Goal: Task Accomplishment & Management: Complete application form

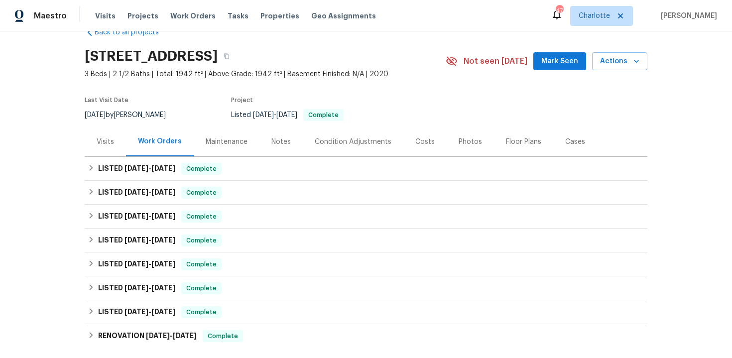
scroll to position [29, 0]
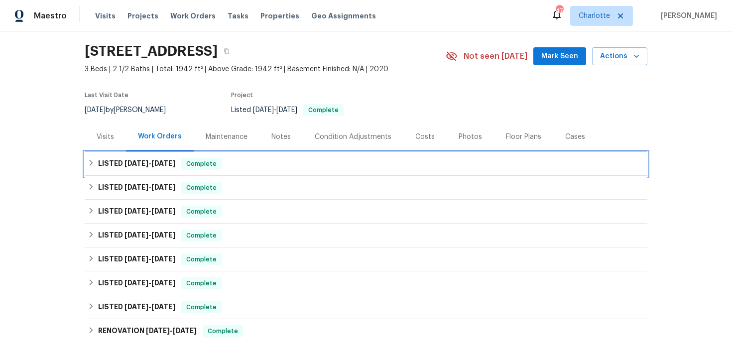
click at [322, 158] on div "LISTED 7/28/25 - 7/30/25 Complete" at bounding box center [366, 164] width 557 height 12
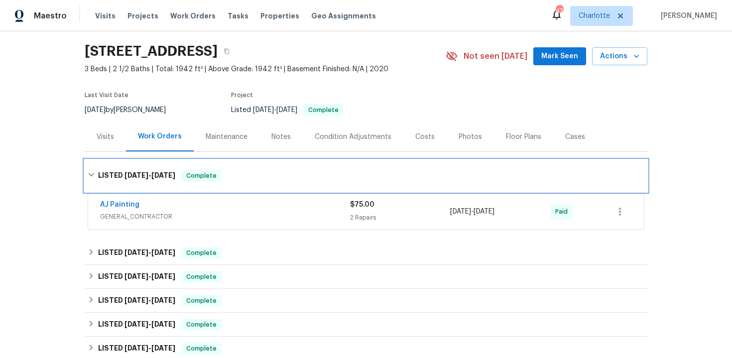
click at [304, 160] on div "LISTED 7/28/25 - 7/30/25 Complete" at bounding box center [366, 176] width 563 height 32
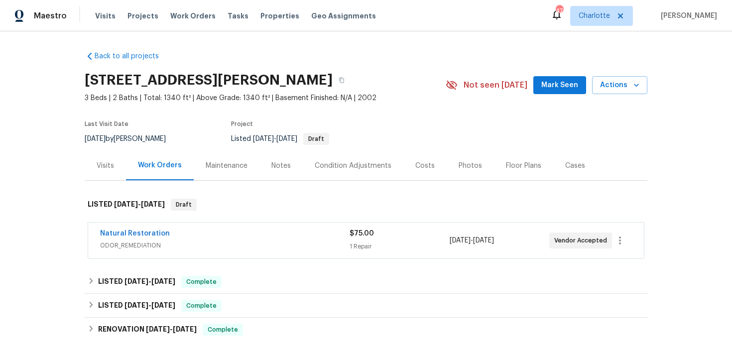
click at [101, 168] on div "Visits" at bounding box center [105, 166] width 17 height 10
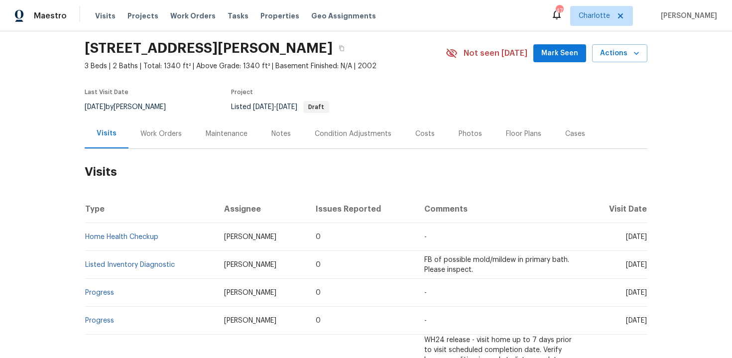
scroll to position [26, 0]
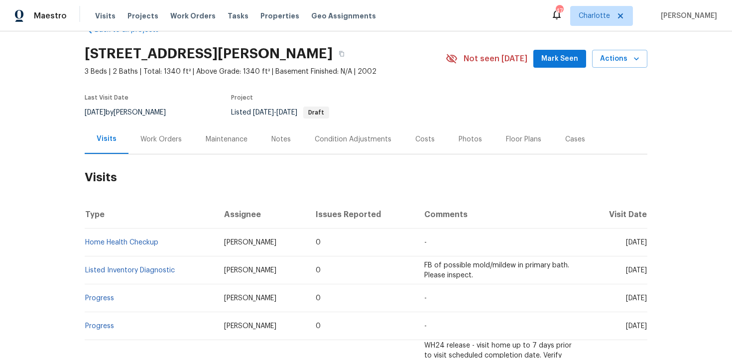
click at [169, 145] on div "Work Orders" at bounding box center [160, 138] width 65 height 29
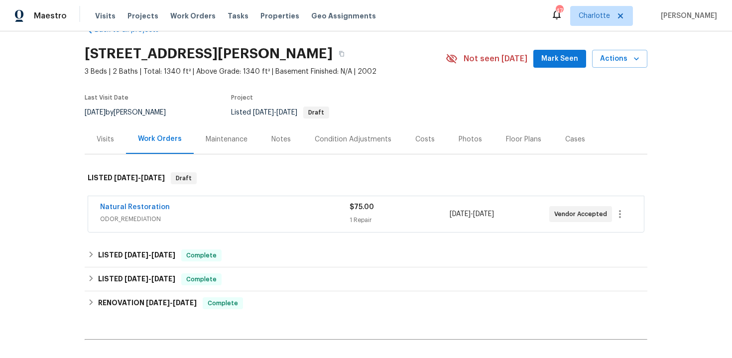
click at [102, 142] on div "Visits" at bounding box center [105, 139] width 17 height 10
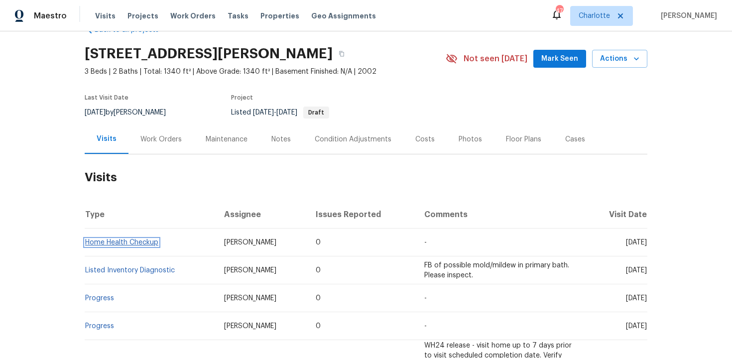
click at [124, 242] on link "Home Health Checkup" at bounding box center [121, 242] width 73 height 7
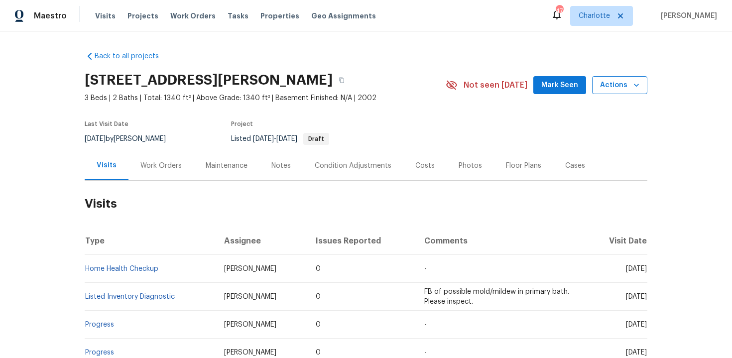
click at [627, 87] on span "Actions" at bounding box center [619, 85] width 39 height 12
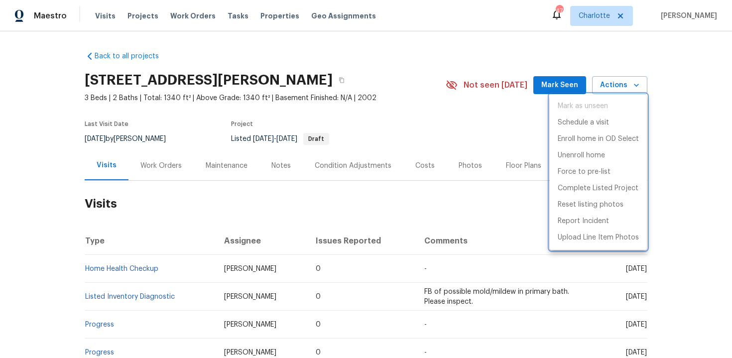
click at [443, 128] on div at bounding box center [366, 179] width 732 height 358
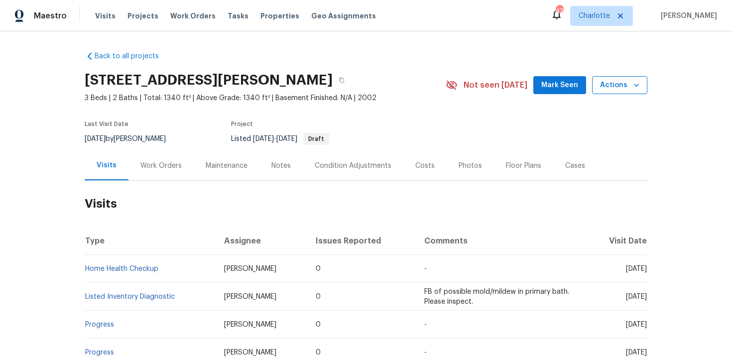
click at [630, 85] on span "Actions" at bounding box center [619, 85] width 39 height 12
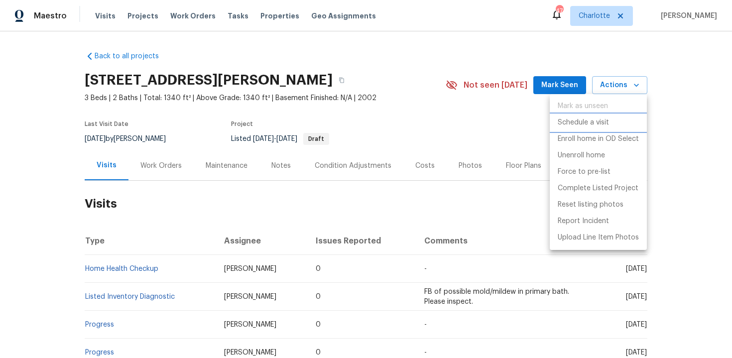
click at [606, 121] on p "Schedule a visit" at bounding box center [583, 123] width 51 height 10
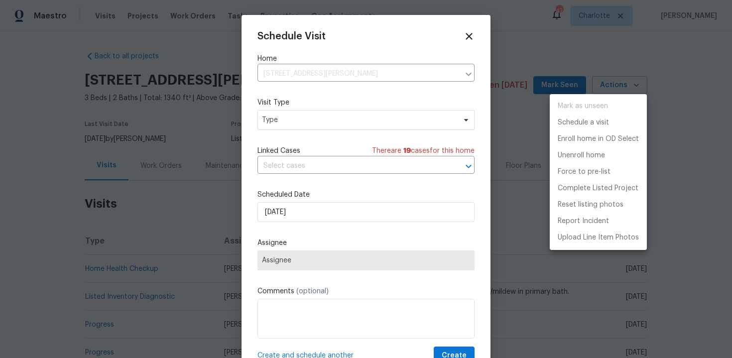
click at [339, 71] on div at bounding box center [366, 179] width 732 height 358
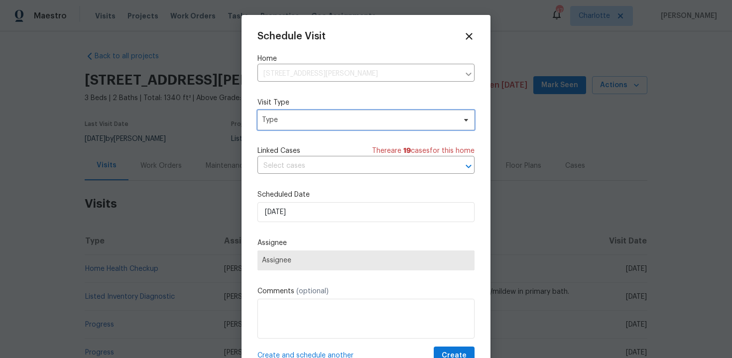
click at [322, 121] on span "Type" at bounding box center [359, 120] width 194 height 10
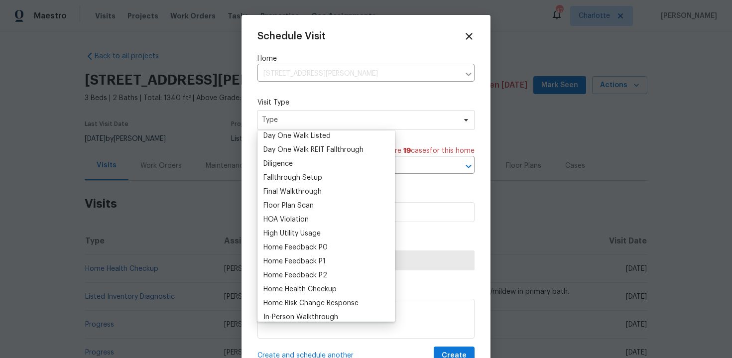
scroll to position [227, 0]
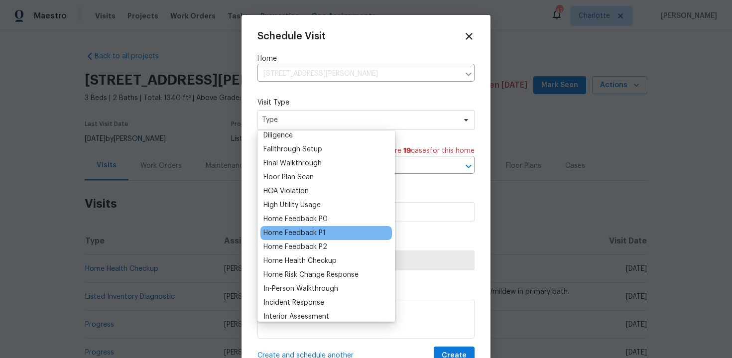
click at [314, 233] on div "Home Feedback P1" at bounding box center [294, 233] width 62 height 10
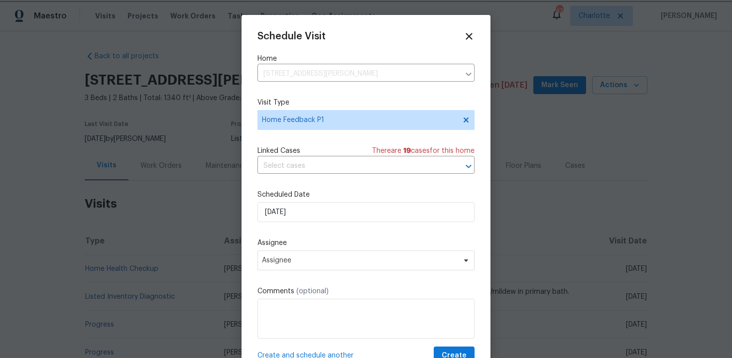
scroll to position [18, 0]
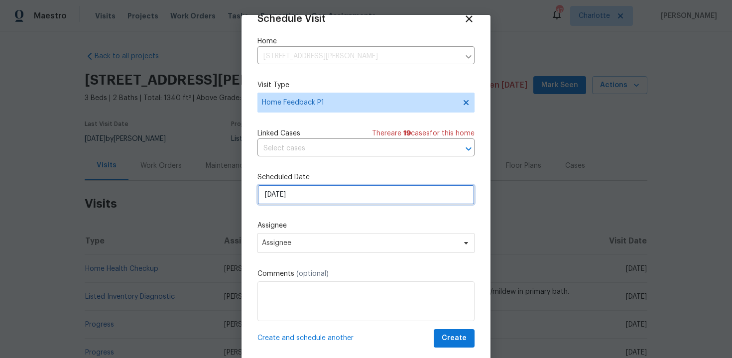
click at [315, 196] on input "16/09/2025" at bounding box center [365, 195] width 217 height 20
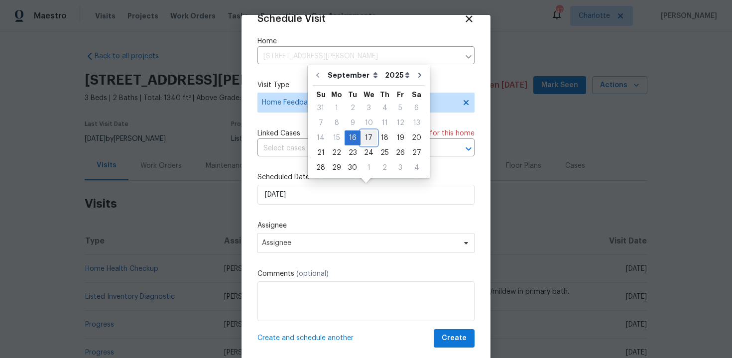
click at [365, 137] on div "17" at bounding box center [369, 138] width 16 height 14
type input "17/09/2025"
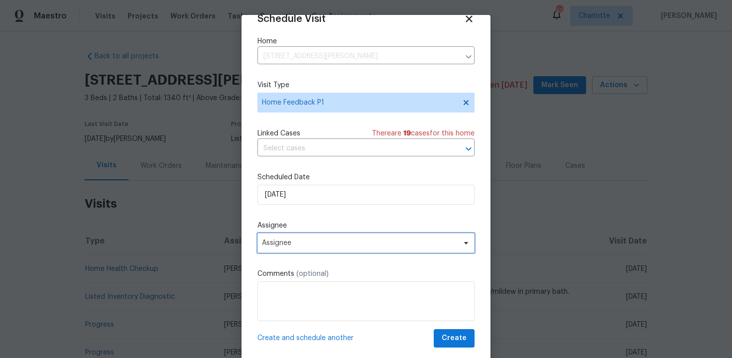
click at [346, 242] on span "Assignee" at bounding box center [359, 243] width 195 height 8
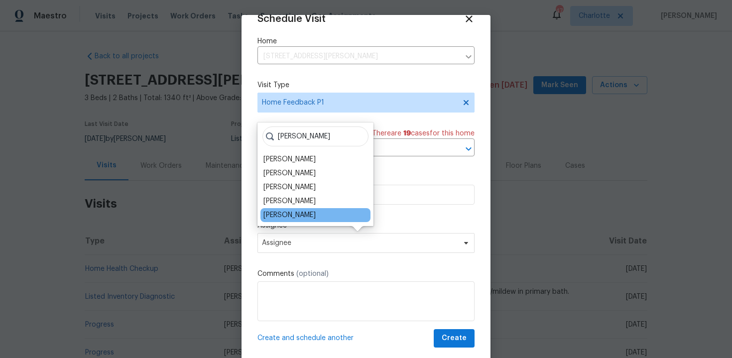
type input "shaw"
click at [310, 215] on div "Shawn Wise" at bounding box center [315, 215] width 110 height 14
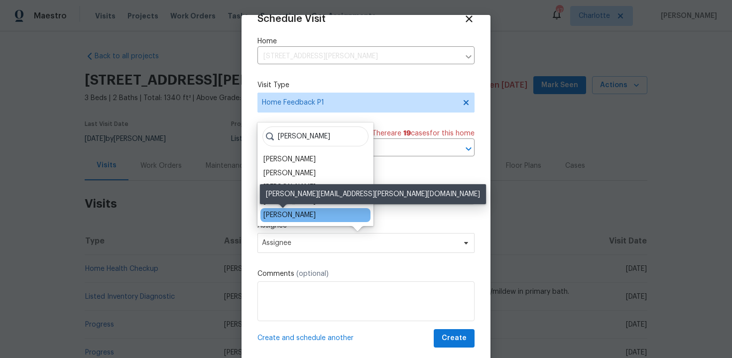
click at [286, 216] on div "Shawn Wise" at bounding box center [289, 215] width 52 height 10
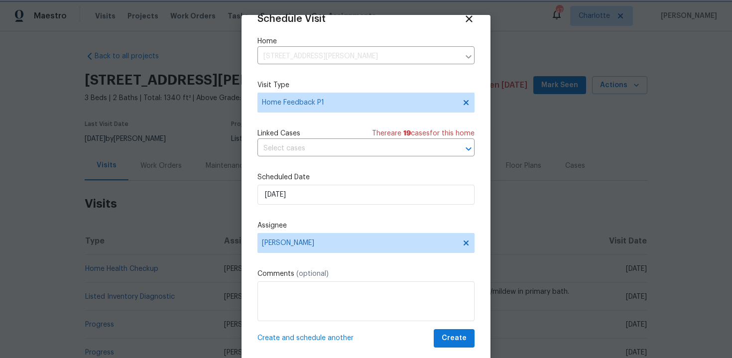
scroll to position [20, 0]
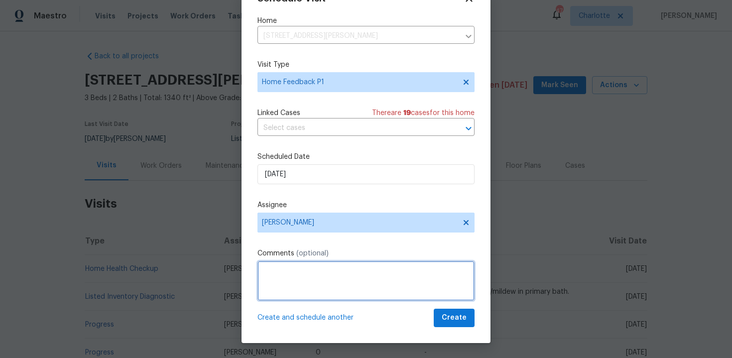
click at [304, 270] on textarea at bounding box center [365, 281] width 217 height 40
click at [317, 276] on textarea at bounding box center [365, 281] width 217 height 40
paste textarea "Good morning, Is it possible to get the HPM out to check on the crawlspace cond…"
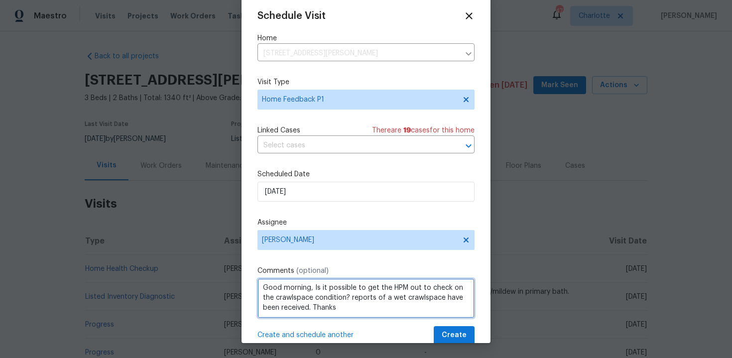
scroll to position [18, 0]
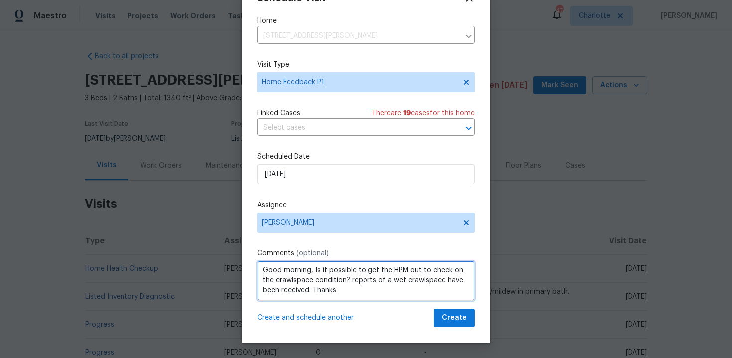
type textarea "Good morning, Is it possible to get the HPM out to check on the crawlspace cond…"
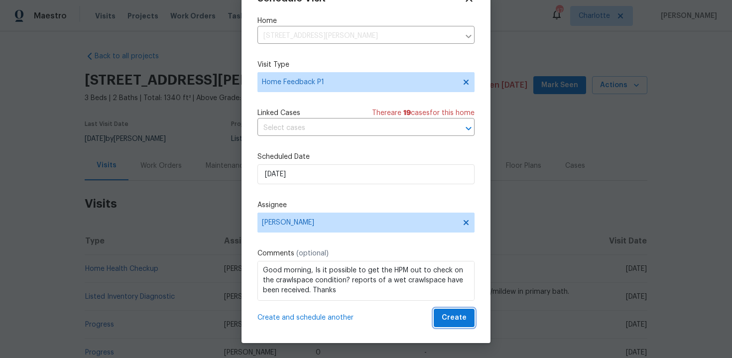
click at [457, 314] on span "Create" at bounding box center [454, 318] width 25 height 12
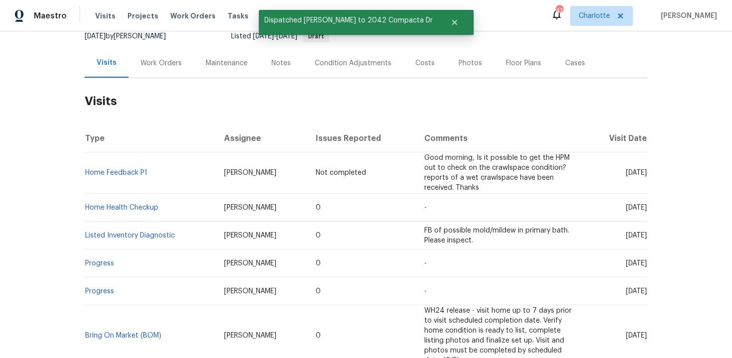
scroll to position [148, 0]
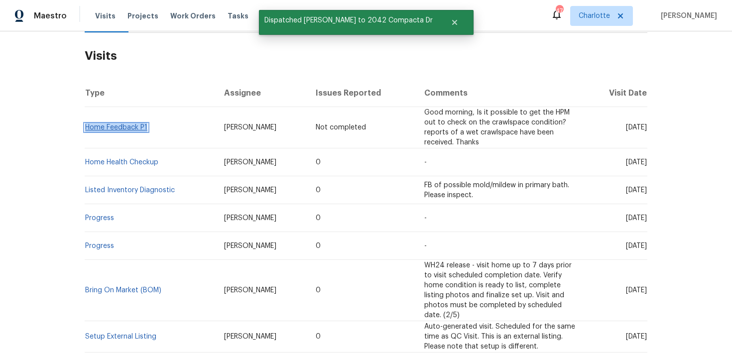
copy link "Home Feedback P1"
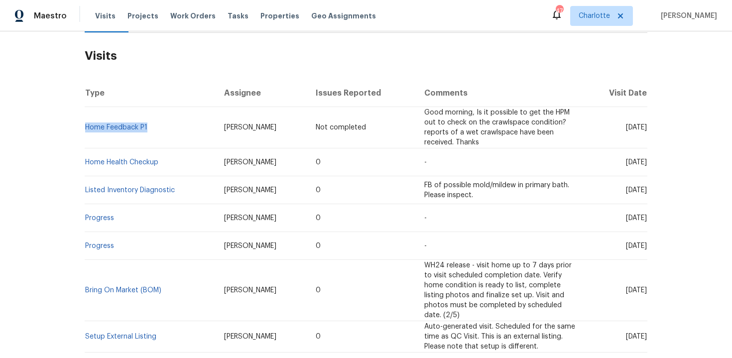
click at [688, 126] on div "Back to all projects 2042 Compacta Dr, Wendell, NC 27591 3 Beds | 2 Baths | Tot…" at bounding box center [366, 194] width 732 height 327
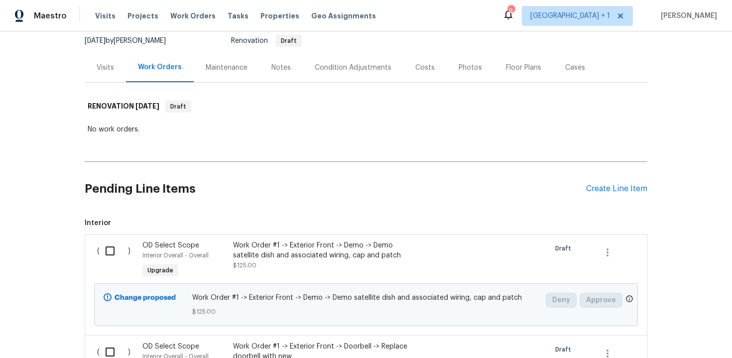
scroll to position [89, 0]
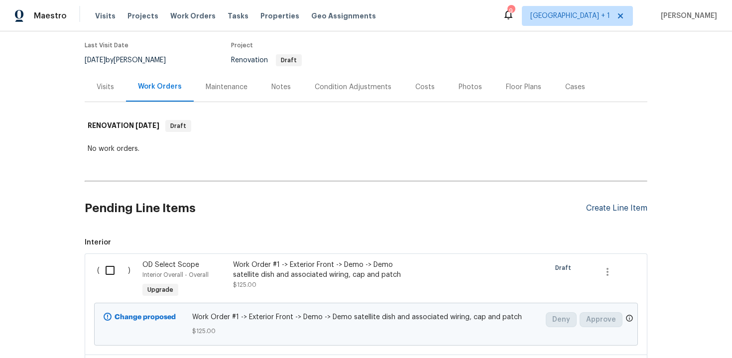
click at [618, 204] on div "Create Line Item" at bounding box center [616, 208] width 61 height 9
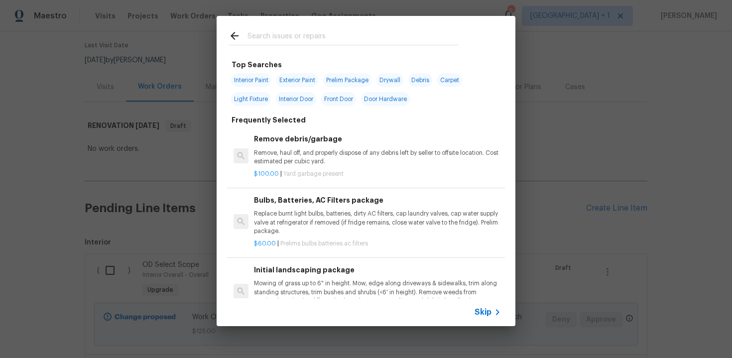
click at [481, 309] on span "Skip" at bounding box center [483, 312] width 17 height 10
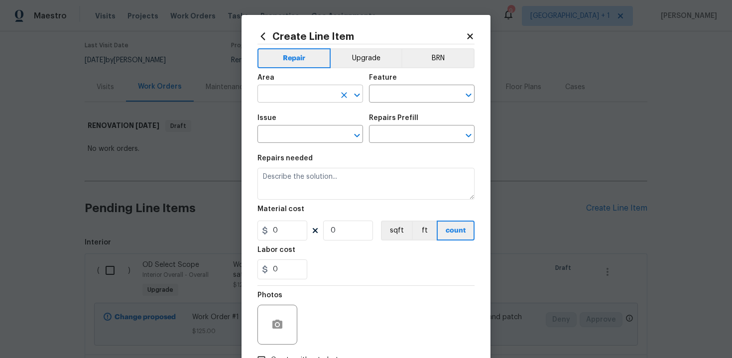
click at [308, 95] on input "text" at bounding box center [296, 94] width 78 height 15
click at [303, 132] on li "Interior Overall" at bounding box center [310, 133] width 106 height 16
type input "Interior Overall"
click at [404, 91] on input "text" at bounding box center [408, 94] width 78 height 15
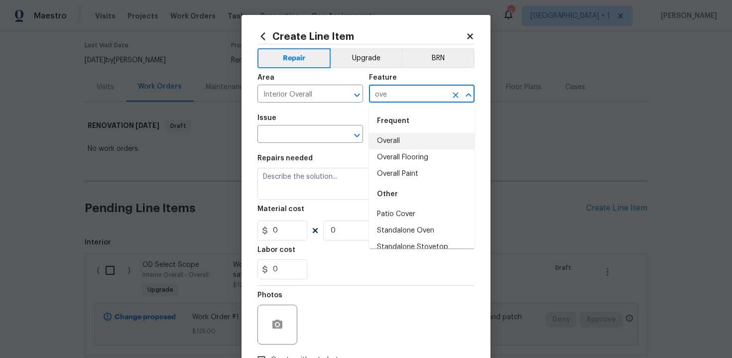
click at [409, 136] on li "Overall" at bounding box center [422, 141] width 106 height 16
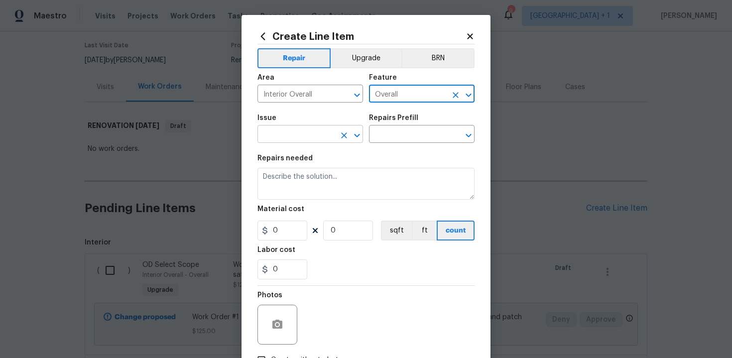
type input "Overall"
click at [306, 135] on input "text" at bounding box center [296, 134] width 78 height 15
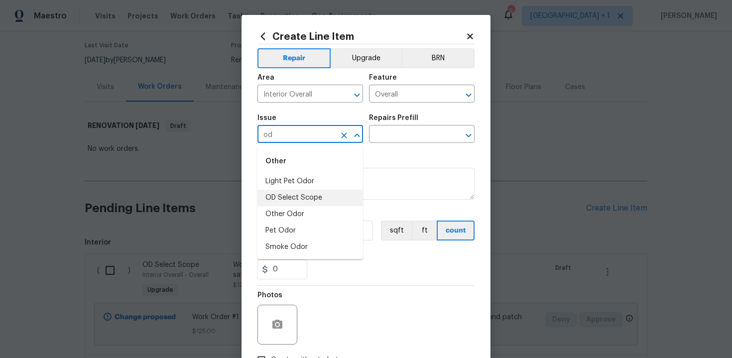
click at [300, 202] on li "OD Select Scope" at bounding box center [310, 198] width 106 height 16
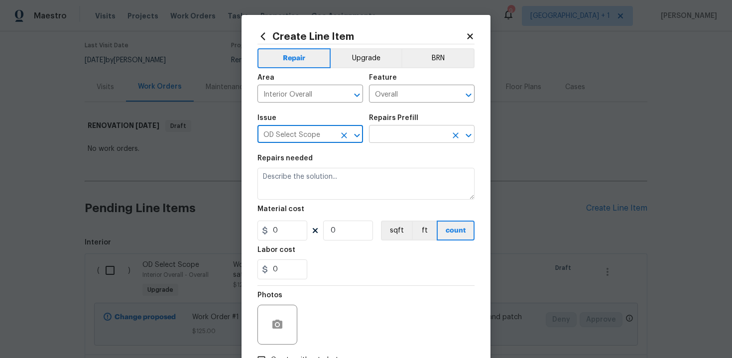
type input "OD Select Scope"
click at [403, 132] on input "text" at bounding box center [408, 134] width 78 height 15
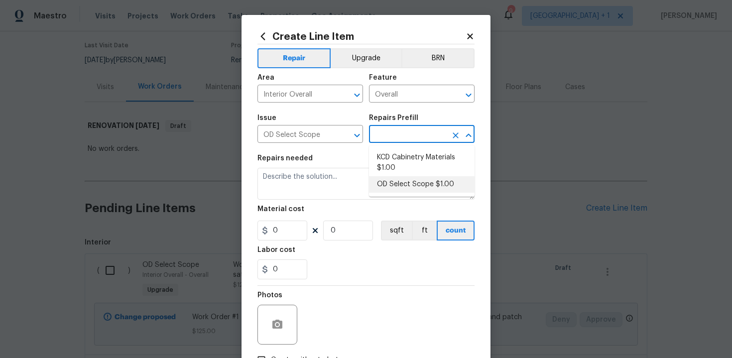
click at [404, 188] on li "OD Select Scope $1.00" at bounding box center [422, 184] width 106 height 16
type input "OD Select Scope $1.00"
type textarea "Refer to the agreed upon scope document for further details."
type input "1"
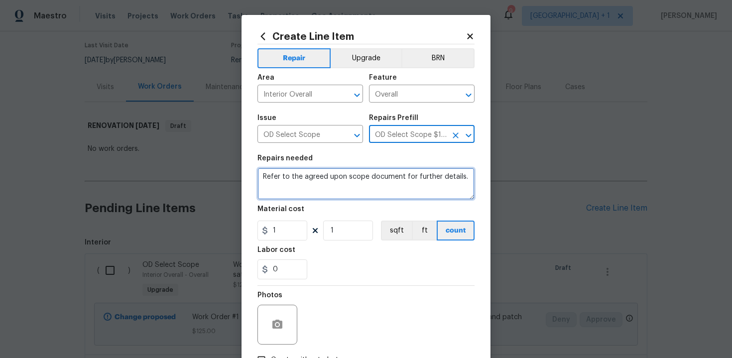
click at [354, 188] on textarea "Refer to the agreed upon scope document for further details." at bounding box center [365, 184] width 217 height 32
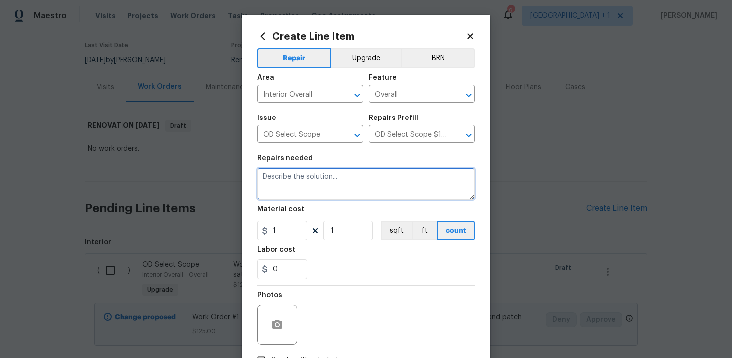
paste textarea "Work Order #2 -> Interior Overall -> Walls and Ceilings -> Prep and paint full …"
type textarea "Work Order #2 -> Interior Overall -> Walls and Ceilings -> Prep and paint full …"
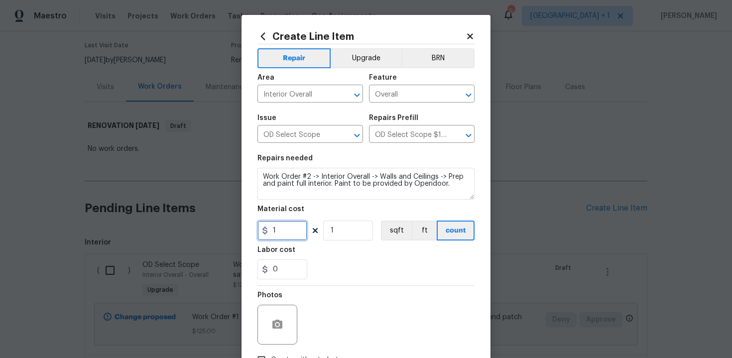
click at [287, 233] on input "1" at bounding box center [282, 231] width 50 height 20
type input "4192"
click at [340, 265] on div "0" at bounding box center [365, 269] width 217 height 20
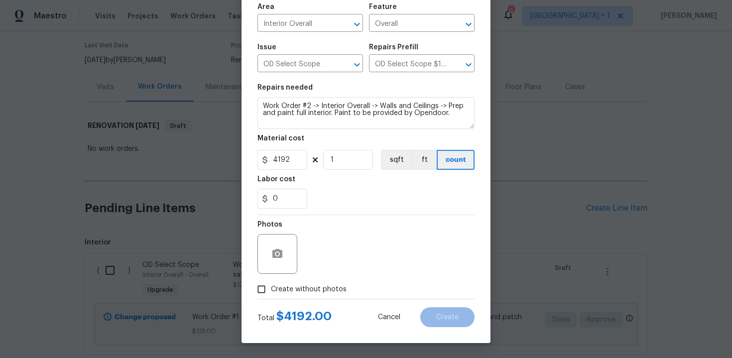
click at [310, 284] on span "Create without photos" at bounding box center [309, 289] width 76 height 10
click at [271, 284] on input "Create without photos" at bounding box center [261, 289] width 19 height 19
checkbox input "true"
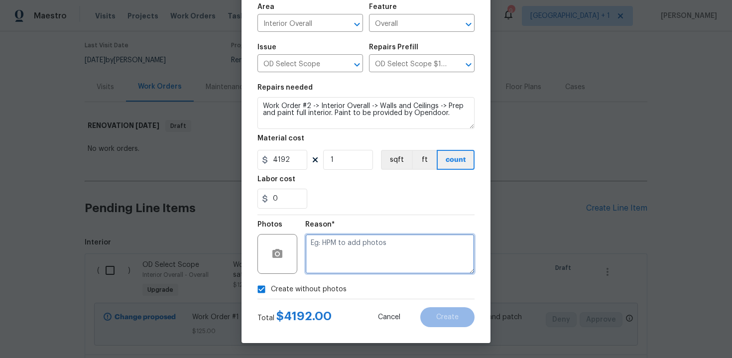
click at [351, 258] on textarea at bounding box center [389, 254] width 169 height 40
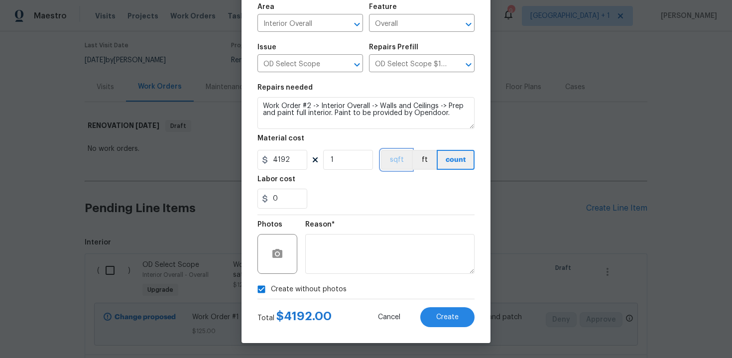
click at [410, 156] on button "sqft" at bounding box center [396, 160] width 31 height 20
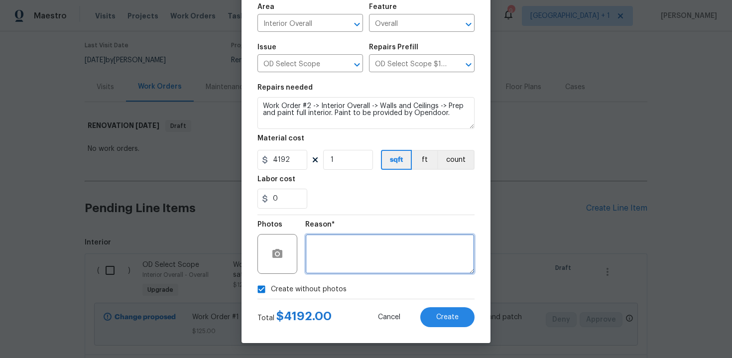
click at [403, 264] on textarea at bounding box center [389, 254] width 169 height 40
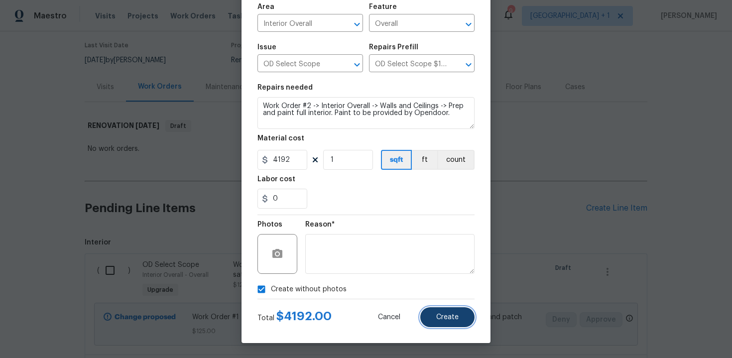
click at [450, 312] on button "Create" at bounding box center [447, 317] width 54 height 20
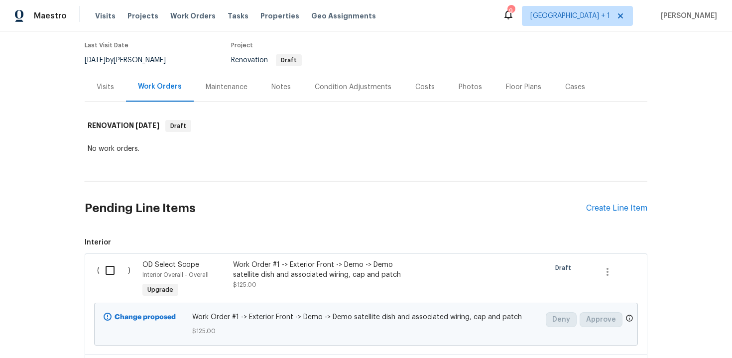
scroll to position [0, 0]
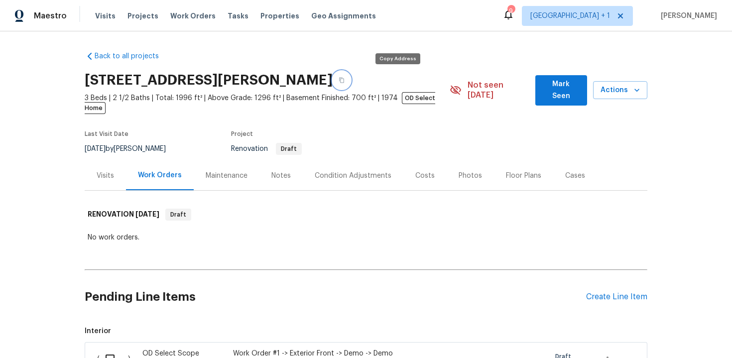
click at [345, 82] on icon "button" at bounding box center [342, 80] width 6 height 6
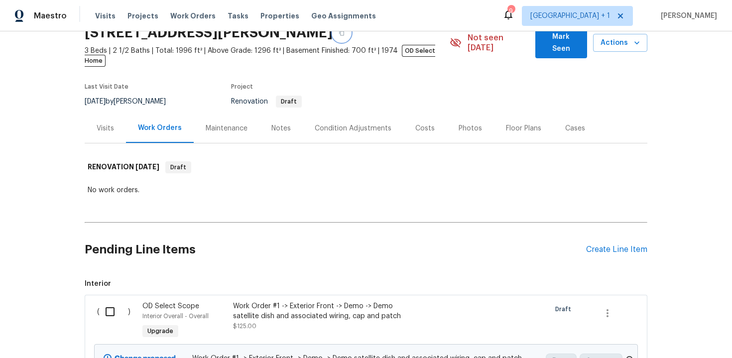
scroll to position [65, 0]
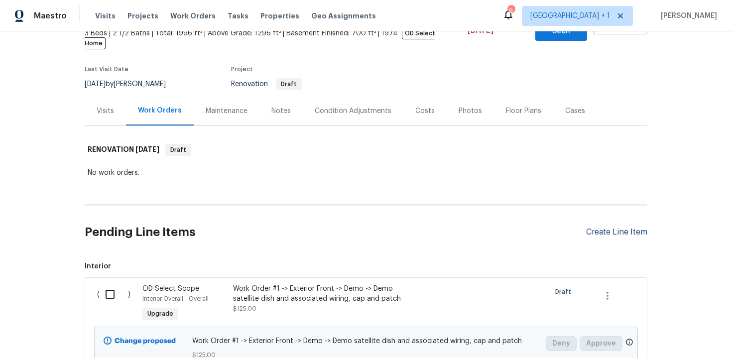
click at [614, 228] on div "Create Line Item" at bounding box center [616, 232] width 61 height 9
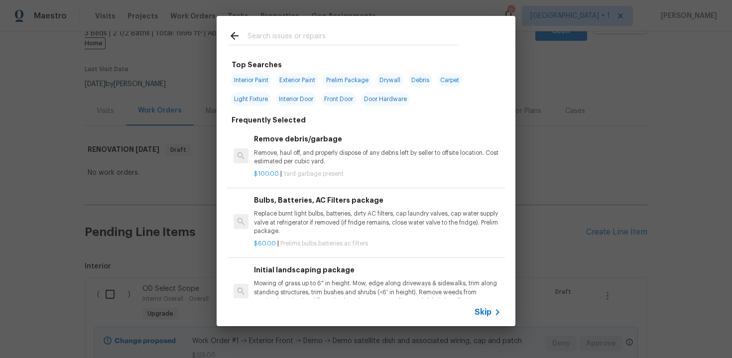
click at [487, 314] on span "Skip" at bounding box center [483, 312] width 17 height 10
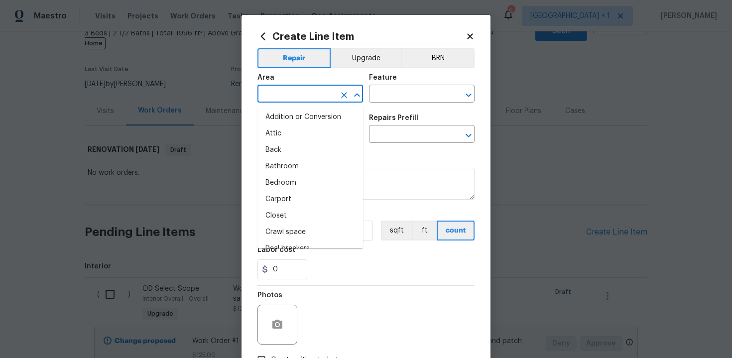
click at [312, 94] on input "text" at bounding box center [296, 94] width 78 height 15
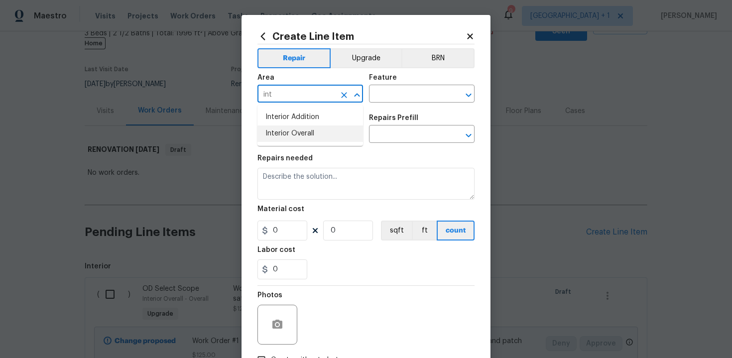
click at [307, 132] on li "Interior Overall" at bounding box center [310, 133] width 106 height 16
type input "Interior Overall"
click at [385, 98] on input "text" at bounding box center [408, 94] width 78 height 15
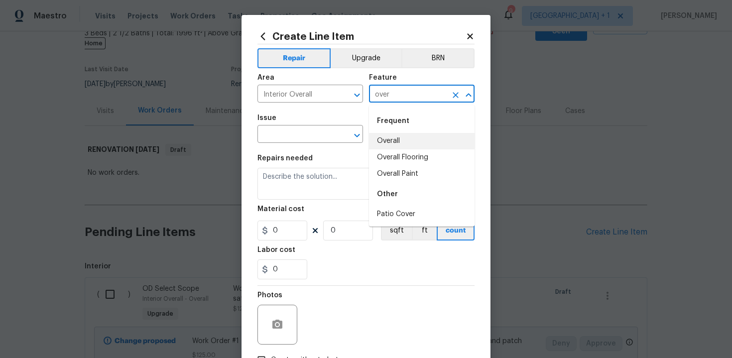
click at [393, 143] on li "Overall" at bounding box center [422, 141] width 106 height 16
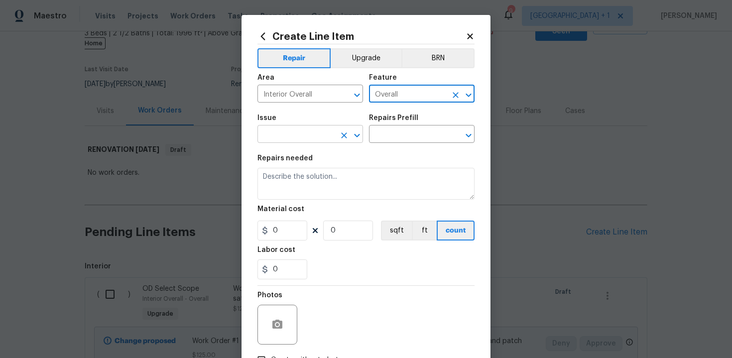
type input "Overall"
click at [303, 135] on input "text" at bounding box center [296, 134] width 78 height 15
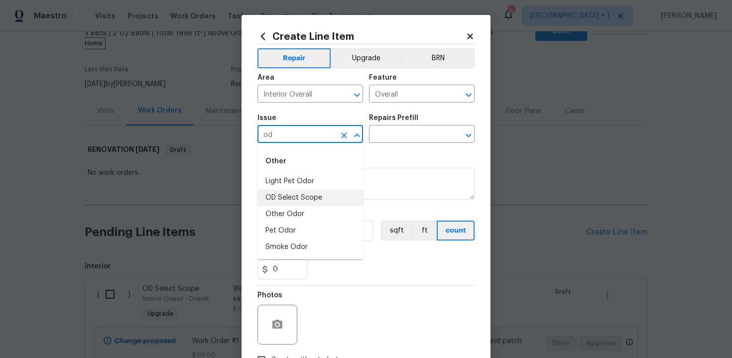
click at [304, 198] on li "OD Select Scope" at bounding box center [310, 198] width 106 height 16
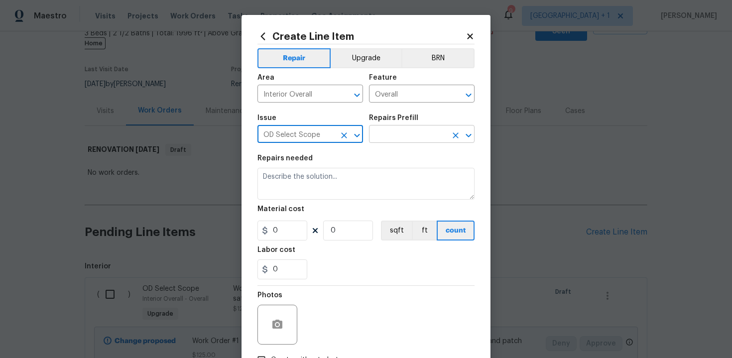
type input "OD Select Scope"
click at [390, 139] on input "text" at bounding box center [408, 134] width 78 height 15
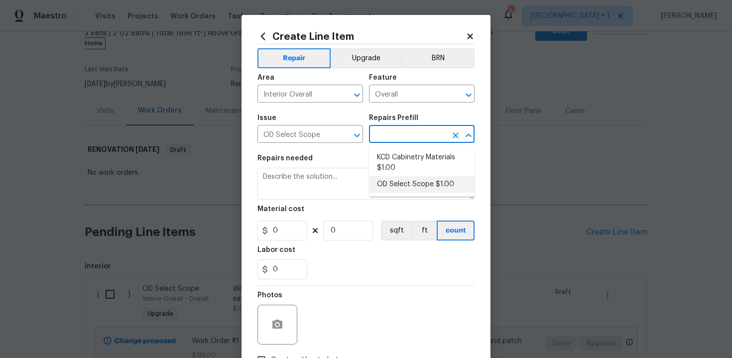
click at [396, 178] on li "OD Select Scope $1.00" at bounding box center [422, 184] width 106 height 16
type input "OD Select Scope $1.00"
type textarea "Refer to the agreed upon scope document for further details."
type input "1"
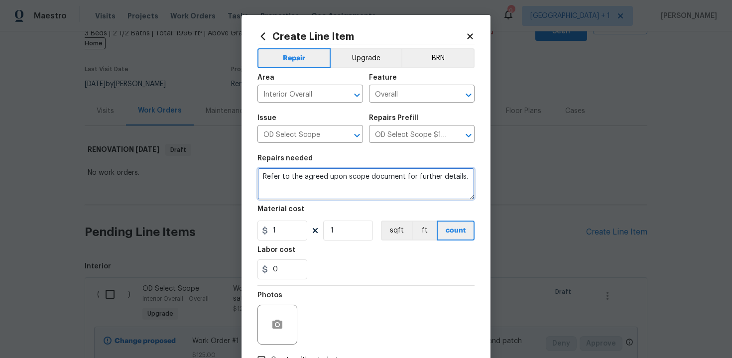
drag, startPoint x: 262, startPoint y: 176, endPoint x: 438, endPoint y: 184, distance: 176.0
click at [438, 185] on textarea "Refer to the agreed upon scope document for further details." at bounding box center [365, 184] width 217 height 32
paste textarea "Work Order #2 -> Interior Overall -> Walls and Ceilings -> Prime full interior …"
type textarea "Work Order #2 -> Interior Overall -> Walls and Ceilings -> Prime full interior …"
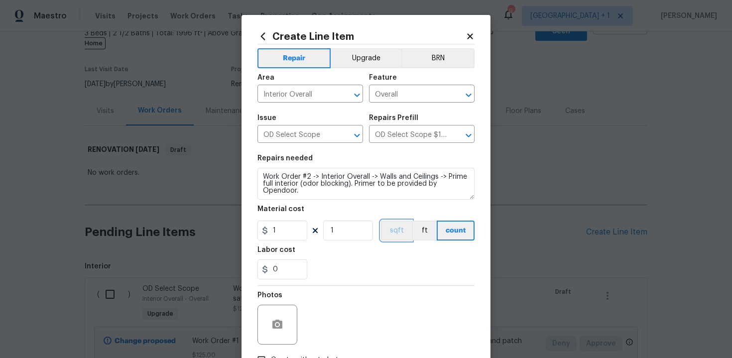
click at [396, 234] on button "sqft" at bounding box center [396, 231] width 31 height 20
click at [291, 234] on input "1" at bounding box center [282, 231] width 50 height 20
type input "1497"
click at [329, 263] on div "0" at bounding box center [365, 269] width 217 height 20
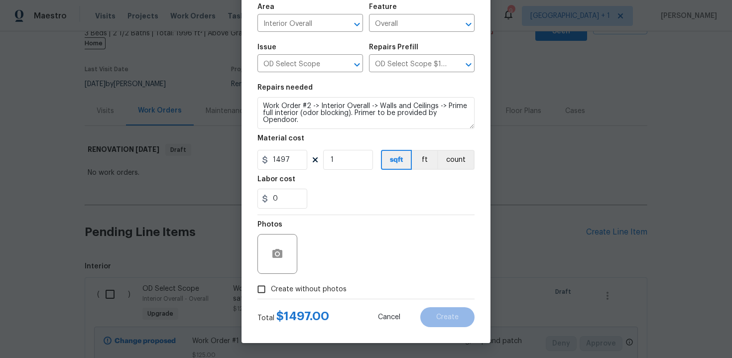
click at [298, 284] on span "Create without photos" at bounding box center [309, 289] width 76 height 10
click at [271, 284] on input "Create without photos" at bounding box center [261, 289] width 19 height 19
checkbox input "true"
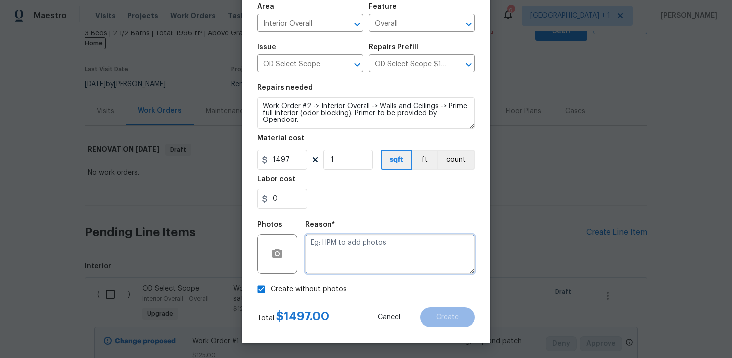
click at [341, 258] on textarea at bounding box center [389, 254] width 169 height 40
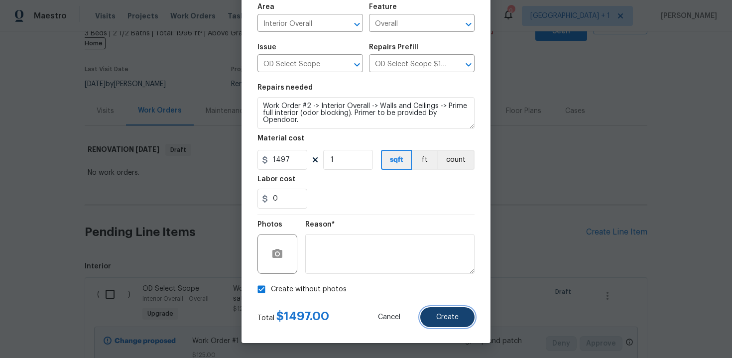
click at [440, 309] on button "Create" at bounding box center [447, 317] width 54 height 20
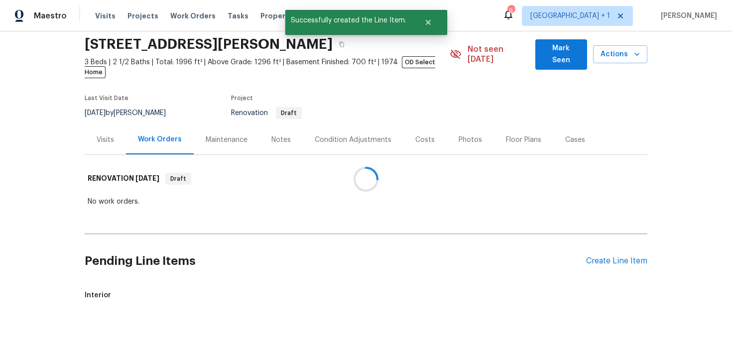
scroll to position [65, 0]
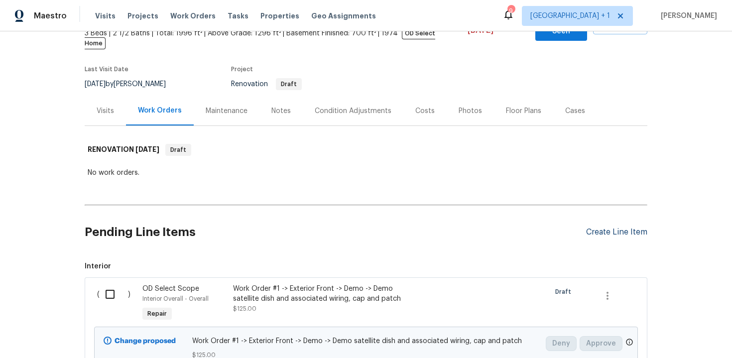
click at [627, 228] on div "Create Line Item" at bounding box center [616, 232] width 61 height 9
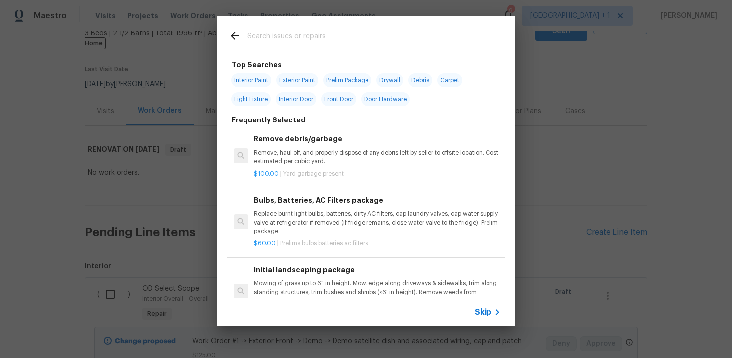
click at [488, 309] on span "Skip" at bounding box center [483, 312] width 17 height 10
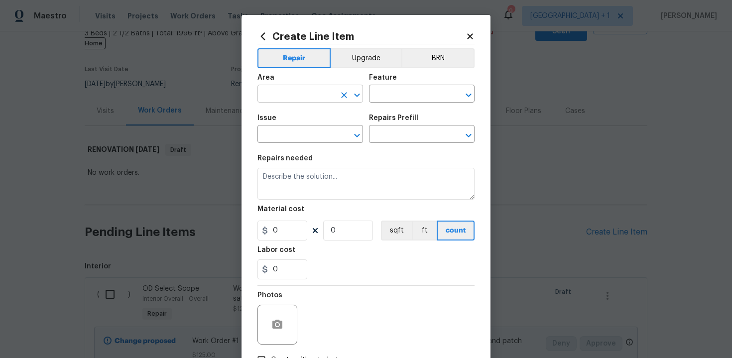
click at [319, 99] on input "text" at bounding box center [296, 94] width 78 height 15
click at [328, 136] on li "Interior Overall" at bounding box center [310, 133] width 106 height 16
type input "Interior Overall"
click at [400, 96] on input "text" at bounding box center [408, 94] width 78 height 15
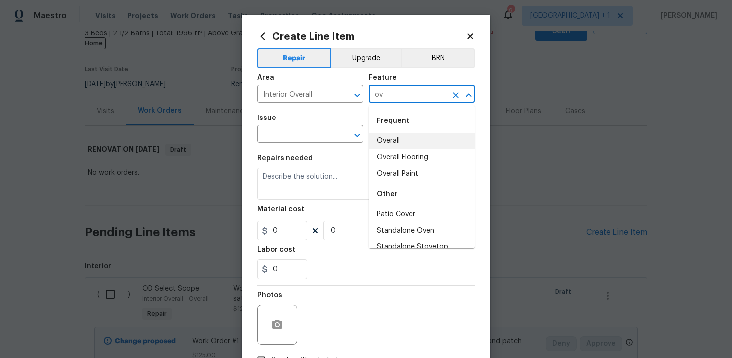
click at [388, 140] on li "Overall" at bounding box center [422, 141] width 106 height 16
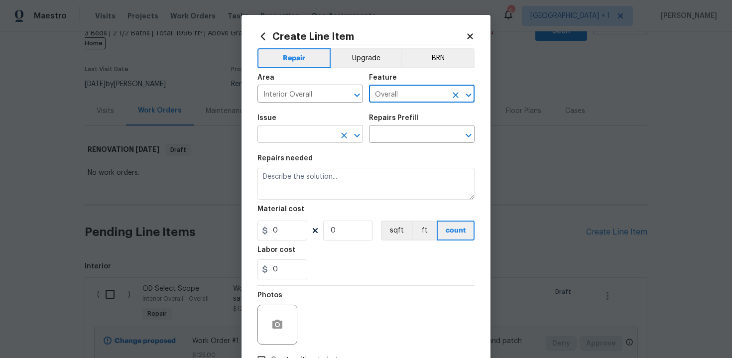
type input "Overall"
click at [289, 137] on input "text" at bounding box center [296, 134] width 78 height 15
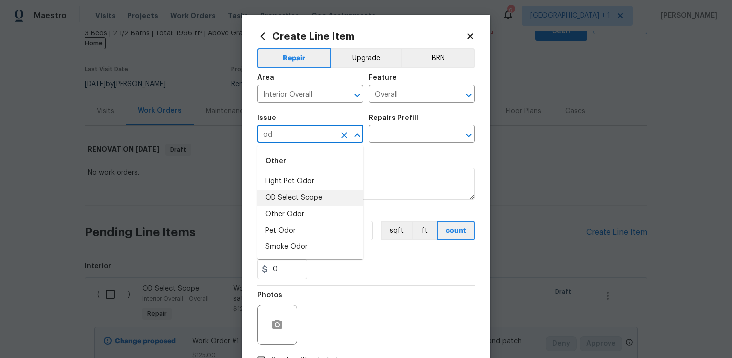
click at [288, 199] on li "OD Select Scope" at bounding box center [310, 198] width 106 height 16
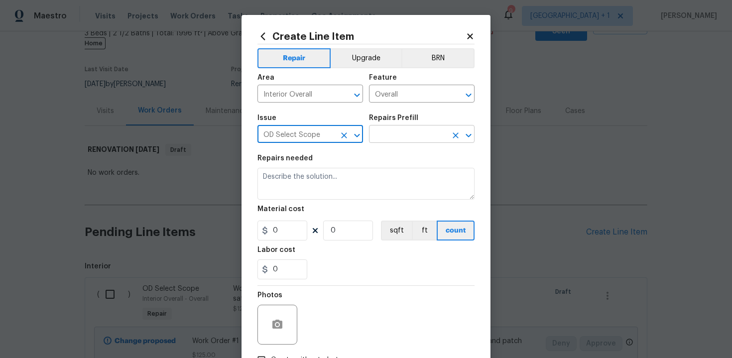
type input "OD Select Scope"
click at [399, 138] on input "text" at bounding box center [408, 134] width 78 height 15
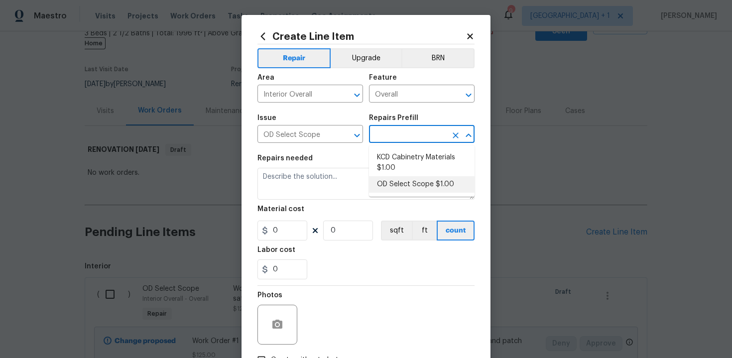
click at [410, 188] on li "OD Select Scope $1.00" at bounding box center [422, 184] width 106 height 16
type input "OD Select Scope $1.00"
type textarea "Refer to the agreed upon scope document for further details."
type input "1"
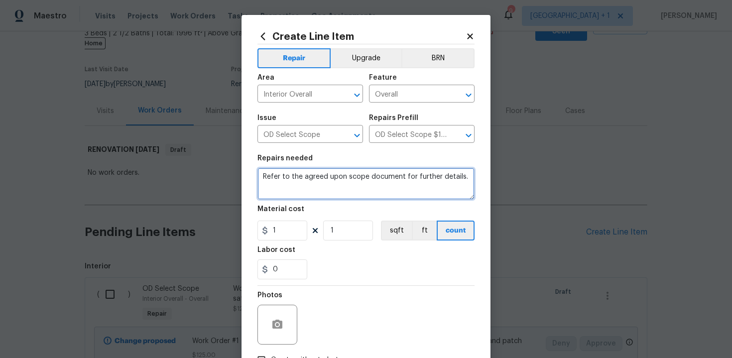
drag, startPoint x: 259, startPoint y: 179, endPoint x: 451, endPoint y: 196, distance: 193.0
click at [451, 196] on textarea "Refer to the agreed upon scope document for further details." at bounding box center [365, 184] width 217 height 32
paste textarea "Work Order #2 -> Interior Overall -> Walls and Ceilings -> Demo ceiling tiles a…"
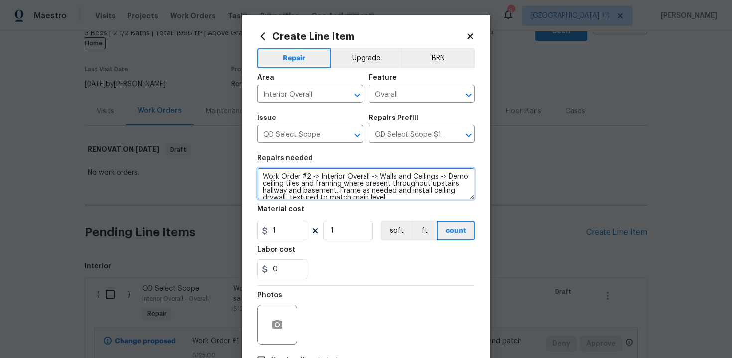
scroll to position [2, 0]
type textarea "Work Order #2 -> Interior Overall -> Walls and Ceilings -> Demo ceiling tiles a…"
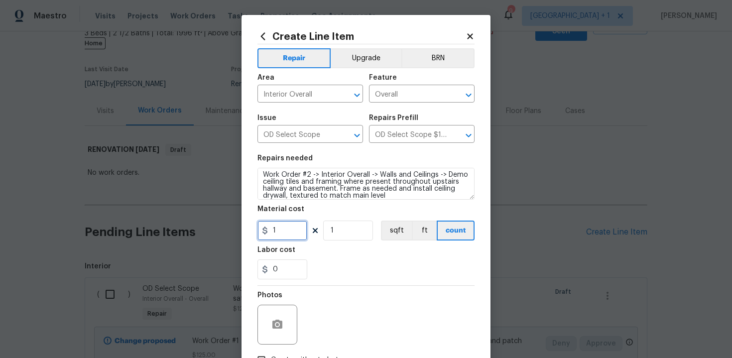
click at [277, 235] on input "1" at bounding box center [282, 231] width 50 height 20
type input "2700"
click at [352, 256] on div "Labor cost" at bounding box center [365, 252] width 217 height 13
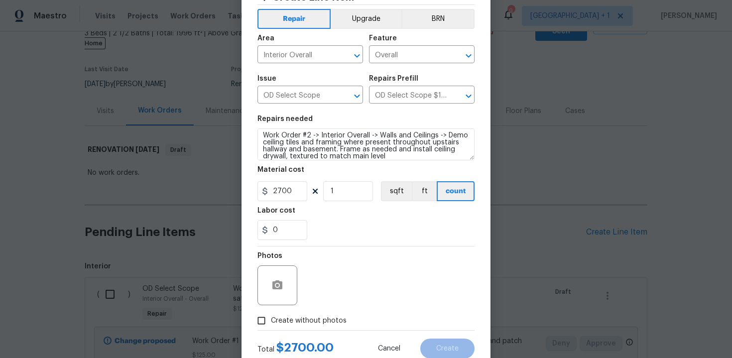
scroll to position [71, 0]
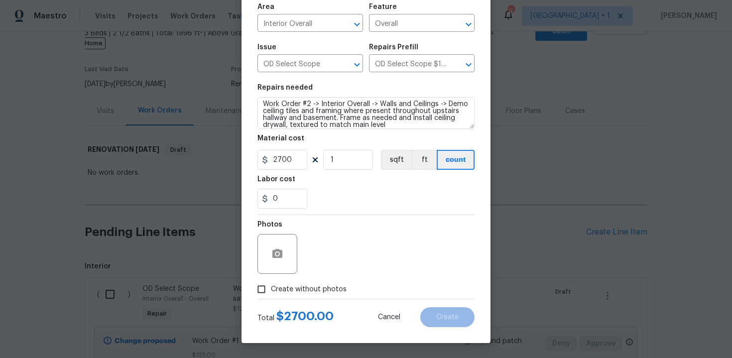
click at [308, 289] on span "Create without photos" at bounding box center [309, 289] width 76 height 10
click at [271, 289] on input "Create without photos" at bounding box center [261, 289] width 19 height 19
checkbox input "true"
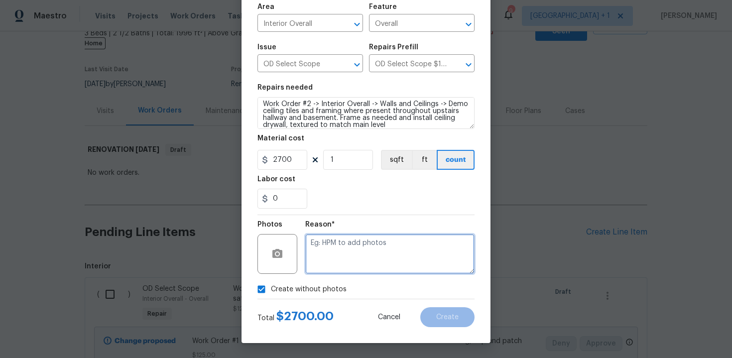
click at [338, 249] on textarea at bounding box center [389, 254] width 169 height 40
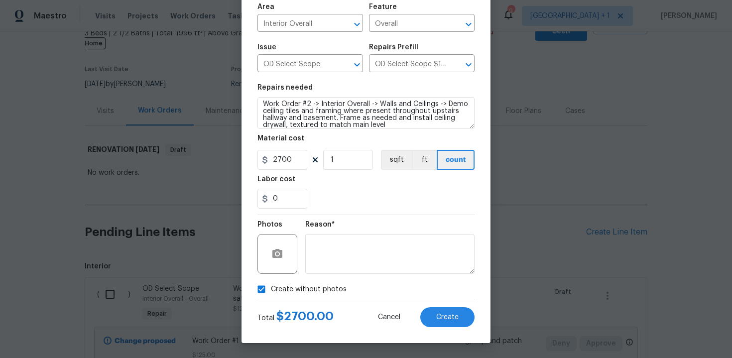
click at [483, 197] on div "Create Line Item Repair Upgrade BRN Area Interior Overall ​ Feature Overall ​ I…" at bounding box center [366, 143] width 249 height 399
click at [452, 311] on button "Create" at bounding box center [447, 317] width 54 height 20
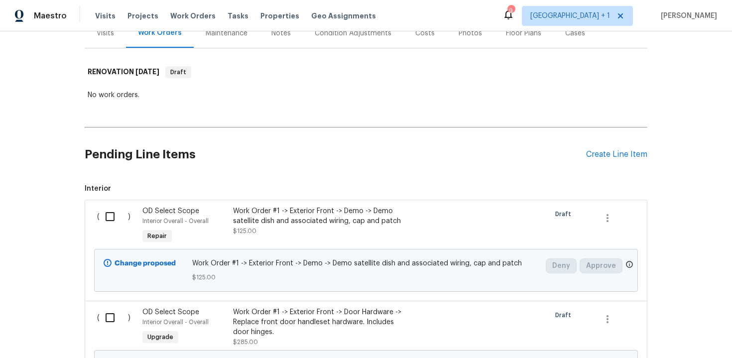
scroll to position [145, 0]
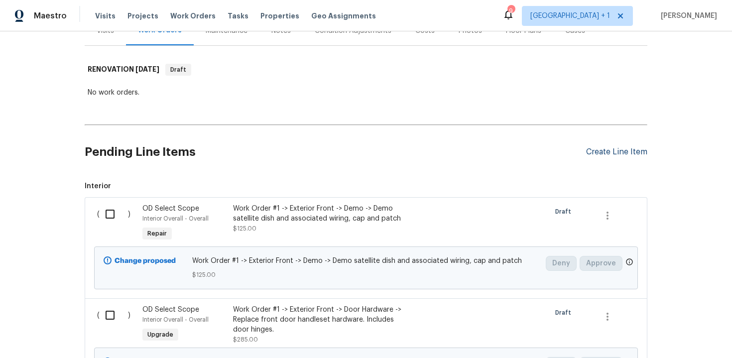
click at [616, 147] on div "Create Line Item" at bounding box center [616, 151] width 61 height 9
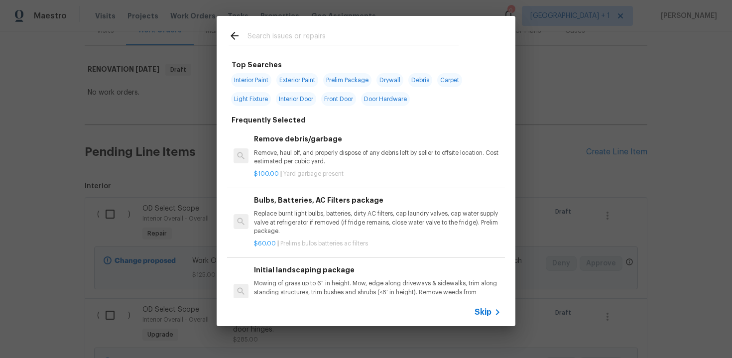
click at [485, 313] on span "Skip" at bounding box center [483, 312] width 17 height 10
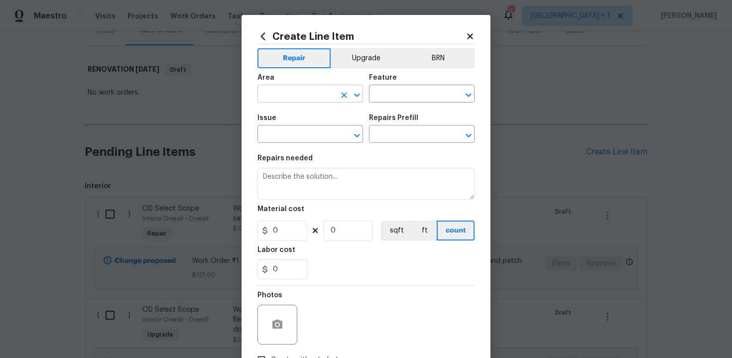
click at [315, 89] on input "text" at bounding box center [296, 94] width 78 height 15
click at [315, 133] on li "Interior Overall" at bounding box center [310, 133] width 106 height 16
type input "Interior Overall"
click at [389, 99] on input "text" at bounding box center [408, 94] width 78 height 15
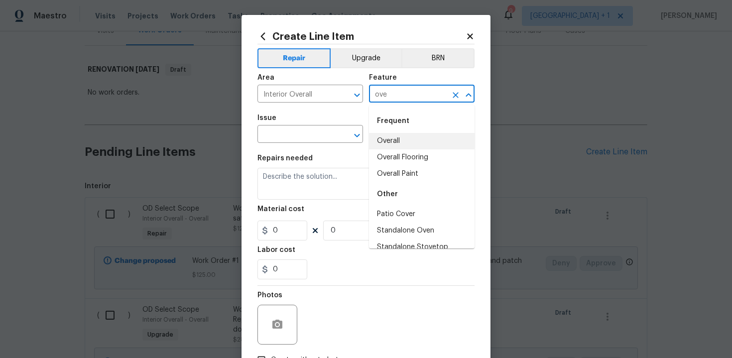
click at [395, 141] on li "Overall" at bounding box center [422, 141] width 106 height 16
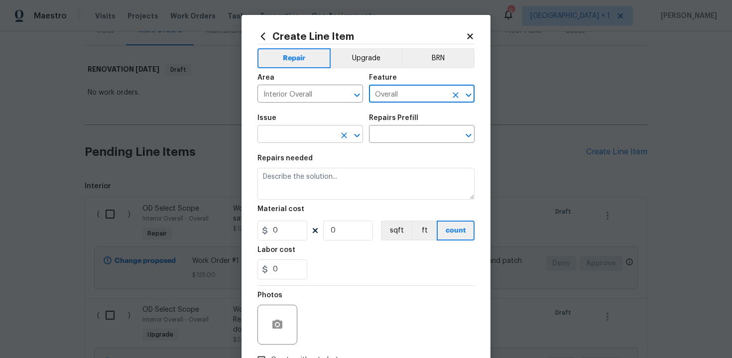
type input "Overall"
click at [313, 135] on input "text" at bounding box center [296, 134] width 78 height 15
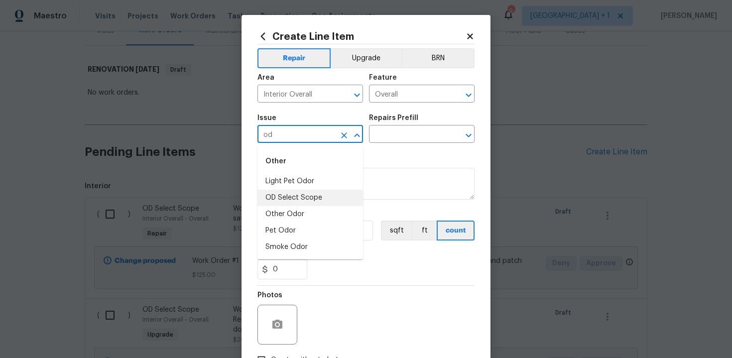
click at [299, 198] on li "OD Select Scope" at bounding box center [310, 198] width 106 height 16
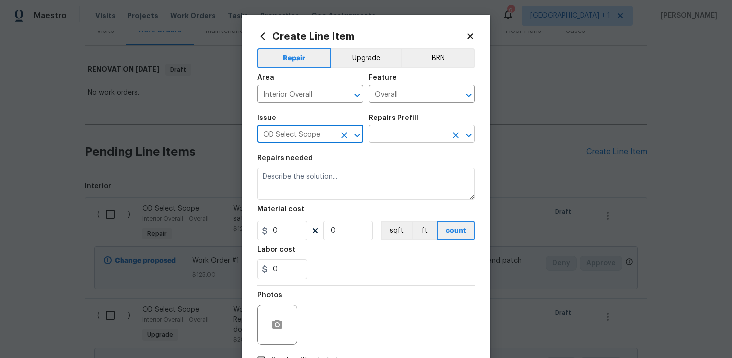
type input "OD Select Scope"
click at [393, 135] on input "text" at bounding box center [408, 134] width 78 height 15
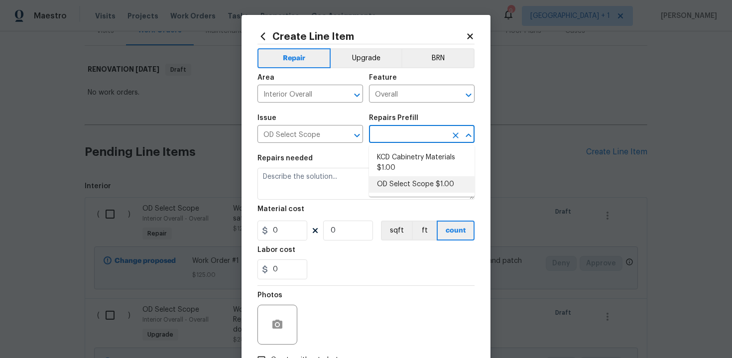
click at [407, 178] on li "OD Select Scope $1.00" at bounding box center [422, 184] width 106 height 16
type input "OD Select Scope $1.00"
type textarea "Refer to the agreed upon scope document for further details."
type input "1"
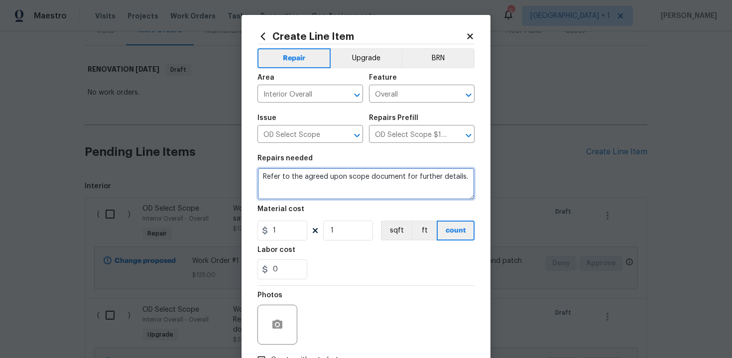
drag, startPoint x: 263, startPoint y: 176, endPoint x: 421, endPoint y: 182, distance: 158.5
click at [421, 182] on textarea "Refer to the agreed upon scope document for further details." at bounding box center [365, 184] width 217 height 32
paste textarea "Work Order #2 -> Interior Overall -> Walls and Ceilings -> Inspect attic - Prov…"
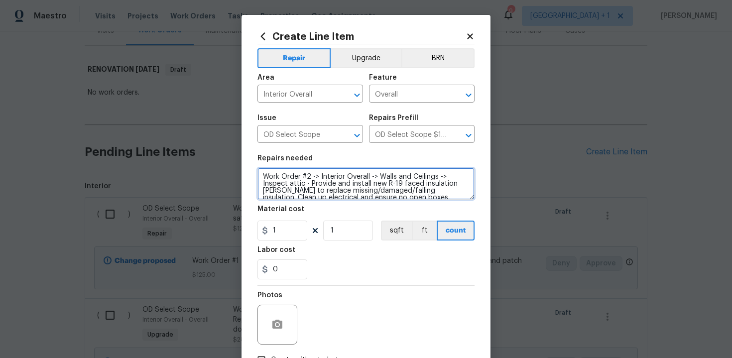
scroll to position [2, 0]
type textarea "Work Order #2 -> Interior Overall -> Walls and Ceilings -> Inspect attic - Prov…"
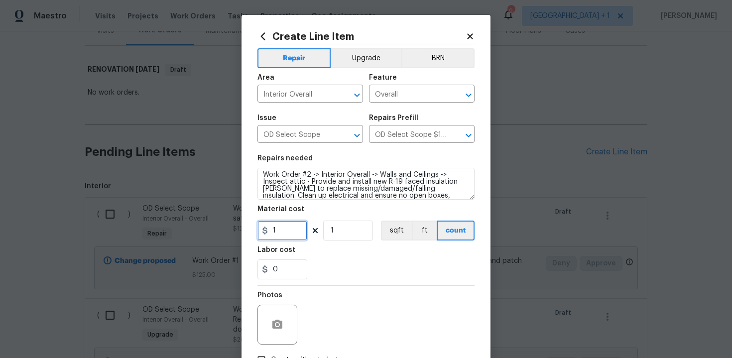
click at [287, 234] on input "1" at bounding box center [282, 231] width 50 height 20
type input "450"
click at [341, 258] on div "Labor cost" at bounding box center [365, 252] width 217 height 13
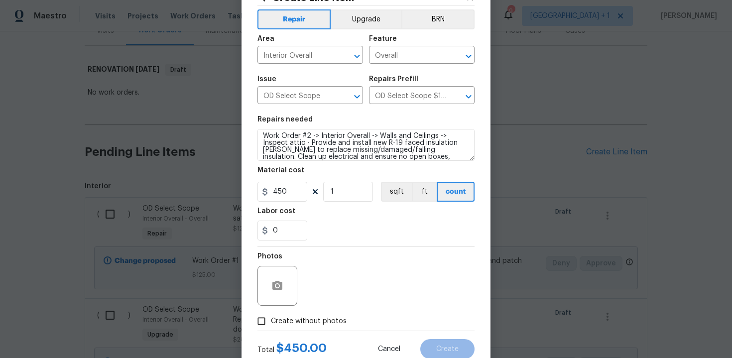
scroll to position [71, 0]
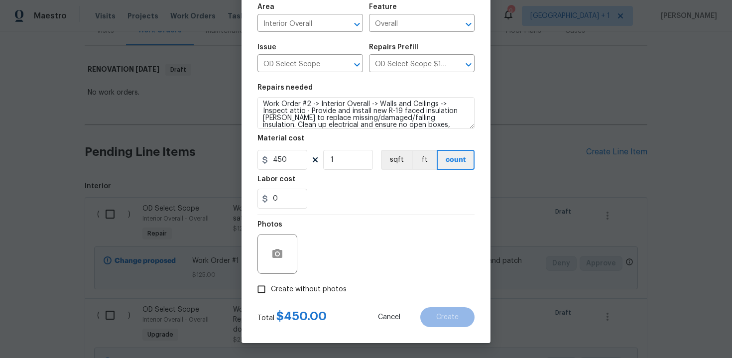
click at [295, 288] on span "Create without photos" at bounding box center [309, 289] width 76 height 10
click at [271, 288] on input "Create without photos" at bounding box center [261, 289] width 19 height 19
checkbox input "true"
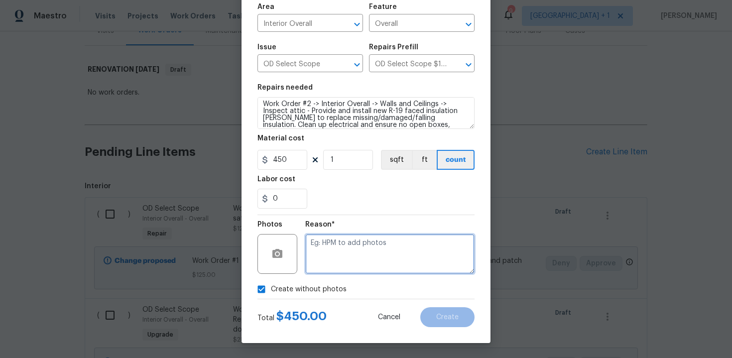
click at [362, 248] on textarea at bounding box center [389, 254] width 169 height 40
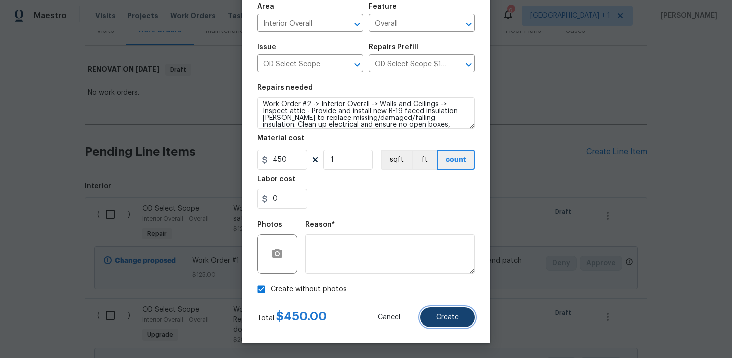
click at [445, 316] on span "Create" at bounding box center [447, 317] width 22 height 7
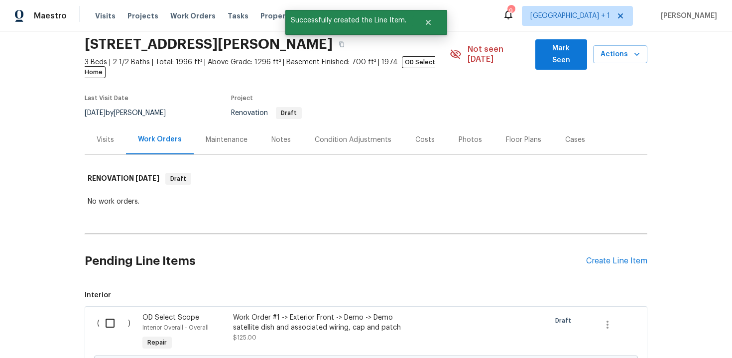
scroll to position [145, 0]
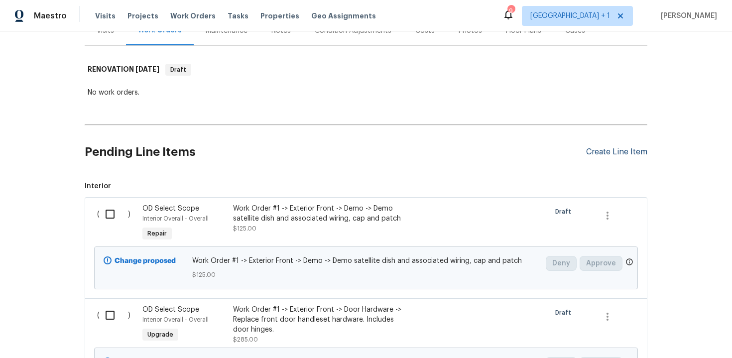
click at [620, 147] on div "Create Line Item" at bounding box center [616, 151] width 61 height 9
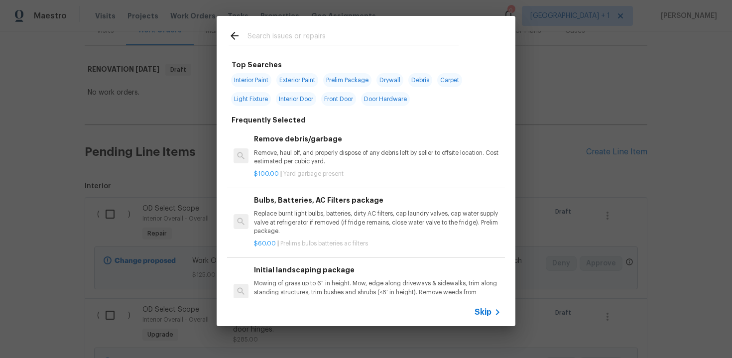
click at [486, 316] on span "Skip" at bounding box center [483, 312] width 17 height 10
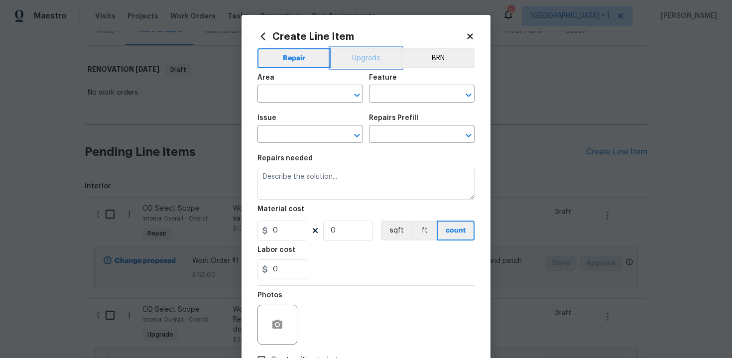
click at [363, 60] on button "Upgrade" at bounding box center [366, 58] width 71 height 20
click at [309, 97] on input "text" at bounding box center [296, 94] width 78 height 15
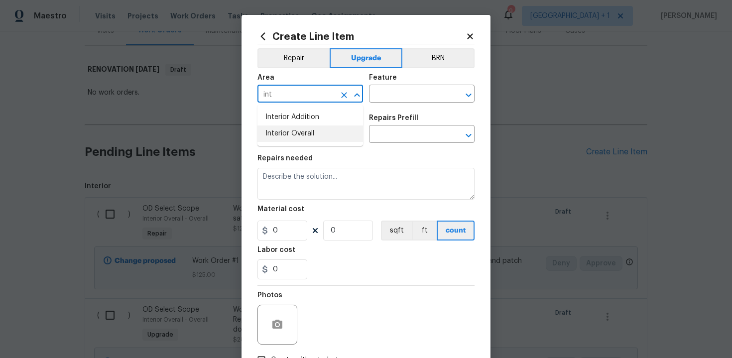
click at [309, 138] on li "Interior Overall" at bounding box center [310, 133] width 106 height 16
type input "Interior Overall"
click at [386, 95] on input "text" at bounding box center [408, 94] width 78 height 15
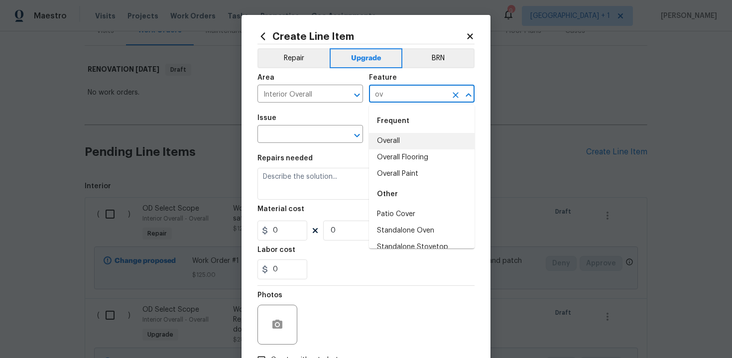
click at [393, 139] on li "Overall" at bounding box center [422, 141] width 106 height 16
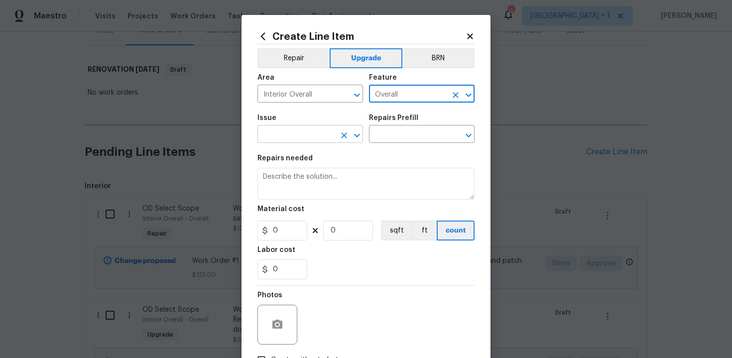
type input "Overall"
click at [320, 133] on input "text" at bounding box center [296, 134] width 78 height 15
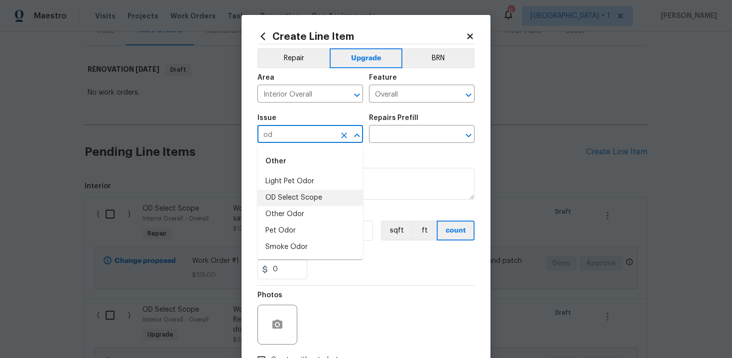
click at [321, 197] on li "OD Select Scope" at bounding box center [310, 198] width 106 height 16
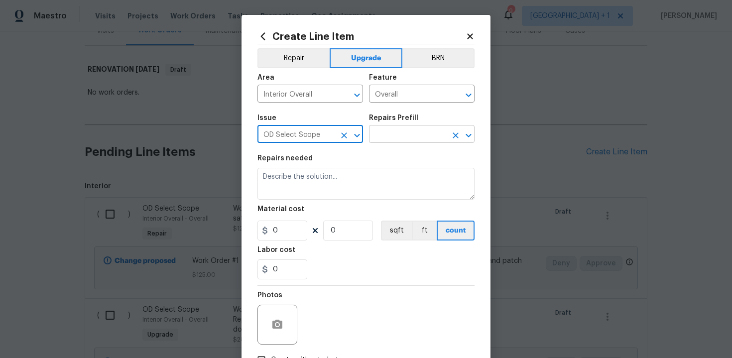
type input "OD Select Scope"
click at [396, 141] on input "text" at bounding box center [408, 134] width 78 height 15
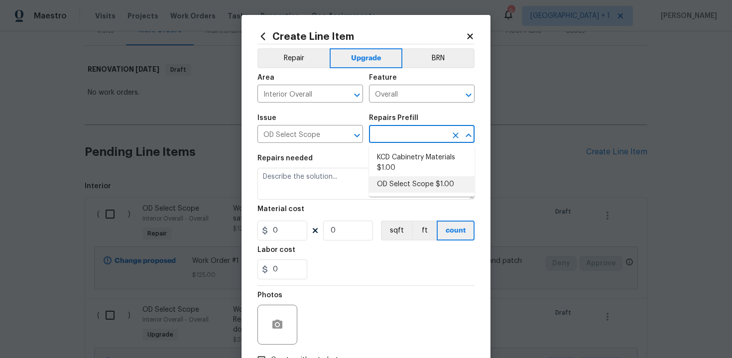
click at [404, 182] on li "OD Select Scope $1.00" at bounding box center [422, 184] width 106 height 16
type input "OD Select Scope $1.00"
type textarea "Refer to the agreed upon scope document for further details."
type input "1"
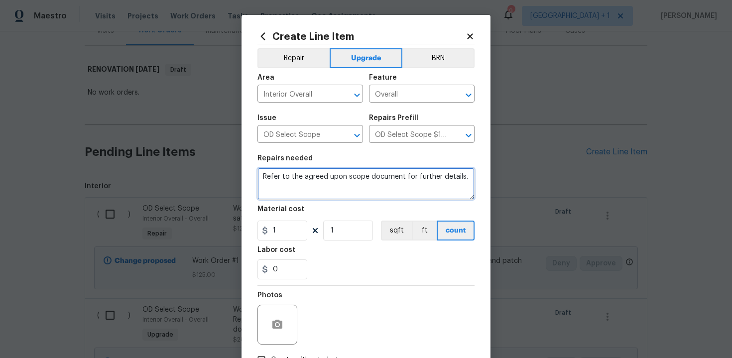
drag, startPoint x: 260, startPoint y: 177, endPoint x: 468, endPoint y: 179, distance: 208.1
click at [468, 179] on textarea "Refer to the agreed upon scope document for further details." at bounding box center [365, 184] width 217 height 32
paste textarea "Work Order #2 -> Interior Overall -> Windows -> Demo all window and door treatm…"
type textarea "Work Order #2 -> Interior Overall -> Windows -> Demo all window and door treatm…"
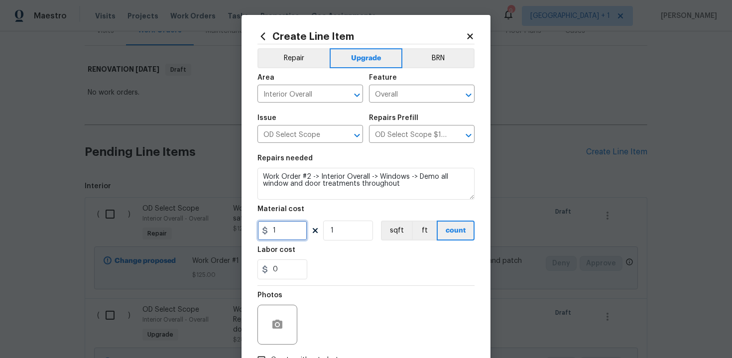
click at [294, 230] on input "1" at bounding box center [282, 231] width 50 height 20
type input "150"
click at [349, 266] on div "0" at bounding box center [365, 269] width 217 height 20
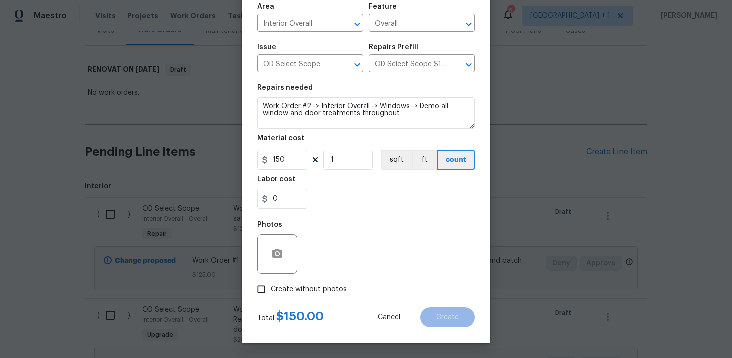
click at [302, 289] on span "Create without photos" at bounding box center [309, 289] width 76 height 10
click at [271, 289] on input "Create without photos" at bounding box center [261, 289] width 19 height 19
checkbox input "true"
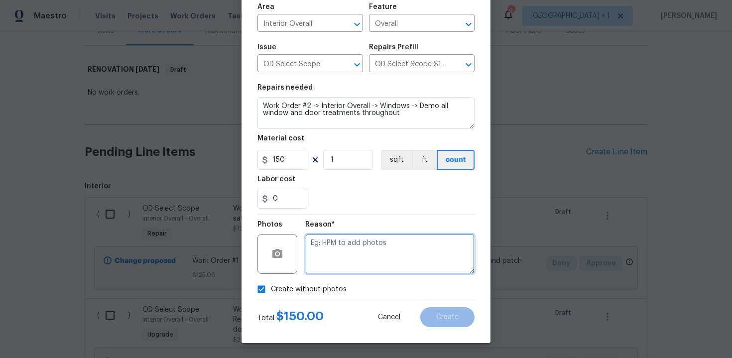
click at [345, 257] on textarea at bounding box center [389, 254] width 169 height 40
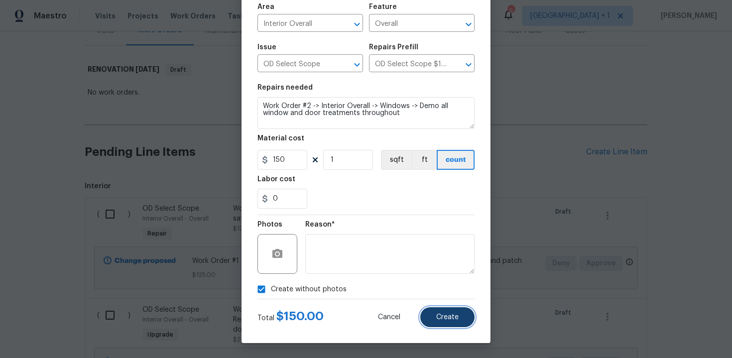
click at [460, 321] on button "Create" at bounding box center [447, 317] width 54 height 20
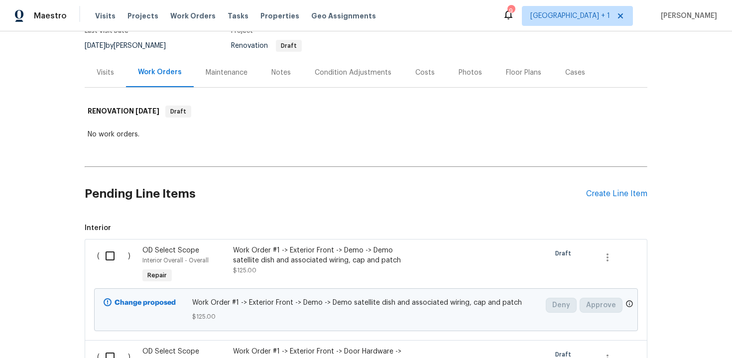
scroll to position [107, 0]
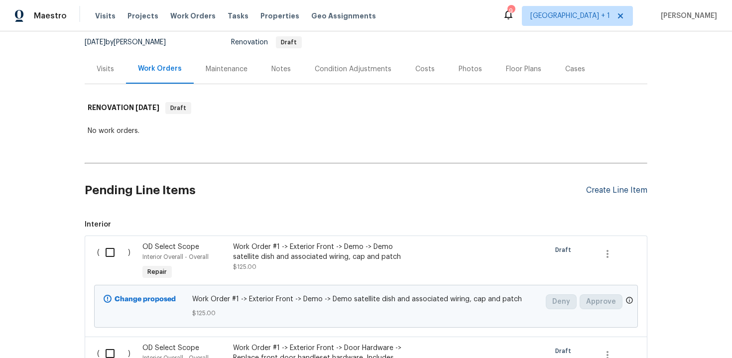
click at [622, 186] on div "Create Line Item" at bounding box center [616, 190] width 61 height 9
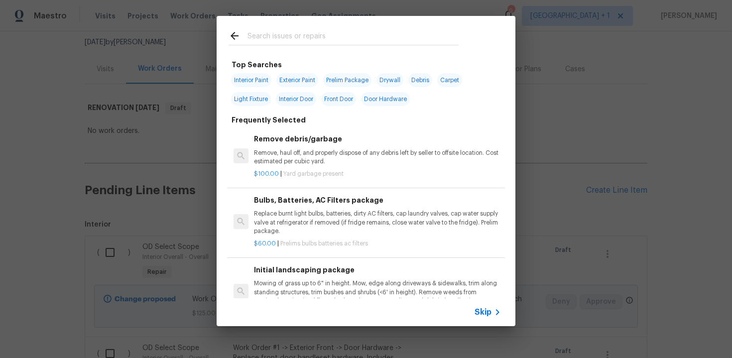
click at [479, 312] on span "Skip" at bounding box center [483, 312] width 17 height 10
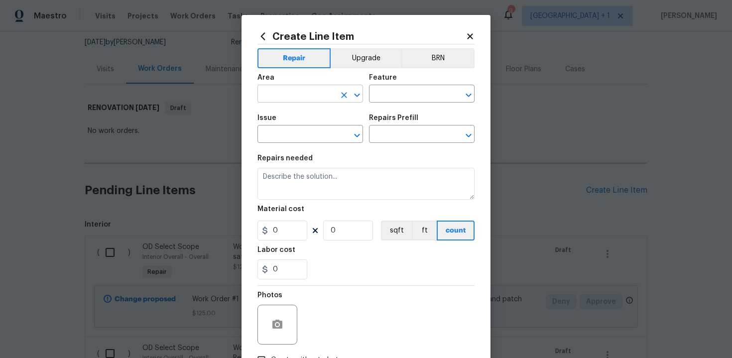
click at [300, 94] on input "text" at bounding box center [296, 94] width 78 height 15
click at [303, 129] on li "Interior Overall" at bounding box center [310, 133] width 106 height 16
type input "Interior Overall"
click at [407, 92] on input "text" at bounding box center [408, 94] width 78 height 15
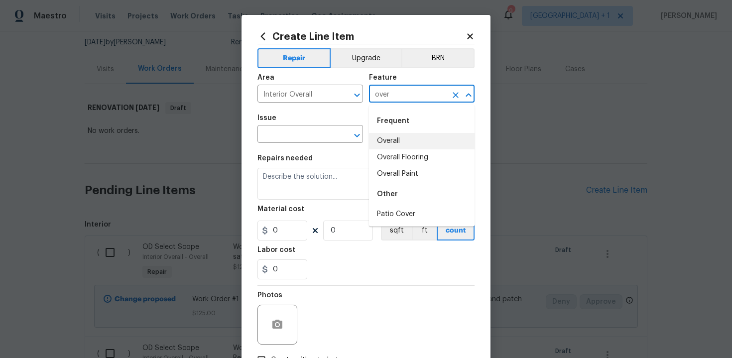
click at [405, 140] on li "Overall" at bounding box center [422, 141] width 106 height 16
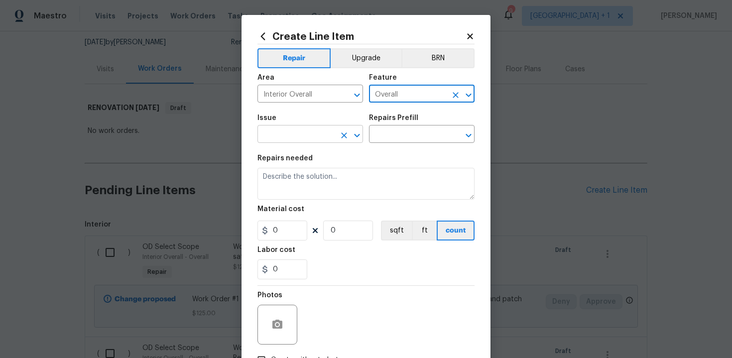
type input "Overall"
click at [325, 140] on input "text" at bounding box center [296, 134] width 78 height 15
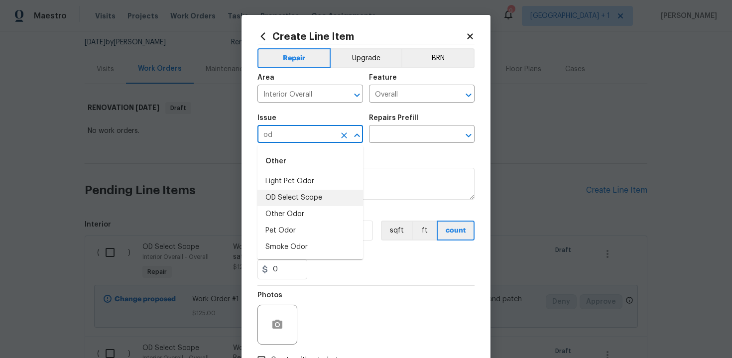
click at [328, 200] on li "OD Select Scope" at bounding box center [310, 198] width 106 height 16
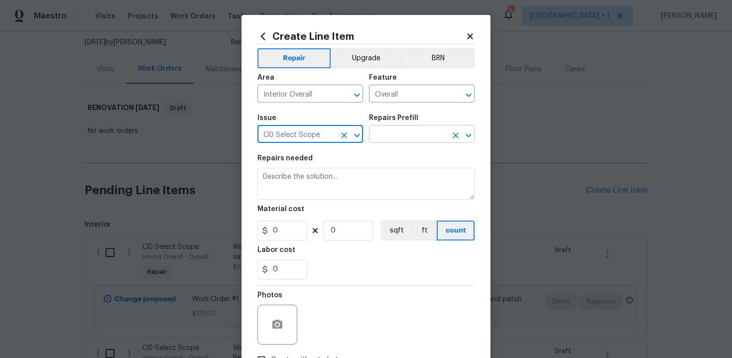
type input "OD Select Scope"
click at [409, 137] on input "text" at bounding box center [408, 134] width 78 height 15
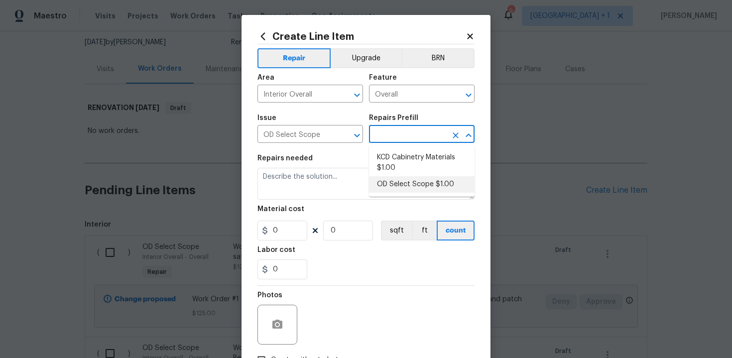
click at [409, 192] on li "OD Select Scope $1.00" at bounding box center [422, 184] width 106 height 16
type input "OD Select Scope $1.00"
type textarea "Refer to the agreed upon scope document for further details."
type input "1"
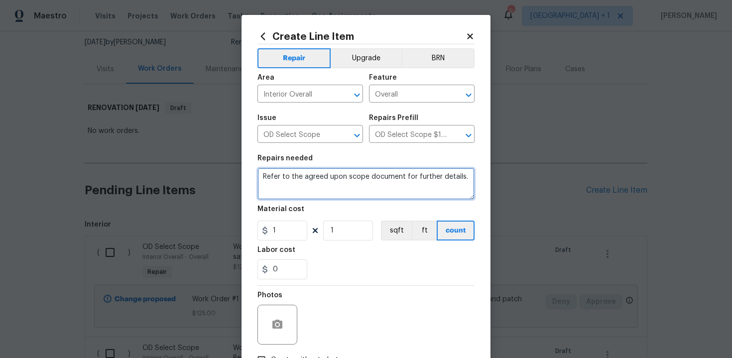
drag, startPoint x: 262, startPoint y: 177, endPoint x: 458, endPoint y: 183, distance: 195.8
click at [458, 183] on textarea "Refer to the agreed upon scope document for further details." at bounding box center [365, 184] width 217 height 32
paste textarea "Work Order #2 -> Interior Overall -> Windows -> Service existing windows and en…"
type textarea "Work Order #2 -> Interior Overall -> Windows -> Service existing windows and en…"
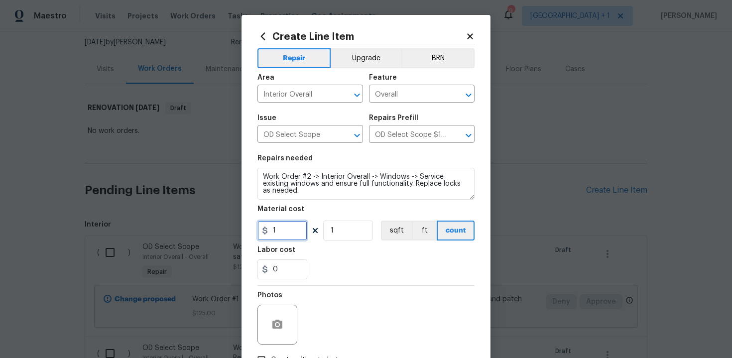
click at [299, 232] on input "1" at bounding box center [282, 231] width 50 height 20
type input "185"
click at [336, 257] on div "Labor cost" at bounding box center [365, 252] width 217 height 13
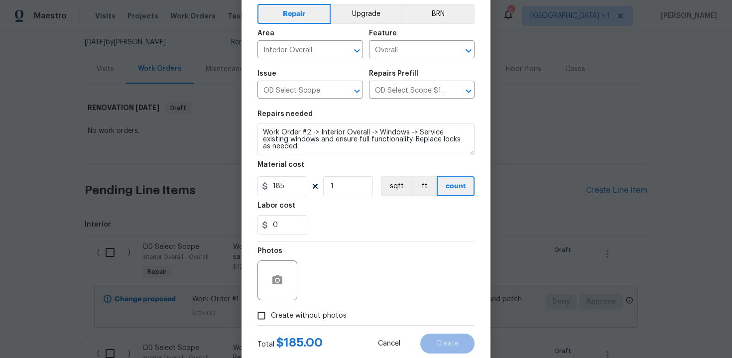
scroll to position [71, 0]
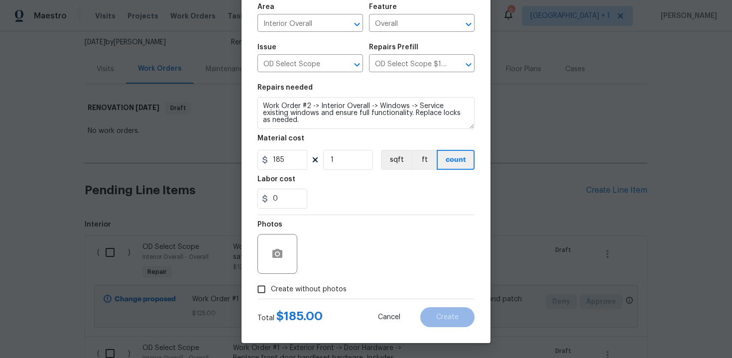
click at [303, 288] on span "Create without photos" at bounding box center [309, 289] width 76 height 10
click at [271, 288] on input "Create without photos" at bounding box center [261, 289] width 19 height 19
checkbox input "true"
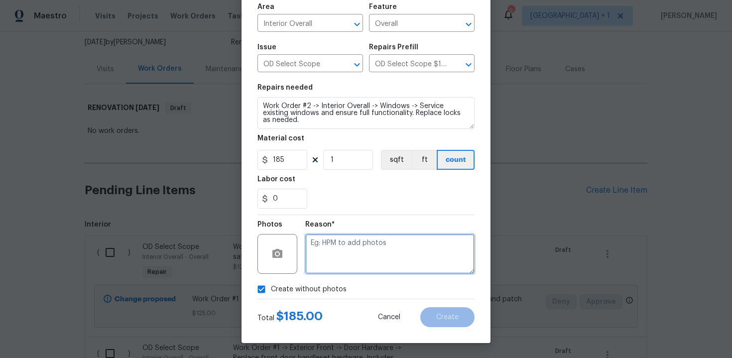
click at [339, 261] on textarea at bounding box center [389, 254] width 169 height 40
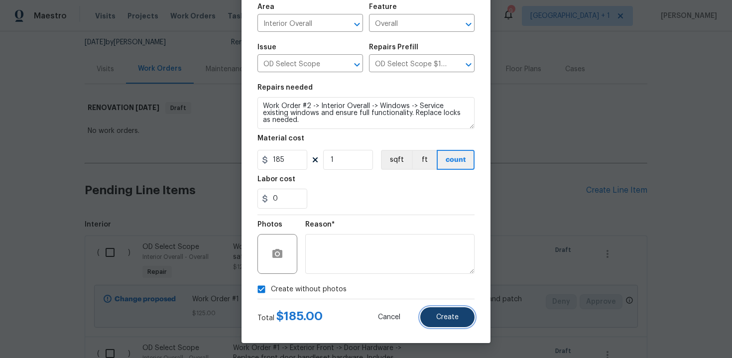
click at [455, 323] on button "Create" at bounding box center [447, 317] width 54 height 20
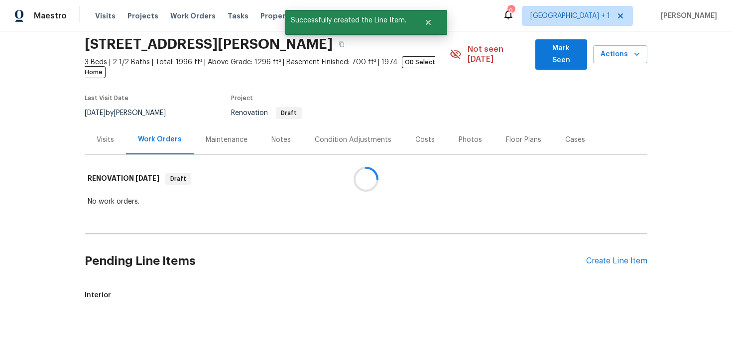
scroll to position [107, 0]
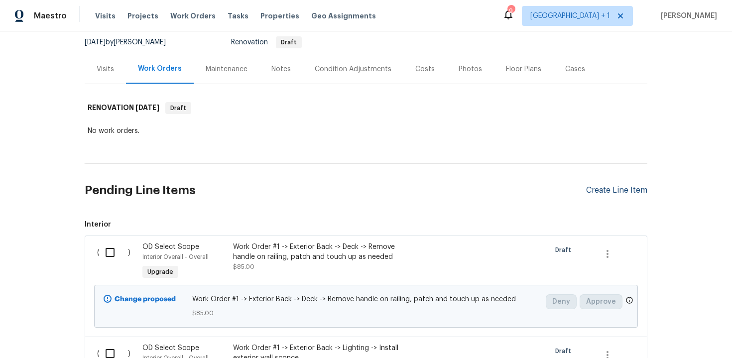
click at [608, 186] on div "Create Line Item" at bounding box center [616, 190] width 61 height 9
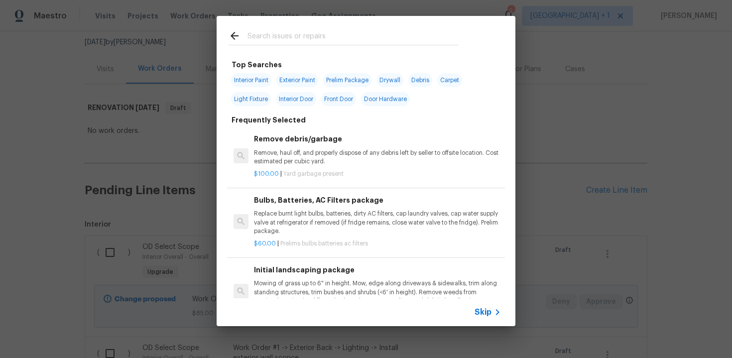
click at [480, 314] on span "Skip" at bounding box center [483, 312] width 17 height 10
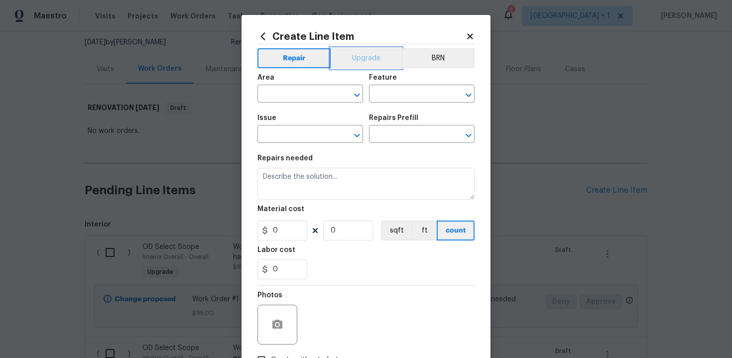
click at [358, 65] on button "Upgrade" at bounding box center [366, 58] width 71 height 20
click at [315, 87] on input "text" at bounding box center [296, 94] width 78 height 15
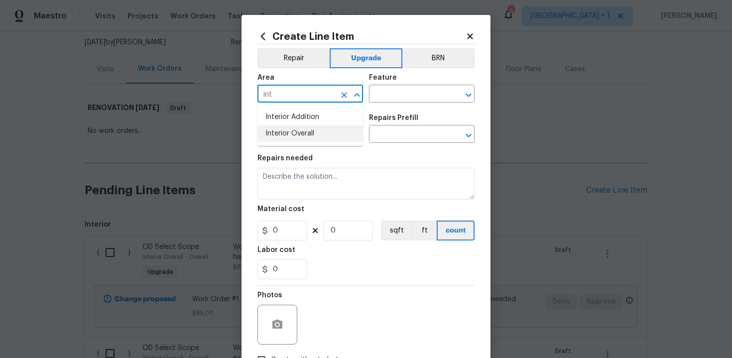
click at [317, 125] on li "Interior Overall" at bounding box center [310, 133] width 106 height 16
type input "Interior Overall"
click at [388, 94] on input "text" at bounding box center [408, 94] width 78 height 15
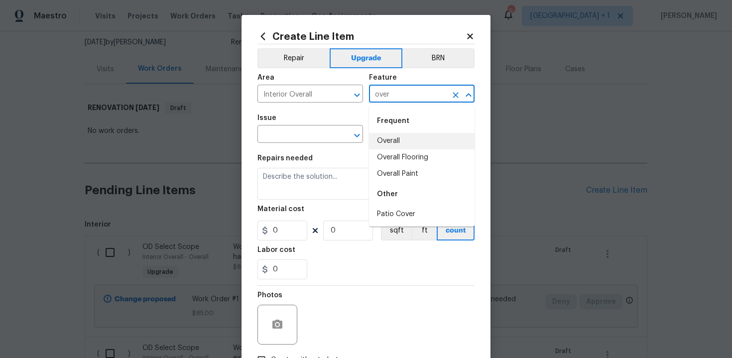
click at [396, 148] on li "Overall" at bounding box center [422, 141] width 106 height 16
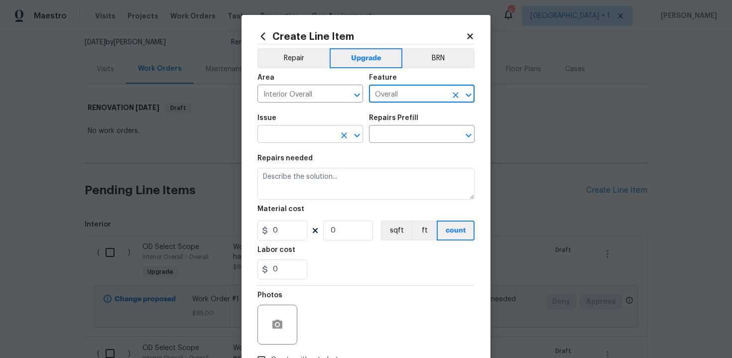
type input "Overall"
click at [308, 140] on input "text" at bounding box center [296, 134] width 78 height 15
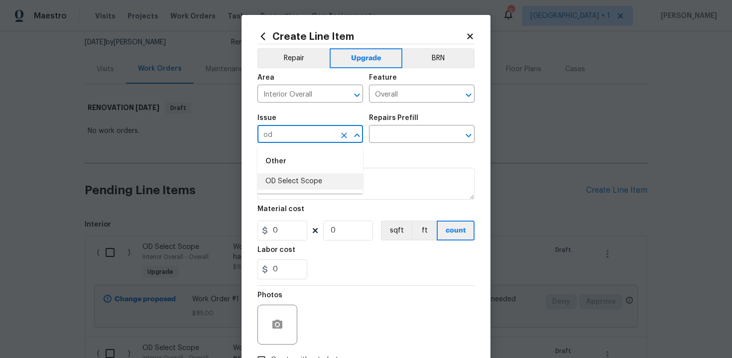
click at [315, 183] on li "OD Select Scope" at bounding box center [310, 181] width 106 height 16
type input "OD Select Scope"
click at [398, 136] on input "text" at bounding box center [408, 134] width 78 height 15
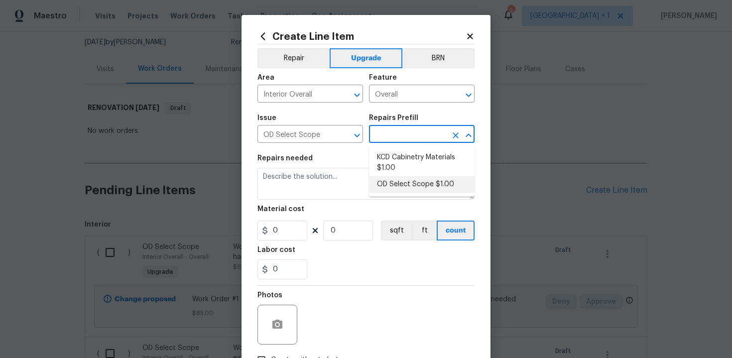
click at [404, 181] on li "OD Select Scope $1.00" at bounding box center [422, 184] width 106 height 16
type input "OD Select Scope $1.00"
type textarea "Refer to the agreed upon scope document for further details."
type input "1"
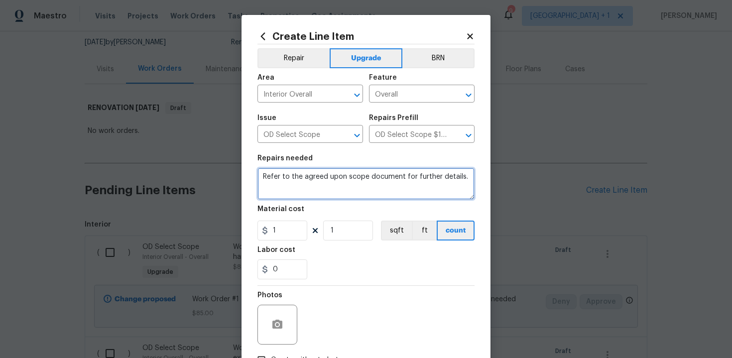
drag, startPoint x: 261, startPoint y: 176, endPoint x: 469, endPoint y: 178, distance: 207.2
click at [469, 178] on textarea "Refer to the agreed upon scope document for further details." at bounding box center [365, 184] width 217 height 32
paste textarea "Work Order #2 -> Entry -> Lighting -> Install flush mount light"
type textarea "Work Order #2 -> Entry -> Lighting -> Install flush mount light"
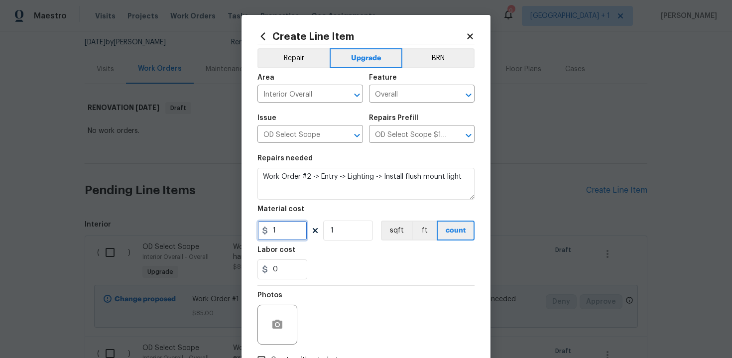
click at [284, 235] on input "1" at bounding box center [282, 231] width 50 height 20
type input "250"
click at [331, 259] on div "Labor cost" at bounding box center [365, 252] width 217 height 13
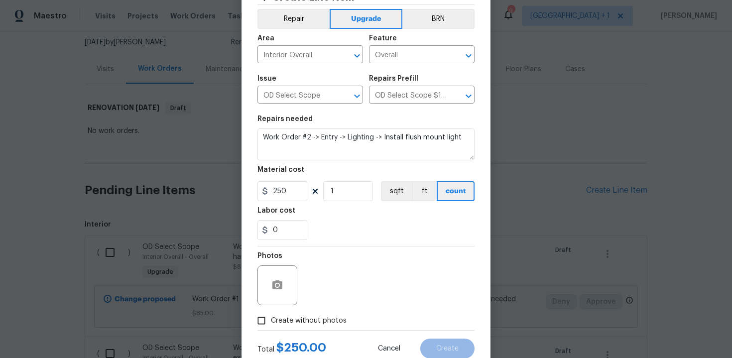
scroll to position [71, 0]
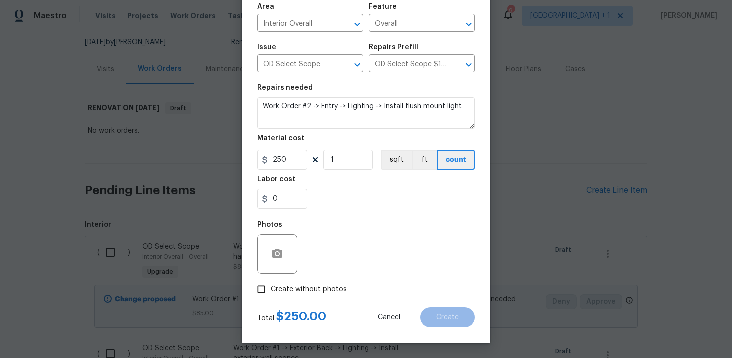
click at [302, 290] on span "Create without photos" at bounding box center [309, 289] width 76 height 10
click at [271, 290] on input "Create without photos" at bounding box center [261, 289] width 19 height 19
checkbox input "true"
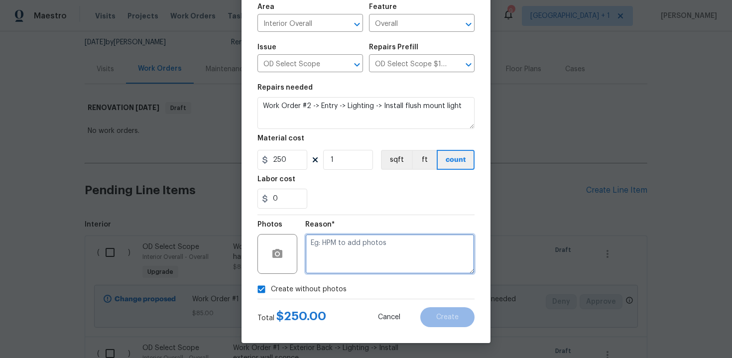
click at [348, 252] on textarea at bounding box center [389, 254] width 169 height 40
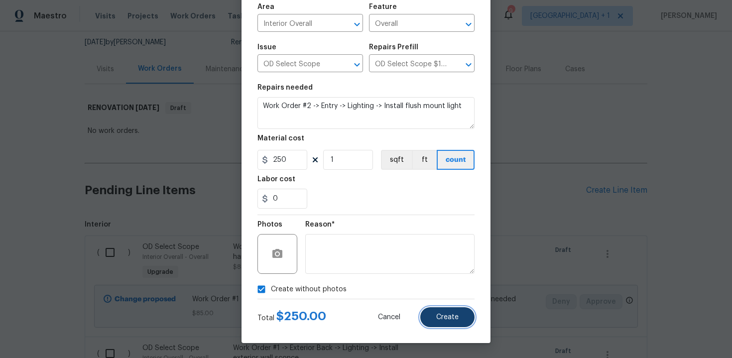
click at [452, 321] on button "Create" at bounding box center [447, 317] width 54 height 20
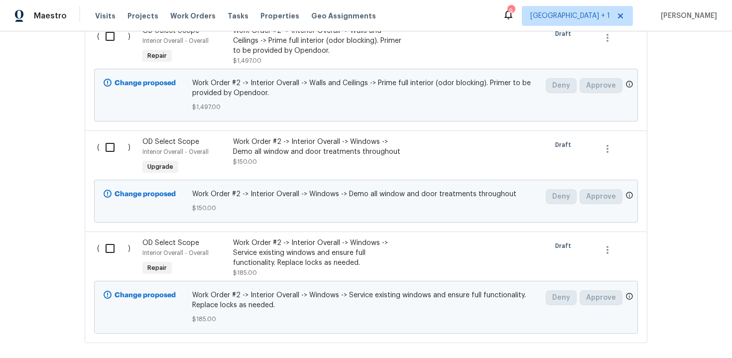
scroll to position [2572, 0]
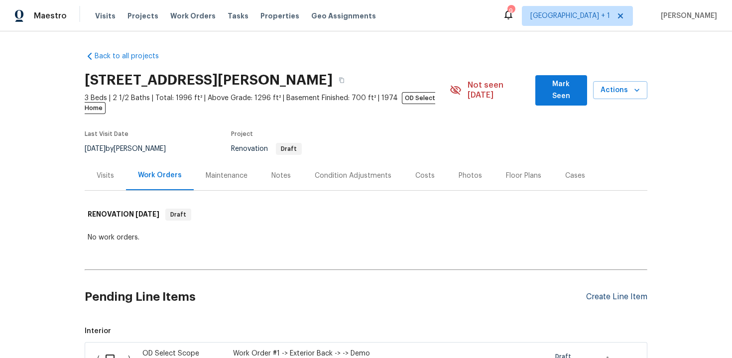
click at [614, 292] on div "Create Line Item" at bounding box center [616, 296] width 61 height 9
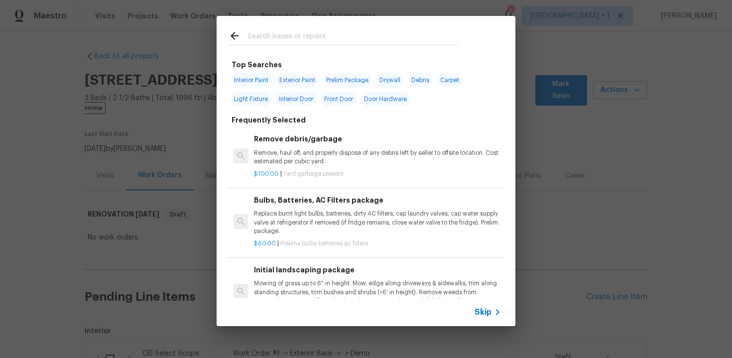
click at [480, 311] on span "Skip" at bounding box center [483, 312] width 17 height 10
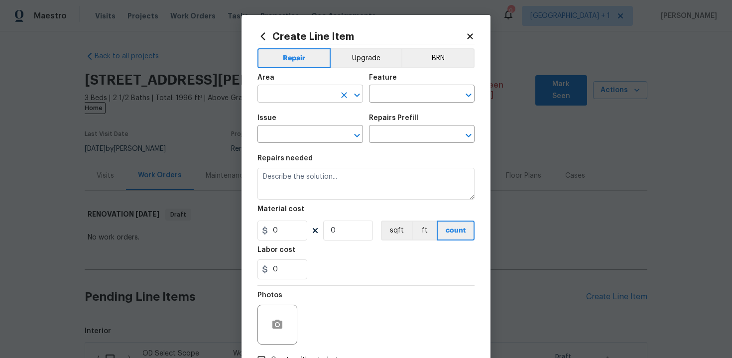
click at [314, 92] on input "text" at bounding box center [296, 94] width 78 height 15
click at [314, 129] on li "Interior Overall" at bounding box center [310, 133] width 106 height 16
type input "Interior Overall"
click at [389, 94] on input "text" at bounding box center [408, 94] width 78 height 15
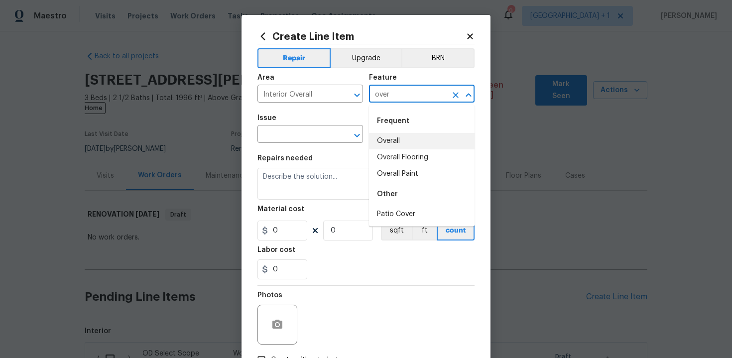
click at [394, 142] on li "Overall" at bounding box center [422, 141] width 106 height 16
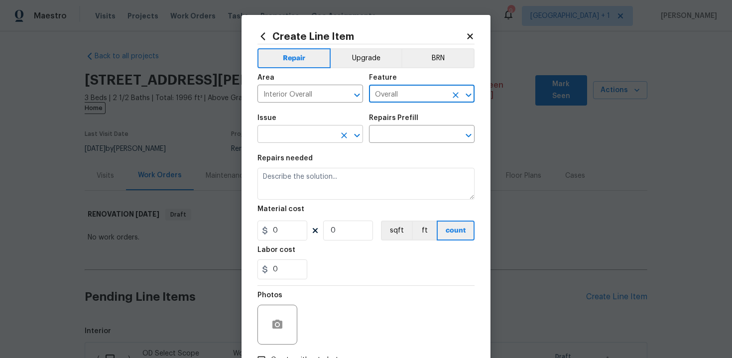
type input "Overall"
click at [304, 138] on input "text" at bounding box center [296, 134] width 78 height 15
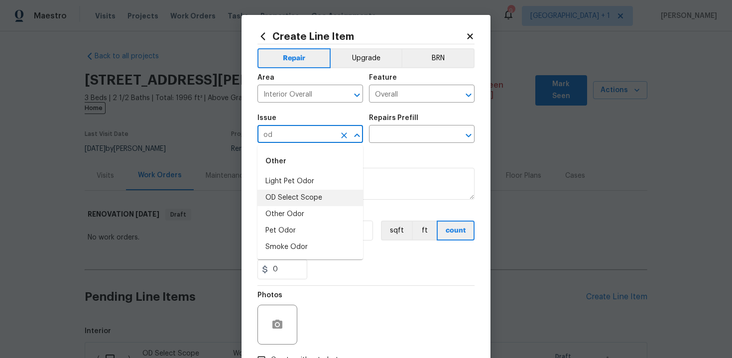
click at [304, 195] on li "OD Select Scope" at bounding box center [310, 198] width 106 height 16
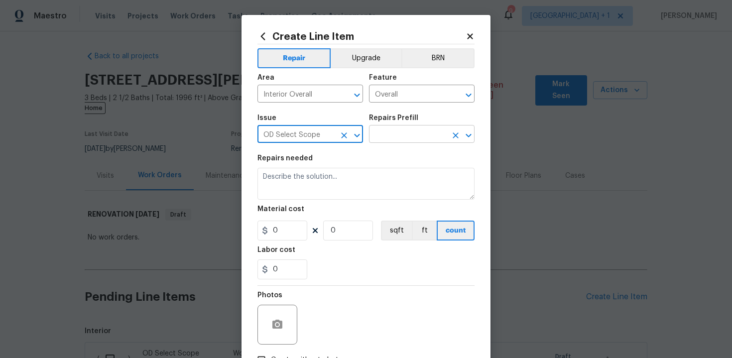
type input "OD Select Scope"
click at [395, 136] on input "text" at bounding box center [408, 134] width 78 height 15
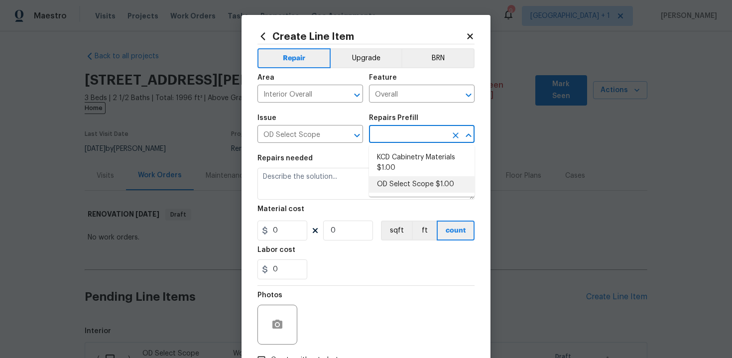
click at [399, 177] on li "OD Select Scope $1.00" at bounding box center [422, 184] width 106 height 16
type input "OD Select Scope $1.00"
type textarea "Refer to the agreed upon scope document for further details."
type input "1"
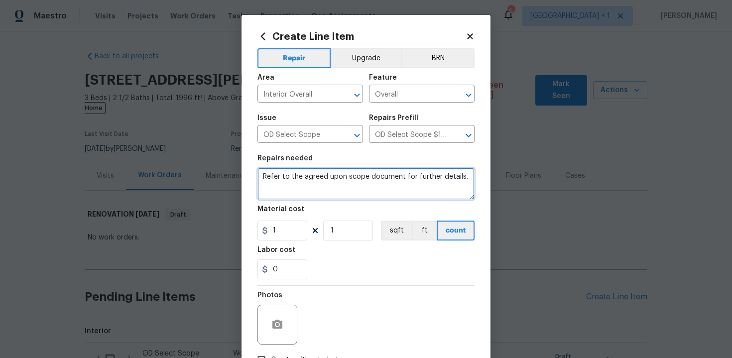
drag, startPoint x: 262, startPoint y: 174, endPoint x: 478, endPoint y: 186, distance: 216.4
click at [478, 186] on div "Create Line Item Repair Upgrade BRN Area Interior Overall ​ Feature Overall ​ I…" at bounding box center [366, 214] width 249 height 399
paste textarea "Work Order #2 -> Kitchen -> Appliances -> Dispose of appliances and install app…"
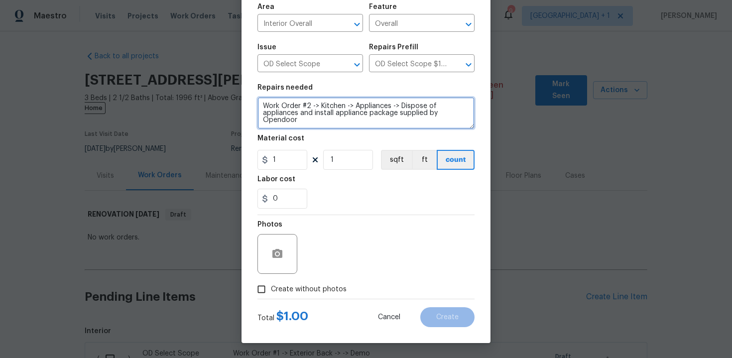
type textarea "Work Order #2 -> Kitchen -> Appliances -> Dispose of appliances and install app…"
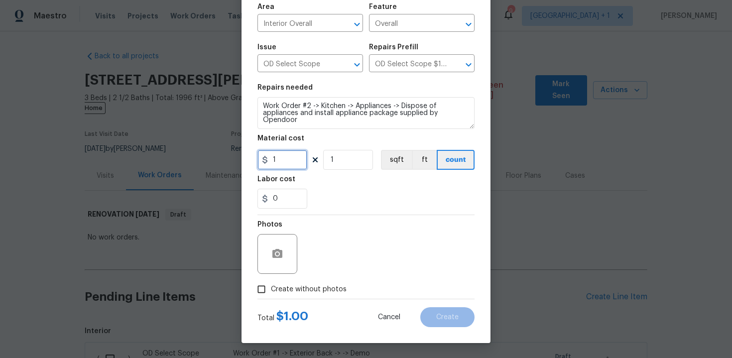
click at [284, 158] on input "1" at bounding box center [282, 160] width 50 height 20
type input "450"
click at [275, 290] on span "Create without photos" at bounding box center [309, 289] width 76 height 10
click at [271, 290] on input "Create without photos" at bounding box center [261, 289] width 19 height 19
checkbox input "true"
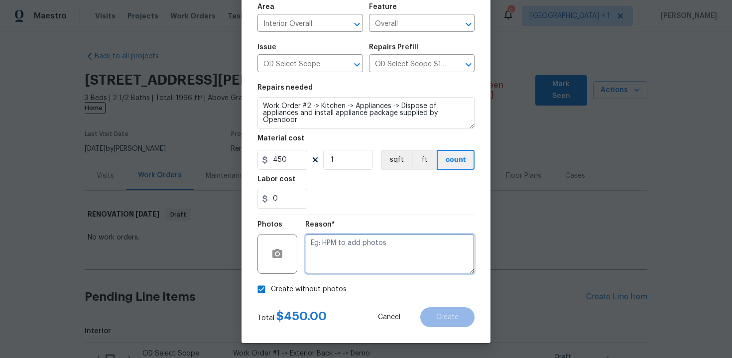
click at [344, 258] on textarea at bounding box center [389, 254] width 169 height 40
type textarea "n/a"
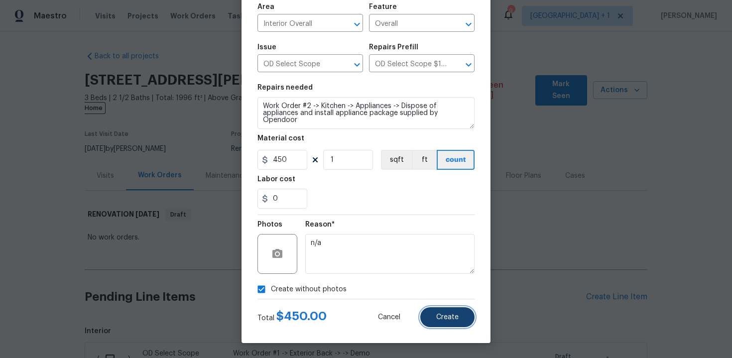
click at [456, 317] on span "Create" at bounding box center [447, 317] width 22 height 7
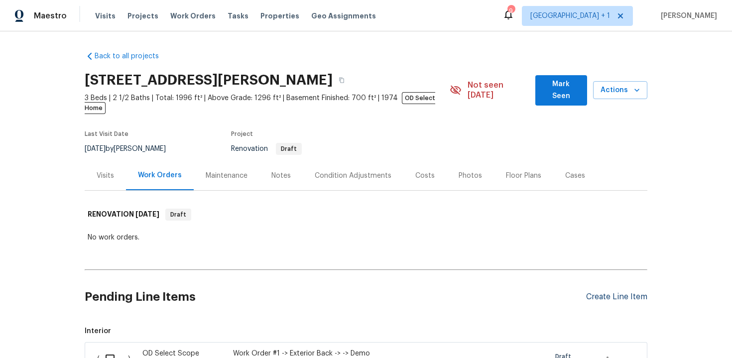
click at [602, 292] on div "Create Line Item" at bounding box center [616, 296] width 61 height 9
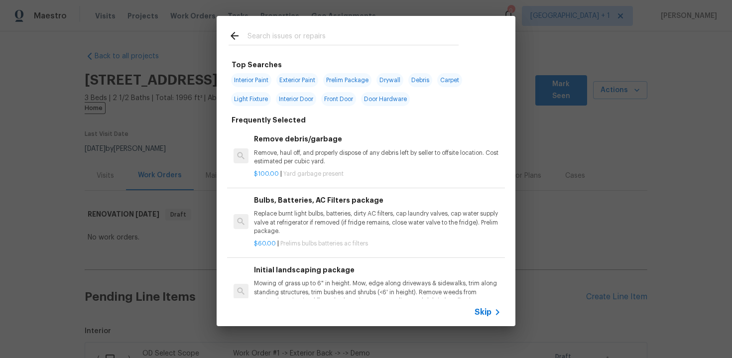
click at [484, 311] on span "Skip" at bounding box center [483, 312] width 17 height 10
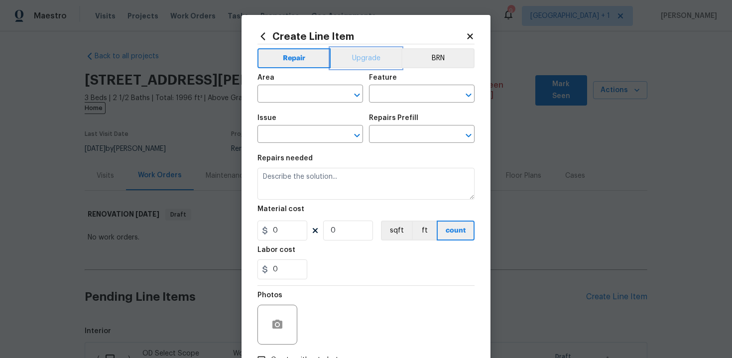
click at [368, 60] on button "Upgrade" at bounding box center [366, 58] width 71 height 20
click at [306, 93] on input "text" at bounding box center [296, 94] width 78 height 15
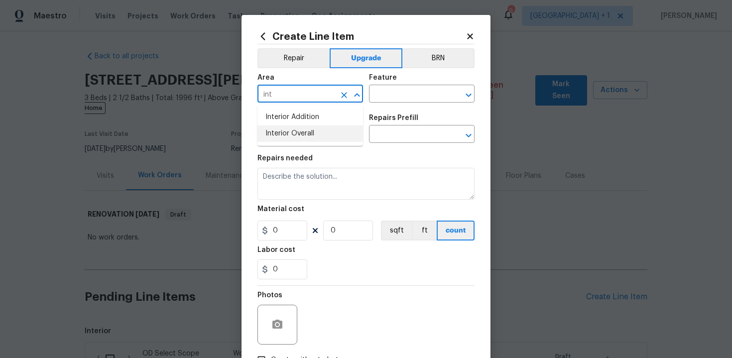
click at [308, 126] on li "Interior Overall" at bounding box center [310, 133] width 106 height 16
type input "Interior Overall"
click at [395, 94] on input "text" at bounding box center [408, 94] width 78 height 15
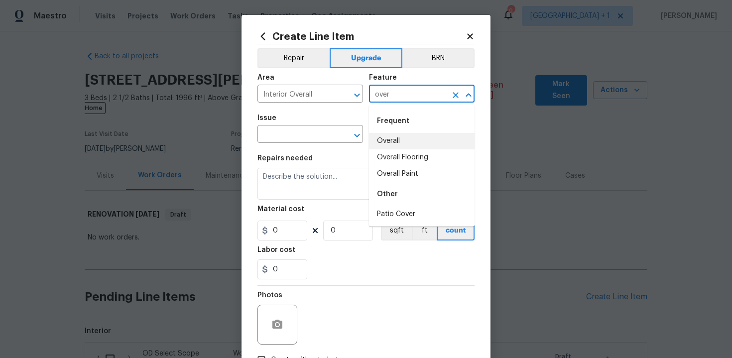
click at [399, 138] on li "Overall" at bounding box center [422, 141] width 106 height 16
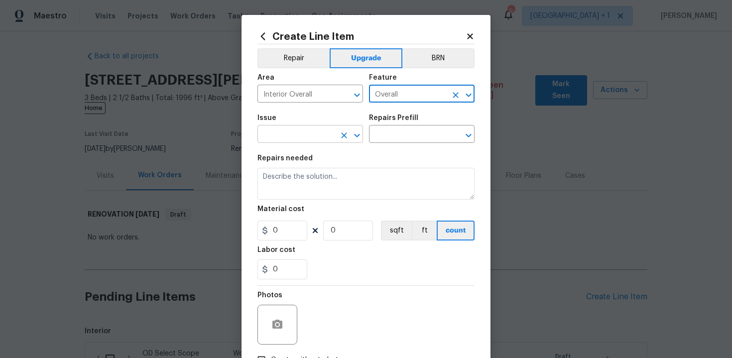
type input "Overall"
click at [290, 137] on input "text" at bounding box center [296, 134] width 78 height 15
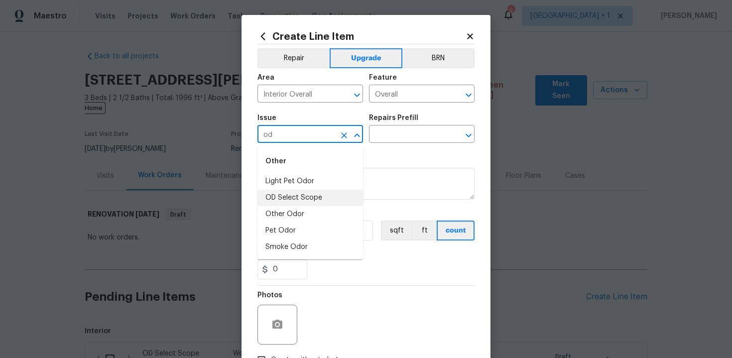
click at [295, 198] on li "OD Select Scope" at bounding box center [310, 198] width 106 height 16
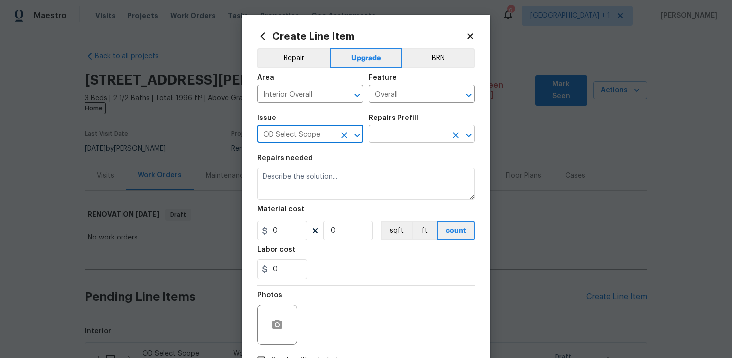
type input "OD Select Scope"
click at [393, 138] on input "text" at bounding box center [408, 134] width 78 height 15
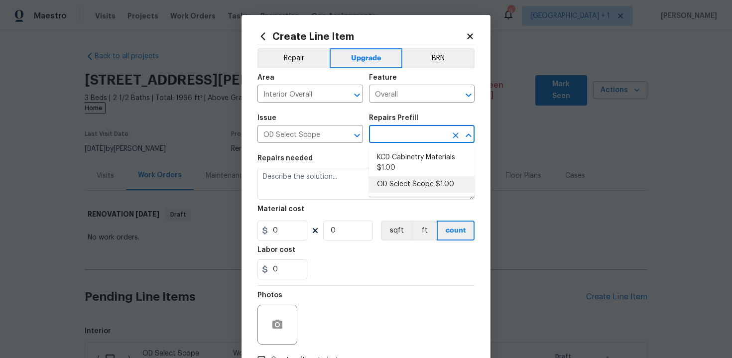
click at [398, 182] on li "OD Select Scope $1.00" at bounding box center [422, 184] width 106 height 16
type input "OD Select Scope $1.00"
type textarea "Refer to the agreed upon scope document for further details."
type input "1"
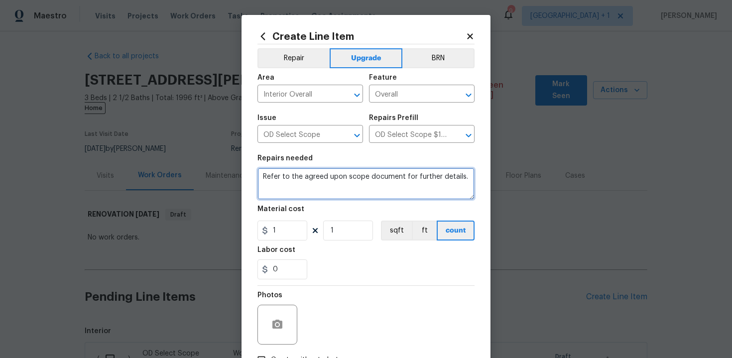
drag, startPoint x: 260, startPoint y: 177, endPoint x: 459, endPoint y: 179, distance: 198.2
click at [459, 179] on textarea "Refer to the agreed upon scope document for further details." at bounding box center [365, 184] width 217 height 32
type textarea "."
paste textarea "Work Order #2 -> Kitchen -> Backsplash -> Install tile backsplash and edging. D…"
type textarea "Work Order #2 -> Kitchen -> Backsplash -> Install tile backsplash and edging. D…"
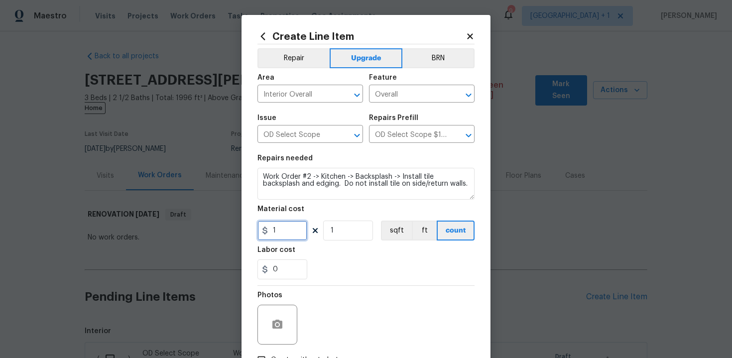
click at [291, 231] on input "1" at bounding box center [282, 231] width 50 height 20
type input "475"
click at [340, 257] on div "Labor cost" at bounding box center [365, 252] width 217 height 13
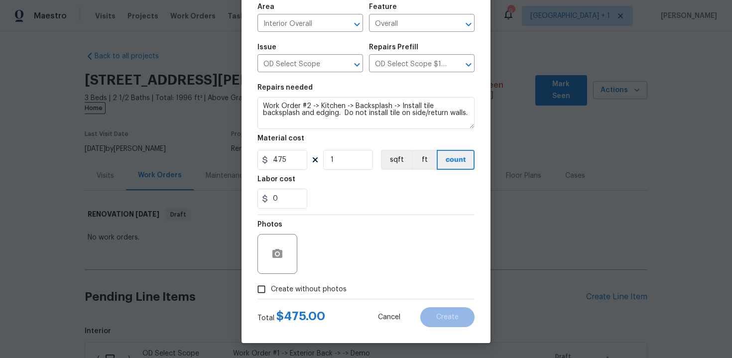
click at [297, 288] on span "Create without photos" at bounding box center [309, 289] width 76 height 10
click at [271, 288] on input "Create without photos" at bounding box center [261, 289] width 19 height 19
checkbox input "true"
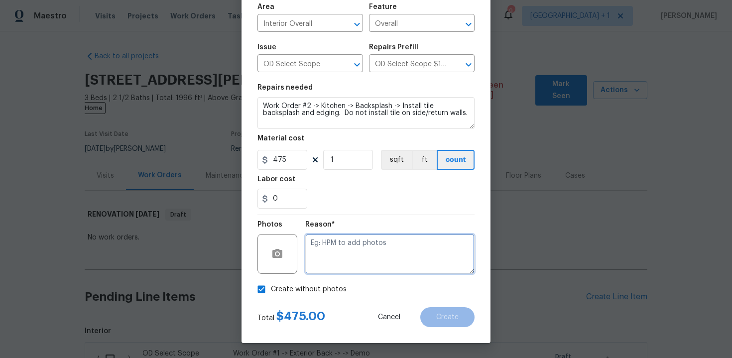
click at [338, 263] on textarea at bounding box center [389, 254] width 169 height 40
type textarea "n"
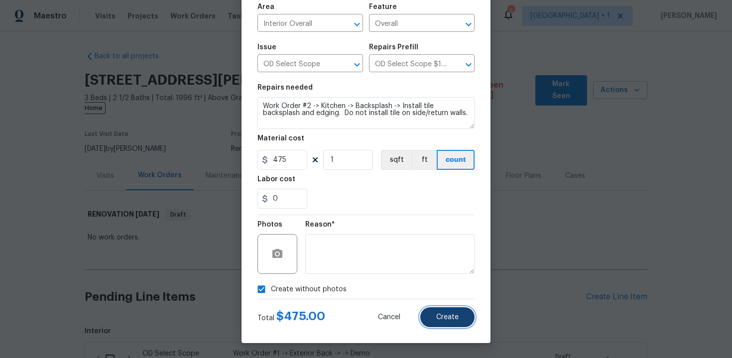
click at [439, 319] on span "Create" at bounding box center [447, 317] width 22 height 7
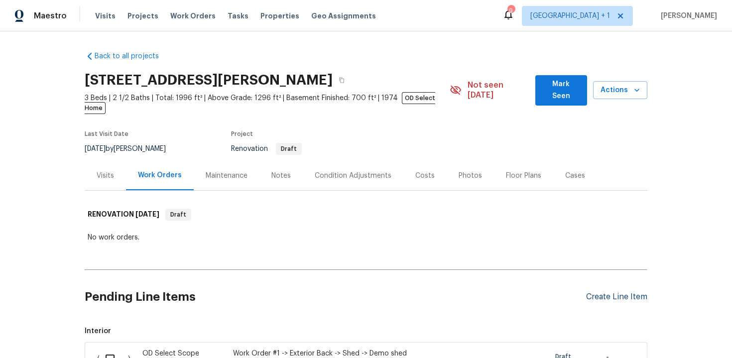
click at [625, 292] on div "Create Line Item" at bounding box center [616, 296] width 61 height 9
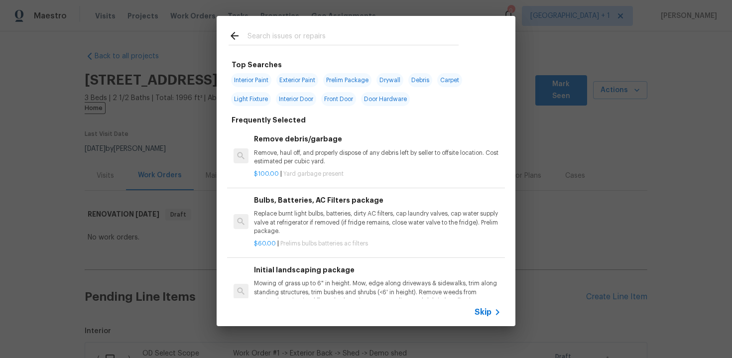
click at [479, 313] on span "Skip" at bounding box center [483, 312] width 17 height 10
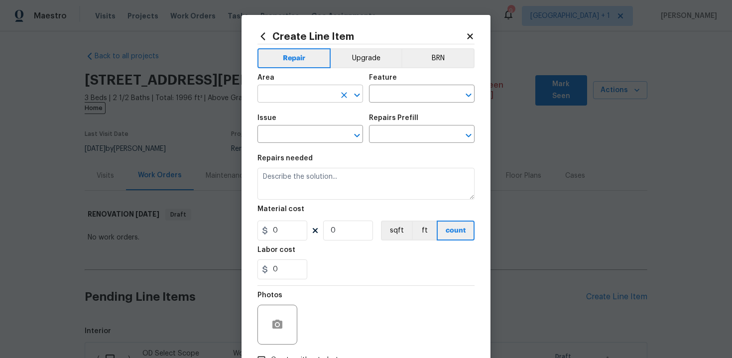
click at [301, 97] on input "text" at bounding box center [296, 94] width 78 height 15
click at [301, 131] on li "Interior Overall" at bounding box center [310, 133] width 106 height 16
type input "Interior Overall"
click at [388, 94] on input "text" at bounding box center [408, 94] width 78 height 15
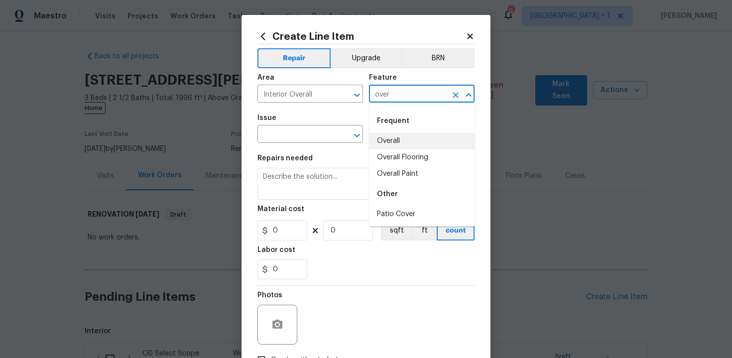
click at [389, 142] on li "Overall" at bounding box center [422, 141] width 106 height 16
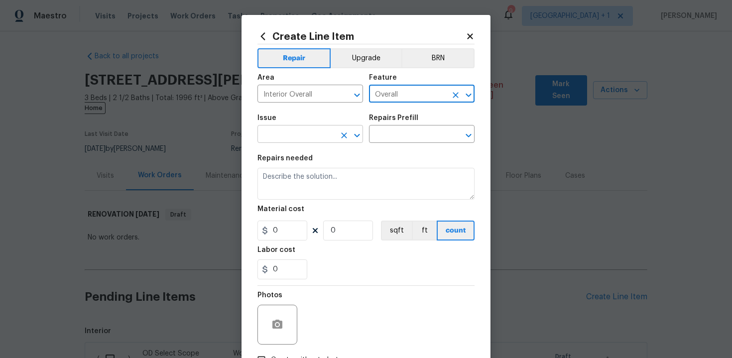
type input "Overall"
click at [299, 140] on input "text" at bounding box center [296, 134] width 78 height 15
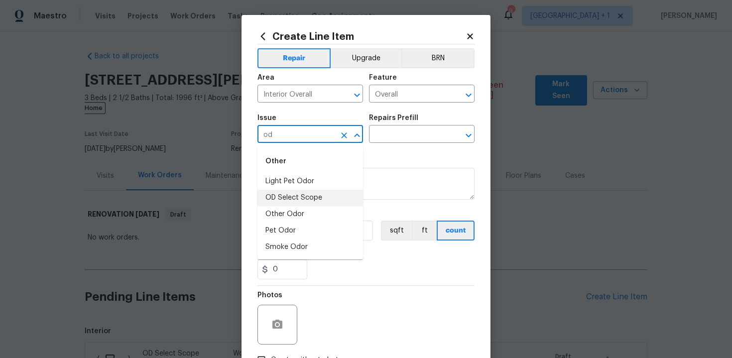
click at [306, 198] on li "OD Select Scope" at bounding box center [310, 198] width 106 height 16
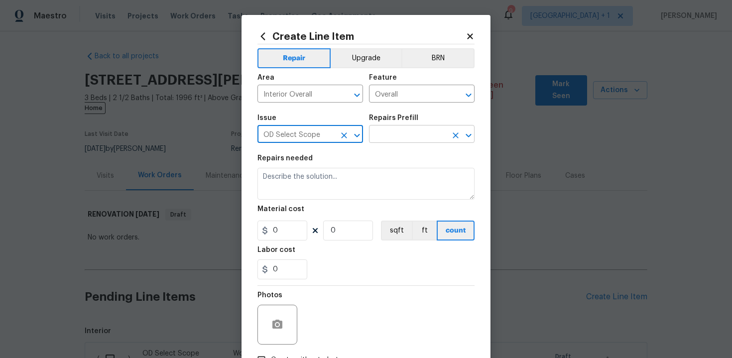
type input "OD Select Scope"
click at [412, 133] on input "text" at bounding box center [408, 134] width 78 height 15
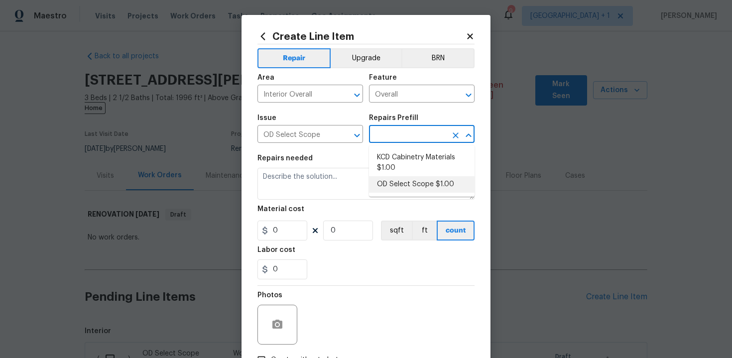
click at [409, 184] on li "OD Select Scope $1.00" at bounding box center [422, 184] width 106 height 16
type input "OD Select Scope $1.00"
type textarea "Refer to the agreed upon scope document for further details."
type input "1"
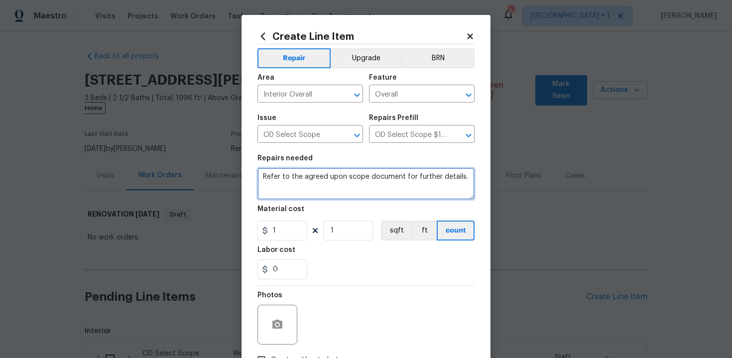
drag, startPoint x: 262, startPoint y: 174, endPoint x: 480, endPoint y: 180, distance: 218.2
click at [480, 181] on div "Create Line Item Repair Upgrade BRN Area Interior Overall ​ Feature Overall ​ I…" at bounding box center [366, 214] width 249 height 399
paste textarea "Work Order #2 -> Kitchen -> Cabinets -> Demo kitchen cabinets. Install owner pr…"
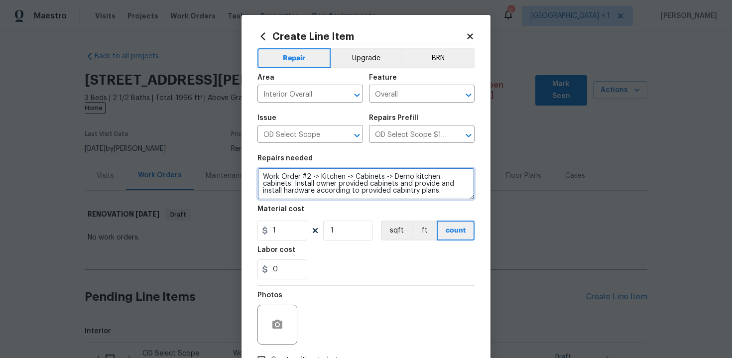
type textarea "Work Order #2 -> Kitchen -> Cabinets -> Demo kitchen cabinets. Install owner pr…"
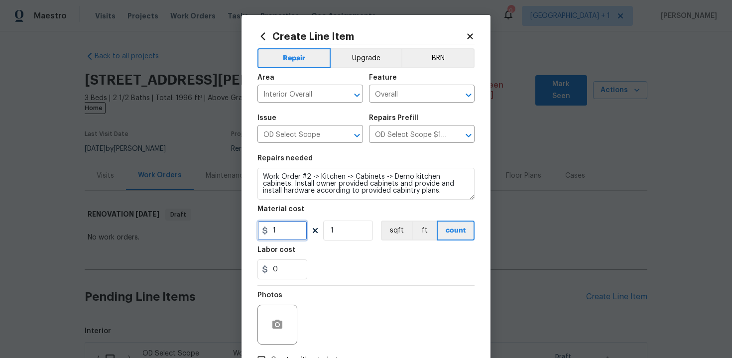
click at [288, 231] on input "1" at bounding box center [282, 231] width 50 height 20
type input "1275"
click at [304, 257] on div "Labor cost" at bounding box center [365, 252] width 217 height 13
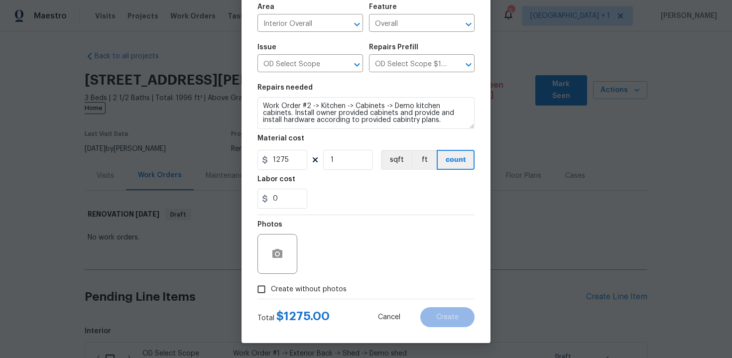
click at [296, 287] on span "Create without photos" at bounding box center [309, 289] width 76 height 10
click at [271, 287] on input "Create without photos" at bounding box center [261, 289] width 19 height 19
checkbox input "true"
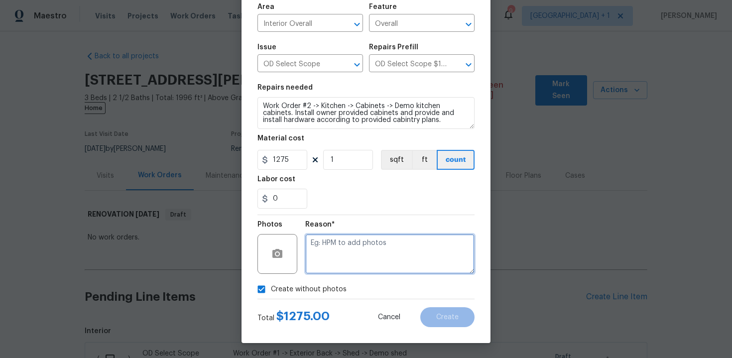
click at [323, 266] on textarea at bounding box center [389, 254] width 169 height 40
type textarea "n/a"
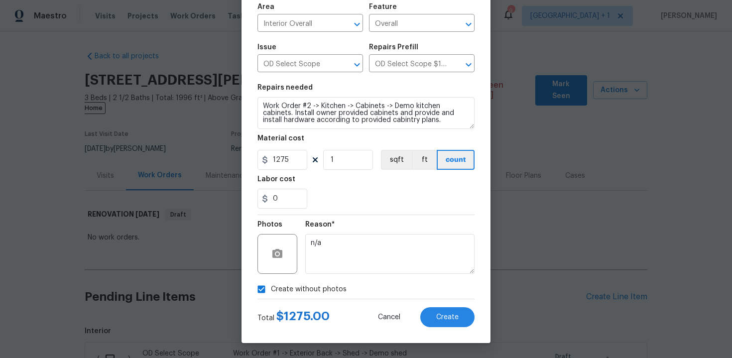
click at [465, 196] on div "0" at bounding box center [365, 199] width 217 height 20
click at [448, 314] on span "Create" at bounding box center [447, 317] width 22 height 7
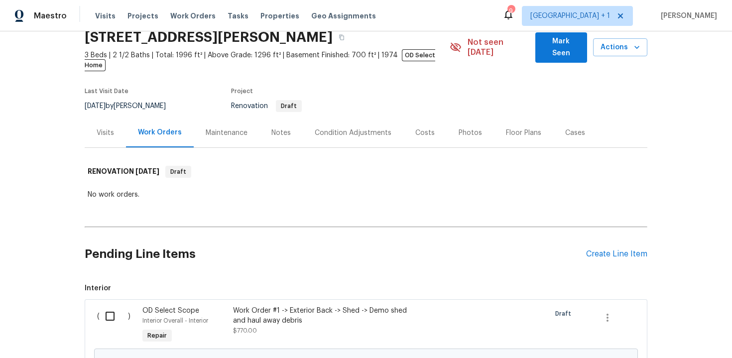
scroll to position [30, 0]
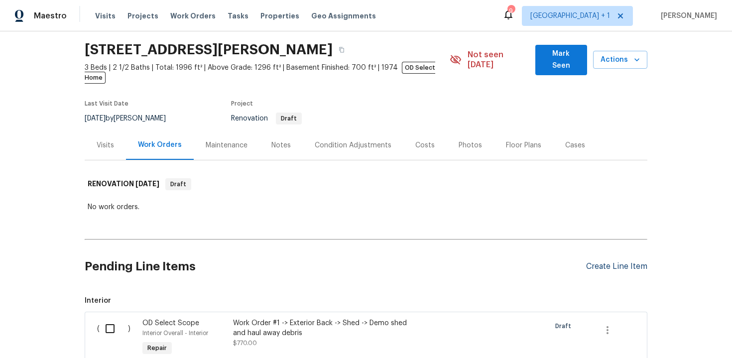
click at [611, 262] on div "Create Line Item" at bounding box center [616, 266] width 61 height 9
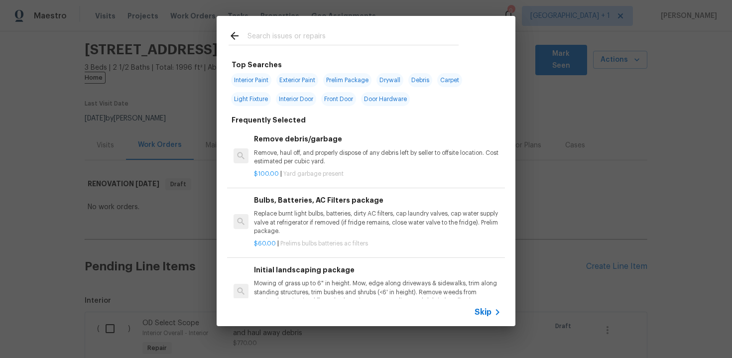
click at [480, 312] on span "Skip" at bounding box center [483, 312] width 17 height 10
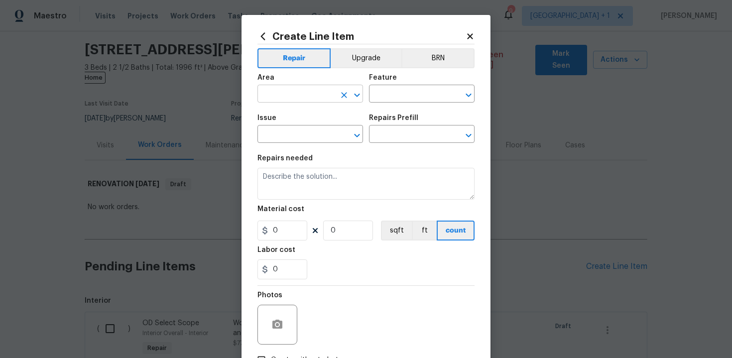
click at [316, 92] on input "text" at bounding box center [296, 94] width 78 height 15
click at [313, 132] on li "Interior Overall" at bounding box center [310, 133] width 106 height 16
type input "Interior Overall"
click at [396, 94] on input "text" at bounding box center [408, 94] width 78 height 15
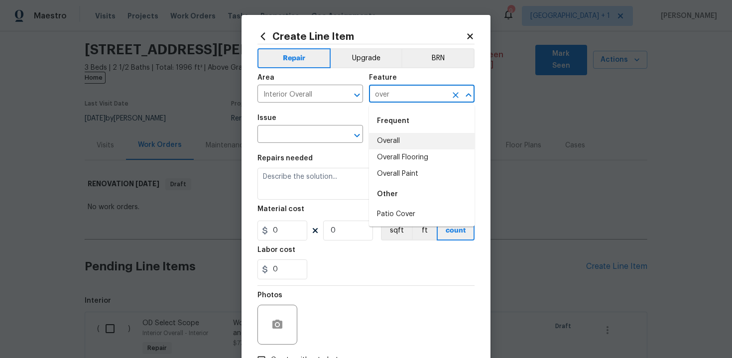
click at [395, 142] on li "Overall" at bounding box center [422, 141] width 106 height 16
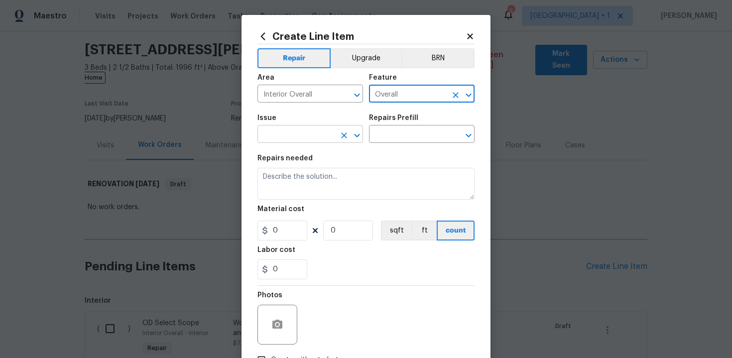
type input "Overall"
click at [309, 134] on input "text" at bounding box center [296, 134] width 78 height 15
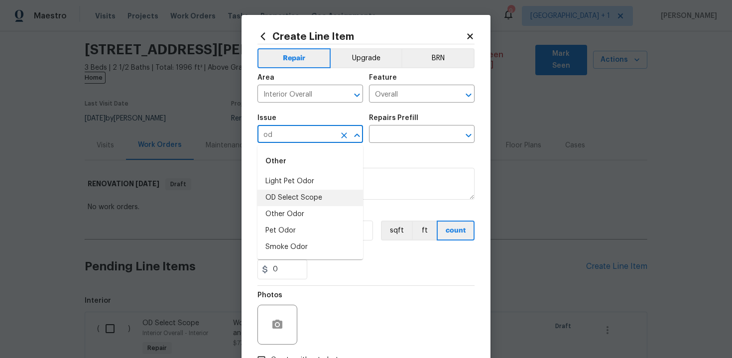
click at [310, 194] on li "OD Select Scope" at bounding box center [310, 198] width 106 height 16
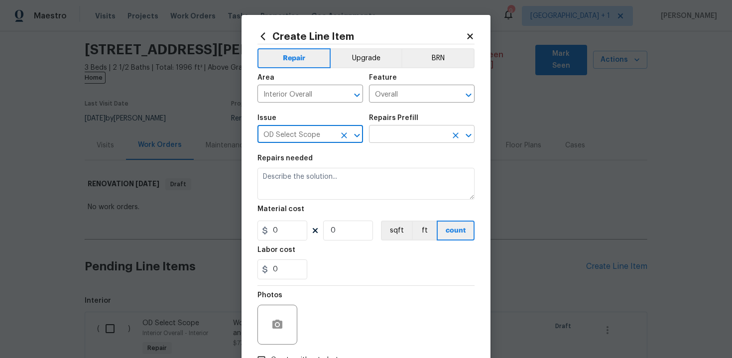
type input "OD Select Scope"
click at [391, 139] on input "text" at bounding box center [408, 134] width 78 height 15
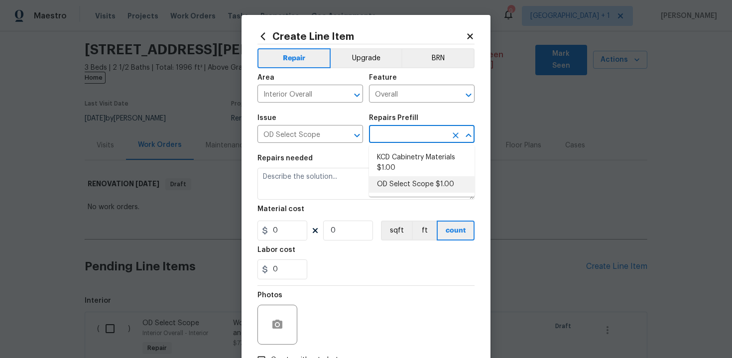
click at [402, 183] on li "OD Select Scope $1.00" at bounding box center [422, 184] width 106 height 16
type input "OD Select Scope $1.00"
type textarea "Refer to the agreed upon scope document for further details."
type input "1"
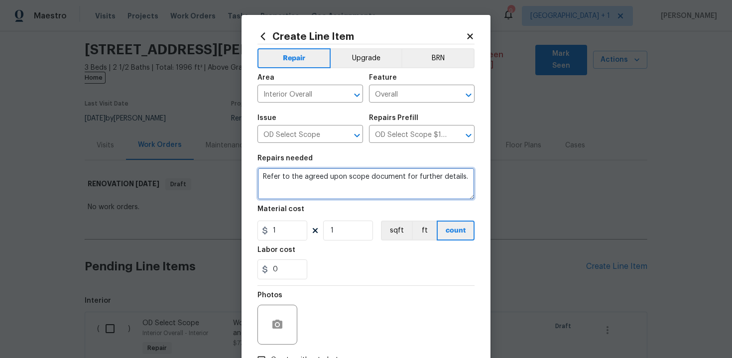
drag, startPoint x: 261, startPoint y: 174, endPoint x: 466, endPoint y: 178, distance: 204.7
click at [466, 178] on textarea "Refer to the agreed upon scope document for further details." at bounding box center [365, 184] width 217 height 32
paste textarea "Work Order #2 -> Kitchen -> Countertops -> Install stone countertops. Includes …"
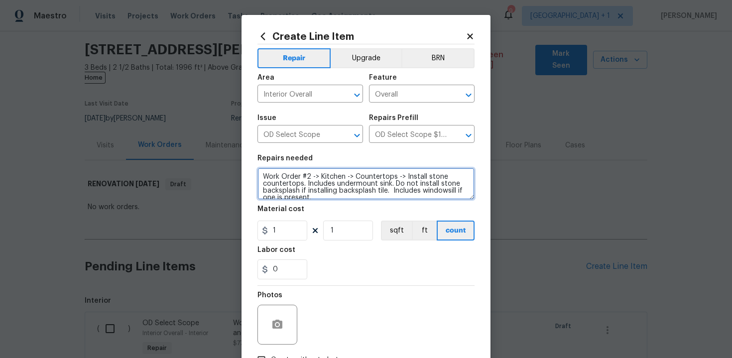
scroll to position [2, 0]
type textarea "Work Order #2 -> Kitchen -> Countertops -> Install stone countertops. Includes …"
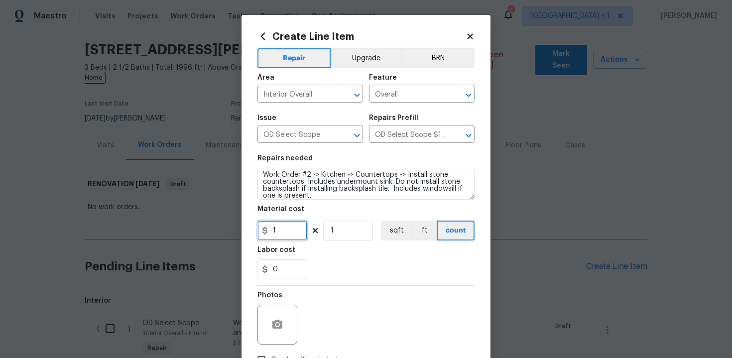
click at [282, 227] on input "1" at bounding box center [282, 231] width 50 height 20
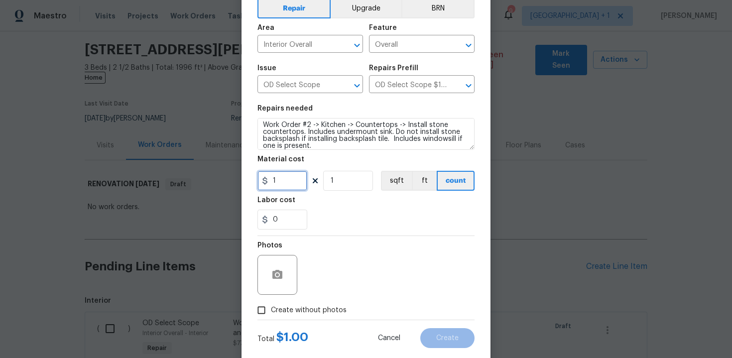
scroll to position [71, 0]
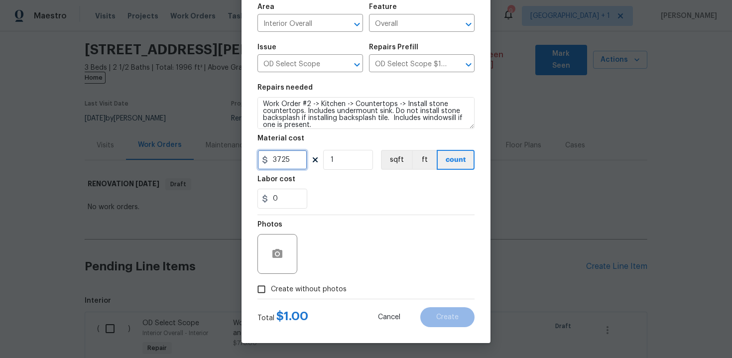
type input "3725"
click at [386, 243] on div "Photos" at bounding box center [365, 247] width 217 height 65
click at [304, 292] on span "Create without photos" at bounding box center [309, 289] width 76 height 10
click at [271, 292] on input "Create without photos" at bounding box center [261, 289] width 19 height 19
checkbox input "true"
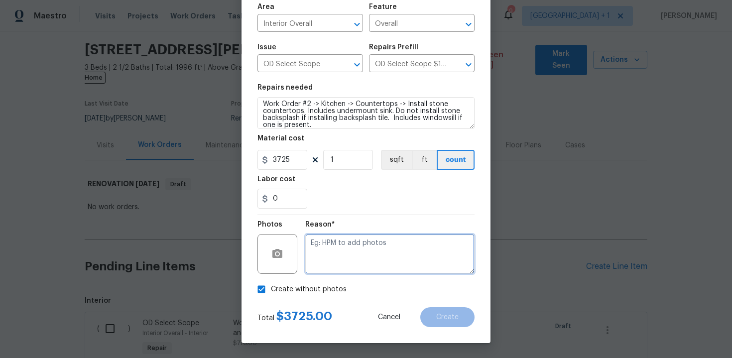
click at [357, 243] on textarea at bounding box center [389, 254] width 169 height 40
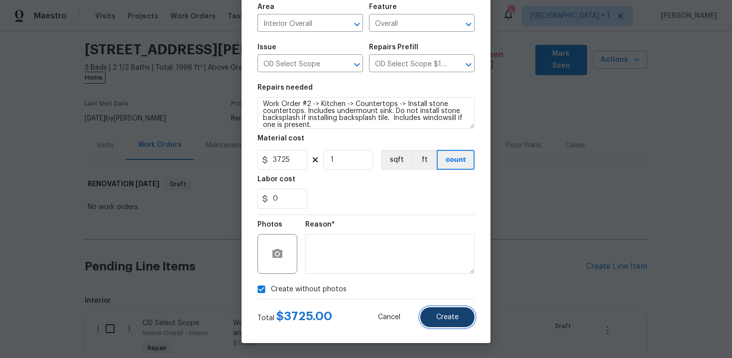
click at [443, 320] on span "Create" at bounding box center [447, 317] width 22 height 7
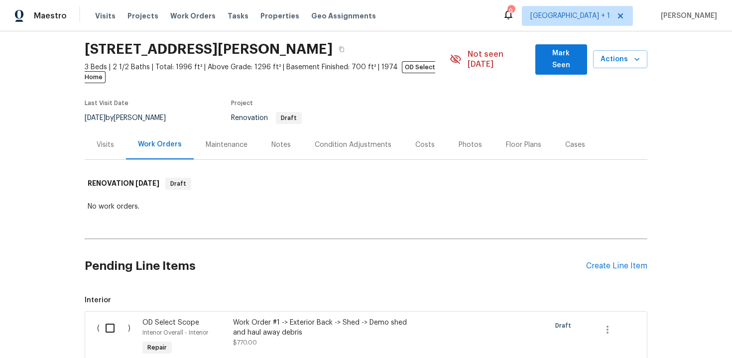
scroll to position [0, 0]
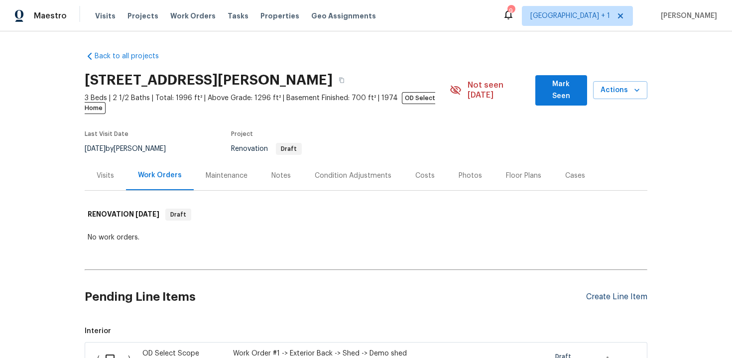
click at [611, 292] on div "Create Line Item" at bounding box center [616, 296] width 61 height 9
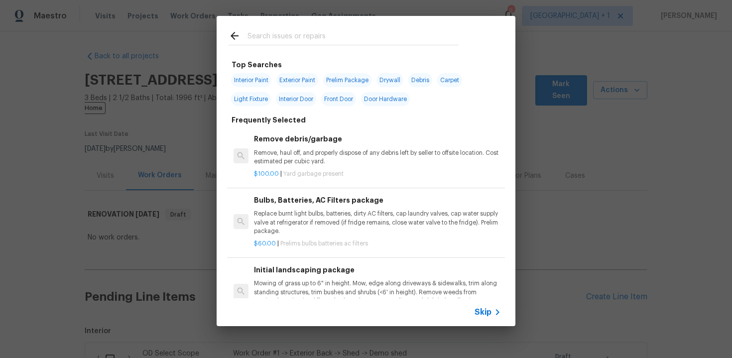
click at [484, 316] on span "Skip" at bounding box center [483, 312] width 17 height 10
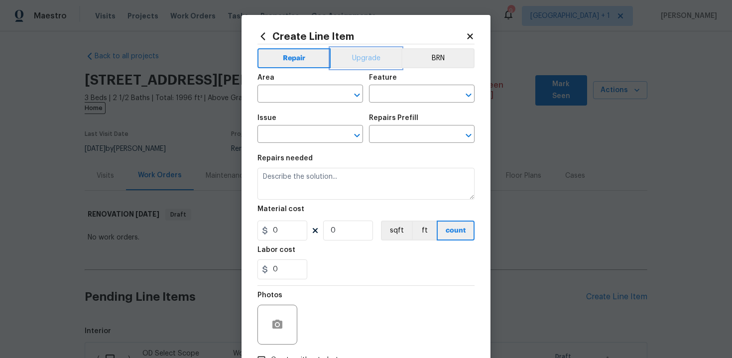
click at [367, 58] on button "Upgrade" at bounding box center [366, 58] width 71 height 20
click at [315, 92] on input "text" at bounding box center [296, 94] width 78 height 15
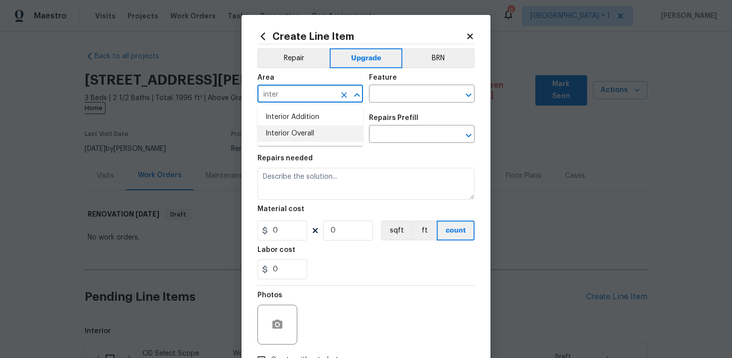
click at [310, 132] on li "Interior Overall" at bounding box center [310, 133] width 106 height 16
type input "Interior Overall"
click at [395, 97] on input "text" at bounding box center [408, 94] width 78 height 15
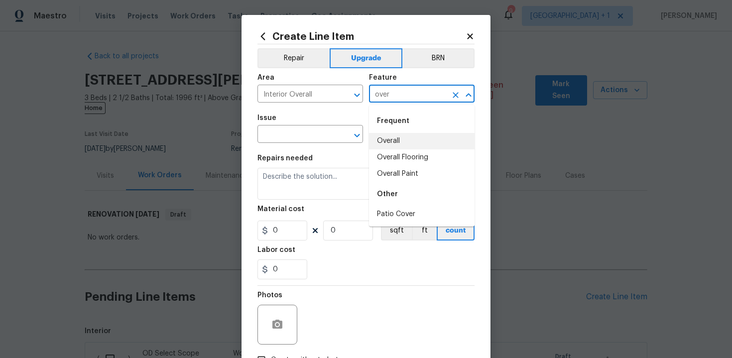
click at [395, 143] on li "Overall" at bounding box center [422, 141] width 106 height 16
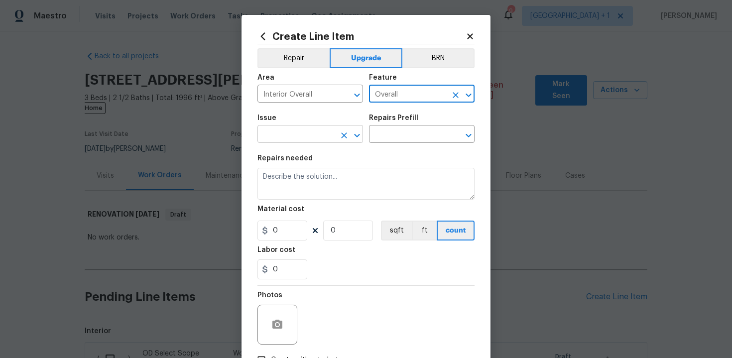
type input "Overall"
click at [320, 138] on input "text" at bounding box center [296, 134] width 78 height 15
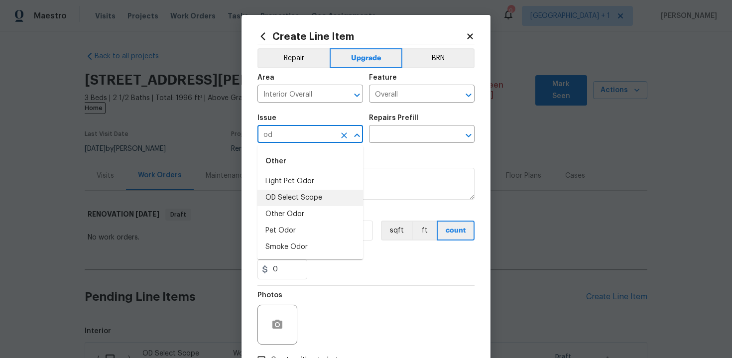
click at [311, 197] on li "OD Select Scope" at bounding box center [310, 198] width 106 height 16
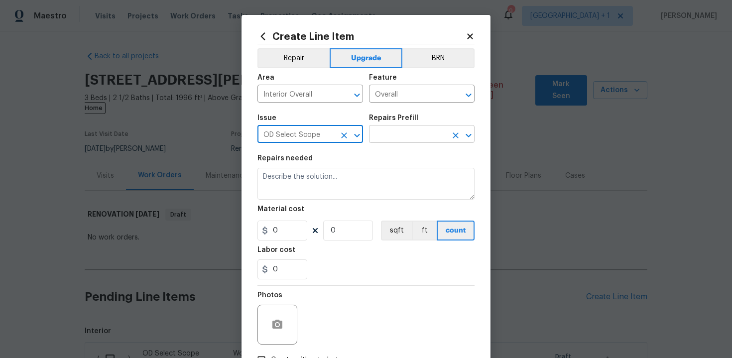
type input "OD Select Scope"
click at [394, 138] on input "text" at bounding box center [408, 134] width 78 height 15
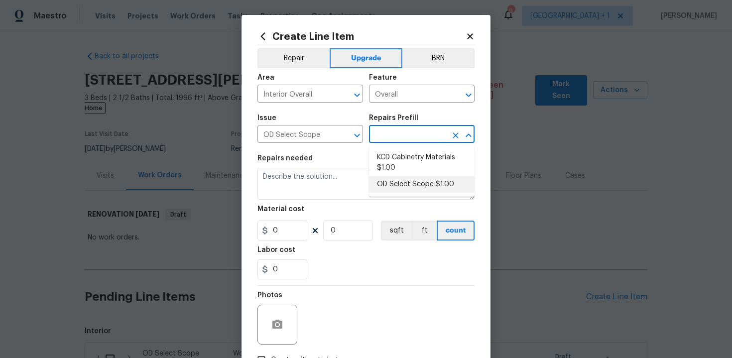
click at [404, 181] on li "OD Select Scope $1.00" at bounding box center [422, 184] width 106 height 16
type input "OD Select Scope $1.00"
type textarea "Refer to the agreed upon scope document for further details."
type input "1"
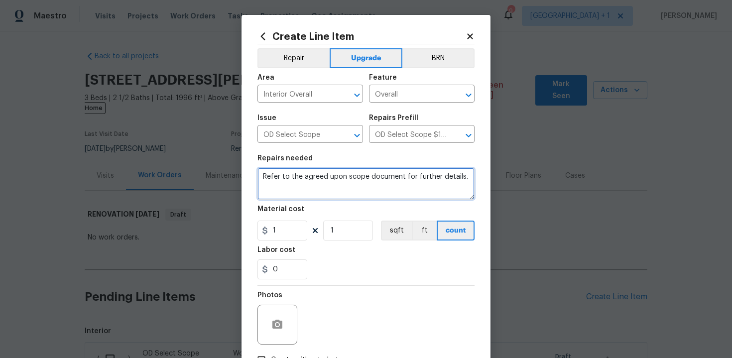
drag, startPoint x: 261, startPoint y: 178, endPoint x: 474, endPoint y: 178, distance: 212.1
click at [474, 178] on textarea "Refer to the agreed upon scope document for further details." at bounding box center [365, 184] width 217 height 32
paste textarea "Work Order #2 -> Kitchen -> Walls and Ceilings -> Demo door & casing from entry…"
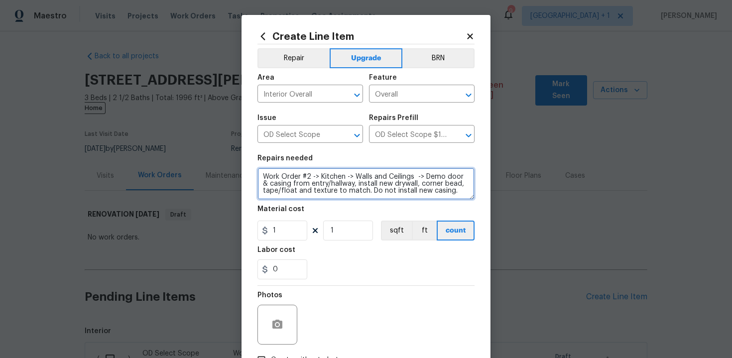
scroll to position [17, 0]
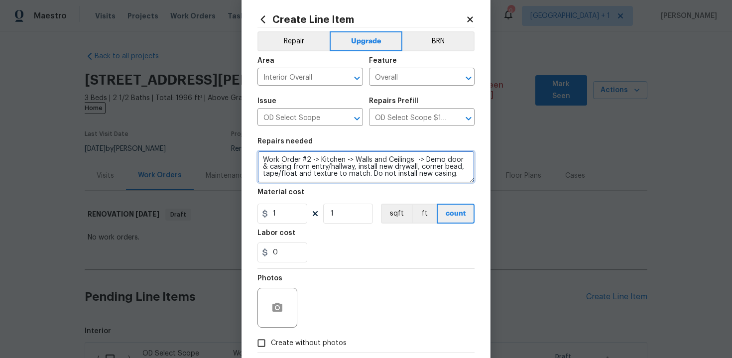
type textarea "Work Order #2 -> Kitchen -> Walls and Ceilings -> Demo door & casing from entry…"
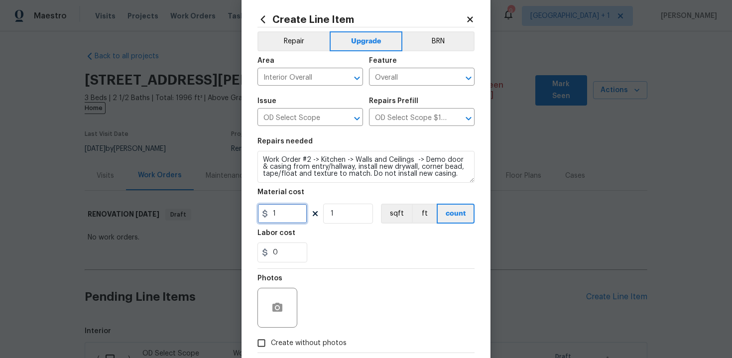
click at [284, 218] on input "1" at bounding box center [282, 214] width 50 height 20
type input "150"
click at [343, 252] on div "0" at bounding box center [365, 252] width 217 height 20
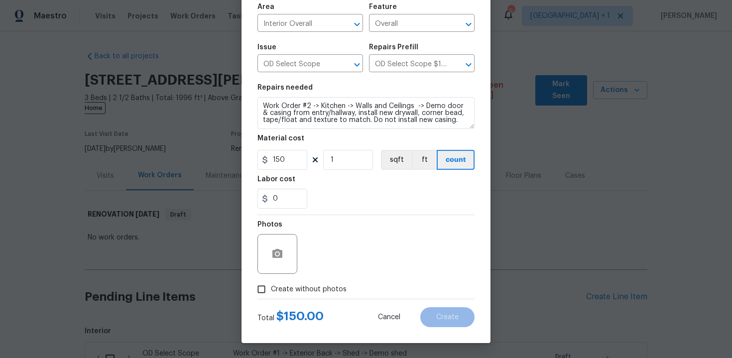
click at [293, 285] on span "Create without photos" at bounding box center [309, 289] width 76 height 10
click at [271, 285] on input "Create without photos" at bounding box center [261, 289] width 19 height 19
checkbox input "true"
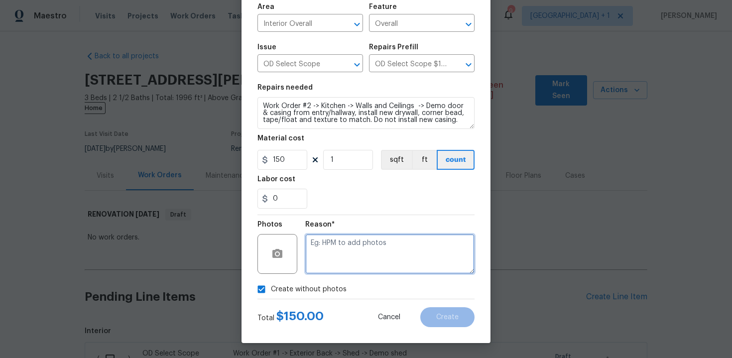
click at [343, 256] on textarea at bounding box center [389, 254] width 169 height 40
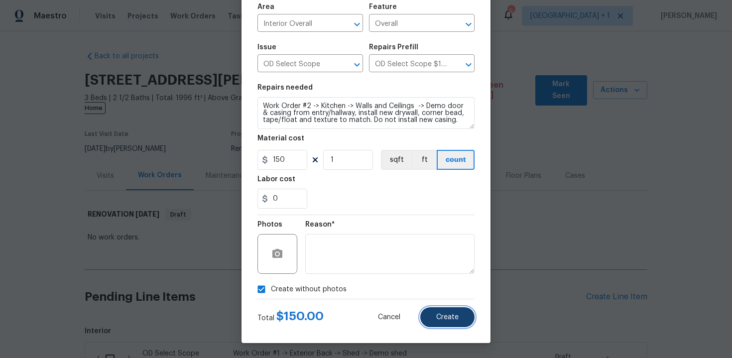
click at [438, 314] on span "Create" at bounding box center [447, 317] width 22 height 7
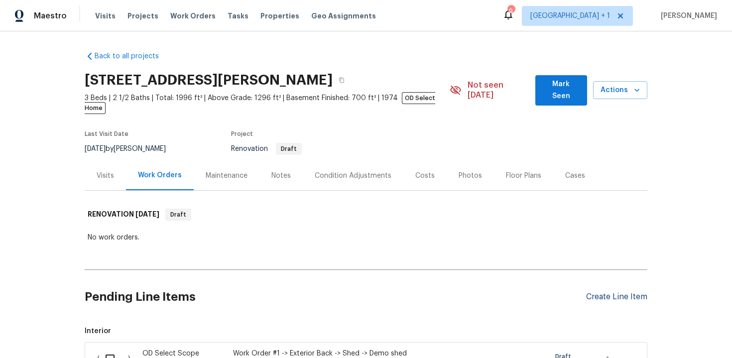
click at [614, 292] on div "Create Line Item" at bounding box center [616, 296] width 61 height 9
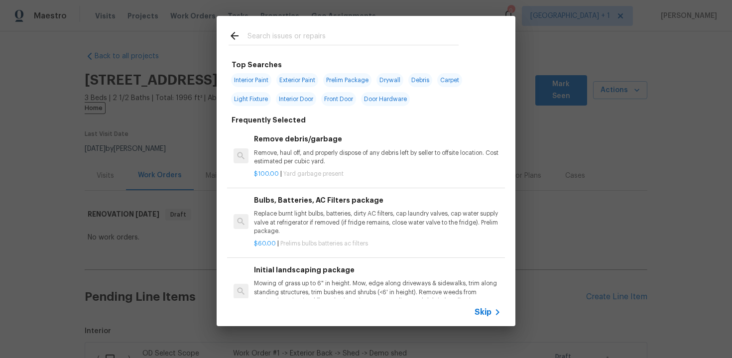
click at [483, 310] on span "Skip" at bounding box center [483, 312] width 17 height 10
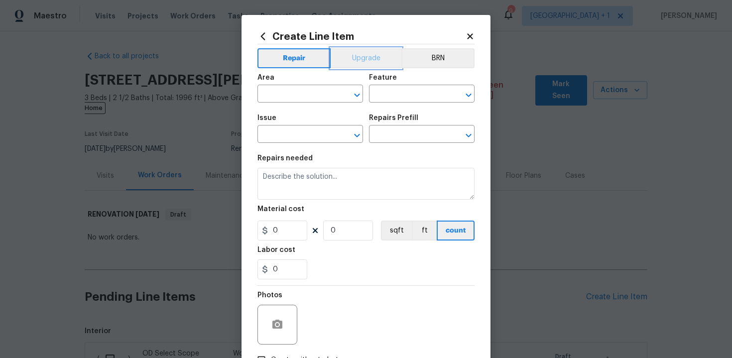
click at [362, 63] on button "Upgrade" at bounding box center [366, 58] width 71 height 20
click at [300, 95] on input "text" at bounding box center [296, 94] width 78 height 15
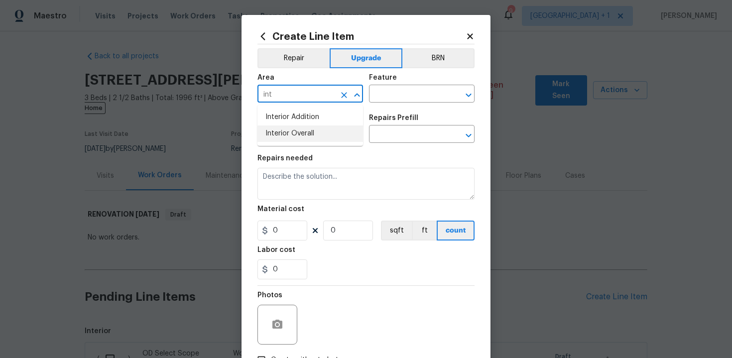
click at [291, 137] on li "Interior Overall" at bounding box center [310, 133] width 106 height 16
type input "Interior Overall"
click at [399, 98] on input "text" at bounding box center [408, 94] width 78 height 15
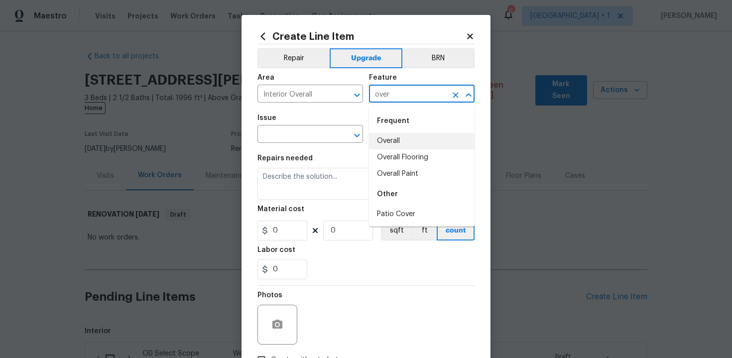
click at [395, 138] on li "Overall" at bounding box center [422, 141] width 106 height 16
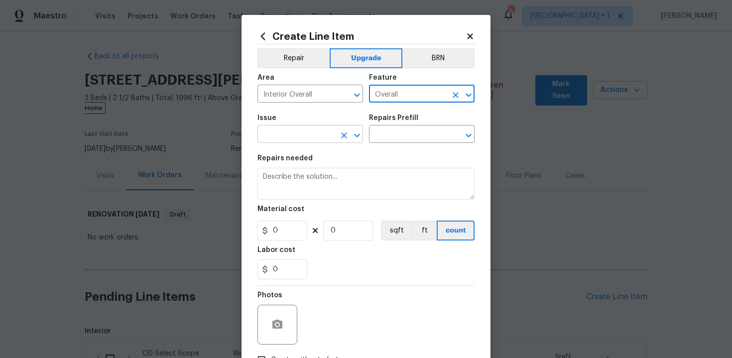
type input "Overall"
click at [302, 127] on input "text" at bounding box center [296, 134] width 78 height 15
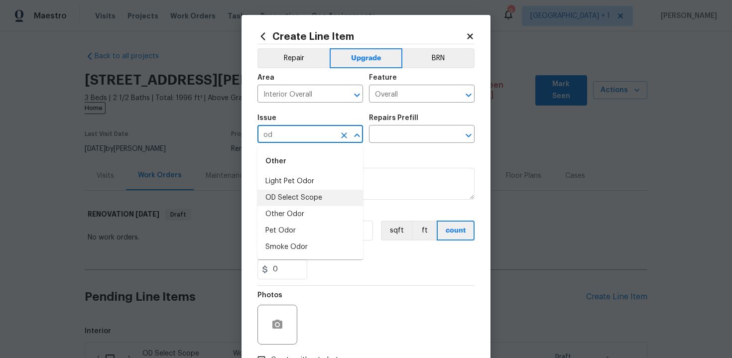
click at [310, 198] on li "OD Select Scope" at bounding box center [310, 198] width 106 height 16
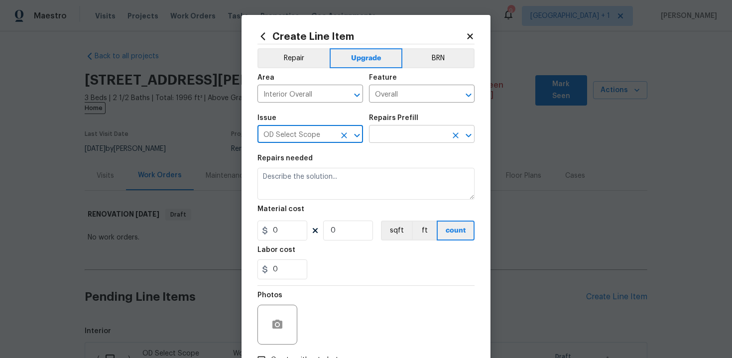
type input "OD Select Scope"
click at [401, 137] on input "text" at bounding box center [408, 134] width 78 height 15
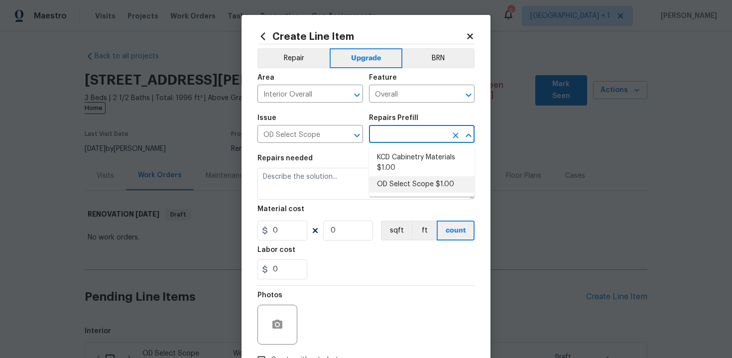
click at [403, 182] on li "OD Select Scope $1.00" at bounding box center [422, 184] width 106 height 16
type input "OD Select Scope $1.00"
type textarea "Refer to the agreed upon scope document for further details."
type input "1"
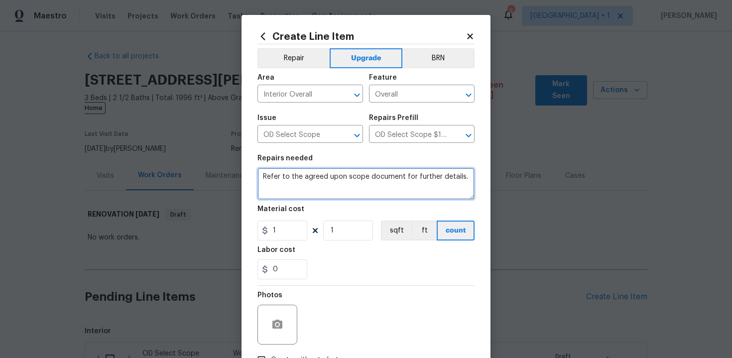
drag, startPoint x: 260, startPoint y: 178, endPoint x: 464, endPoint y: 187, distance: 203.3
click at [464, 187] on textarea "Refer to the agreed upon scope document for further details." at bounding box center [365, 184] width 217 height 32
paste textarea "Work Order #2 -> Kitchen -> Lighting -> Remove existing track light fixture, pa…"
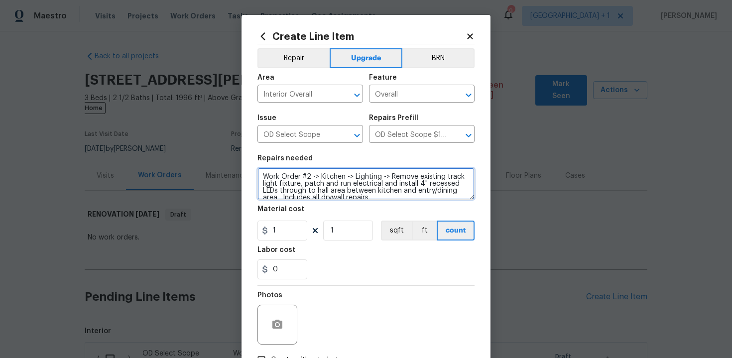
scroll to position [2, 0]
type textarea "Work Order #2 -> Kitchen -> Lighting -> Remove existing track light fixture, pa…"
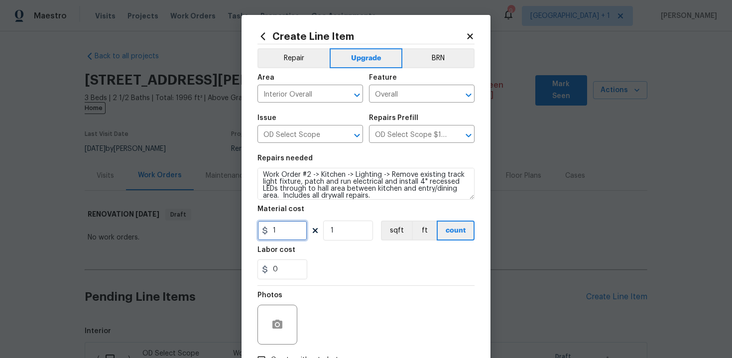
click at [286, 235] on input "1" at bounding box center [282, 231] width 50 height 20
type input "750"
click at [354, 262] on div "0" at bounding box center [365, 269] width 217 height 20
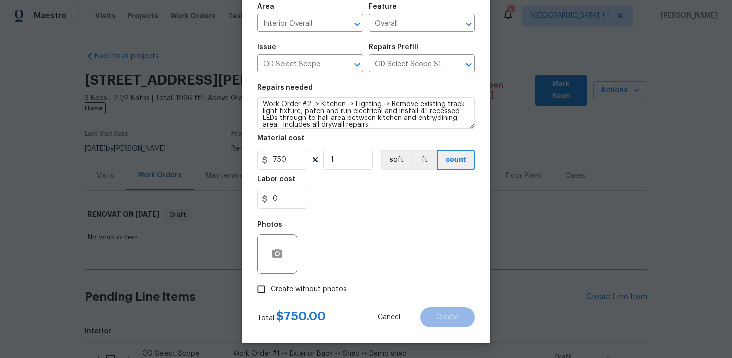
click at [303, 292] on span "Create without photos" at bounding box center [309, 289] width 76 height 10
click at [271, 292] on input "Create without photos" at bounding box center [261, 289] width 19 height 19
checkbox input "true"
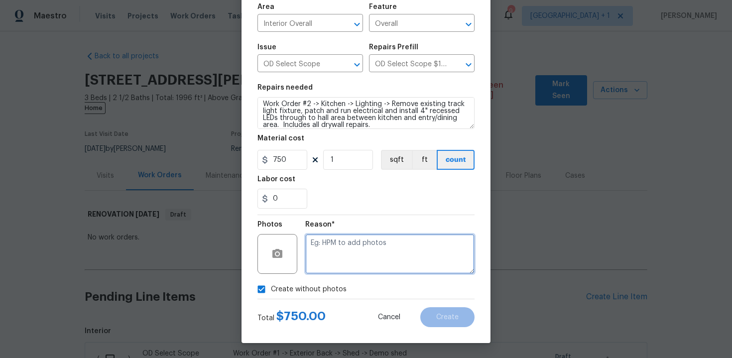
click at [351, 248] on textarea at bounding box center [389, 254] width 169 height 40
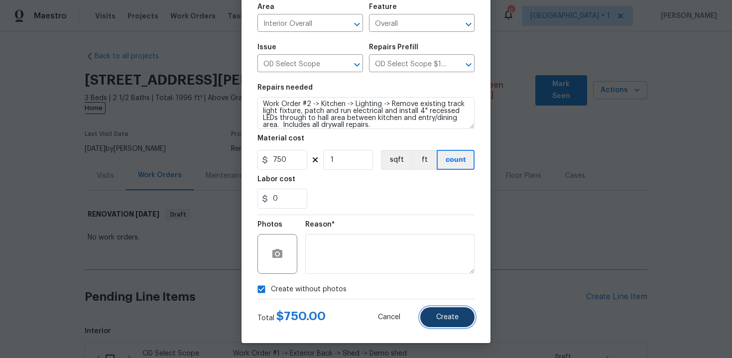
click at [446, 311] on button "Create" at bounding box center [447, 317] width 54 height 20
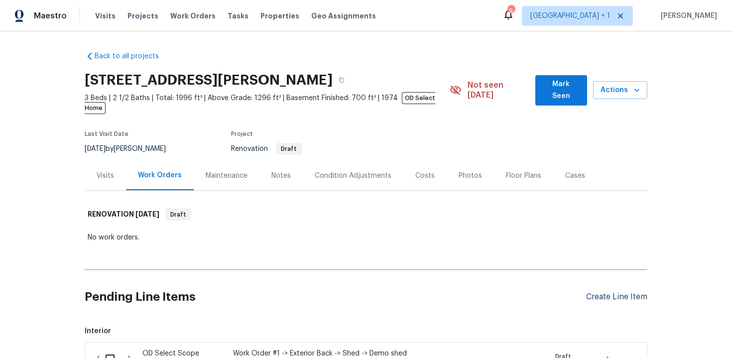
click at [615, 292] on div "Create Line Item" at bounding box center [616, 296] width 61 height 9
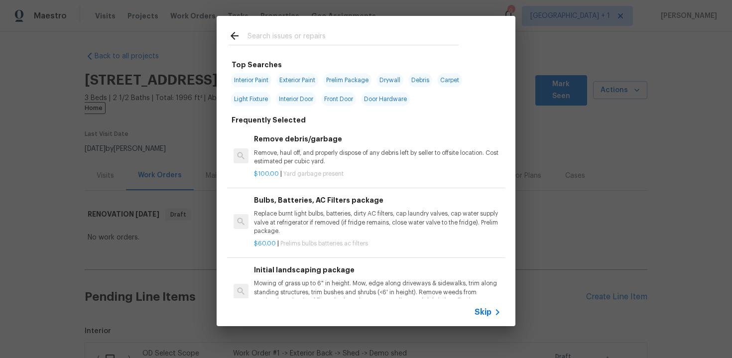
click at [482, 316] on span "Skip" at bounding box center [483, 312] width 17 height 10
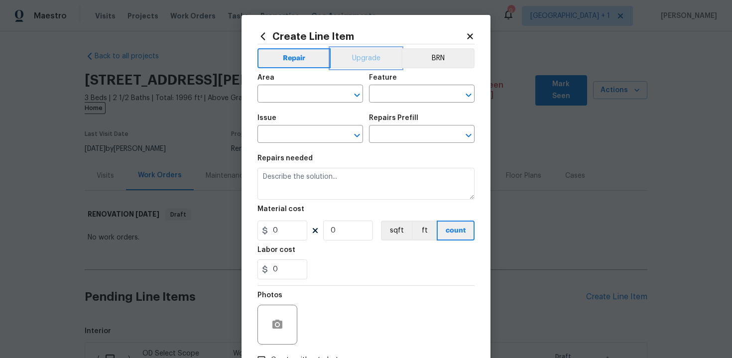
click at [366, 61] on button "Upgrade" at bounding box center [366, 58] width 71 height 20
click at [311, 94] on input "text" at bounding box center [296, 94] width 78 height 15
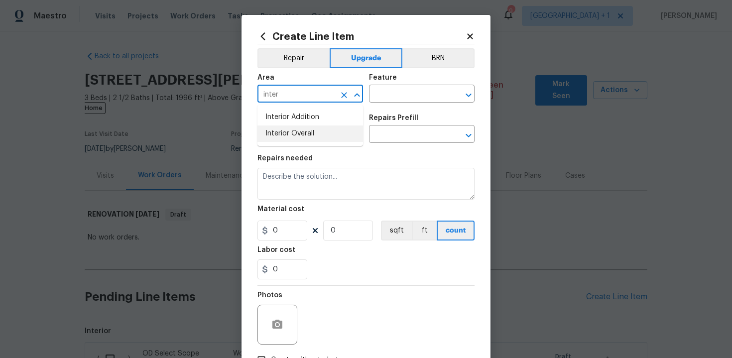
click at [312, 132] on li "Interior Overall" at bounding box center [310, 133] width 106 height 16
type input "Interior Overall"
click at [403, 93] on input "text" at bounding box center [408, 94] width 78 height 15
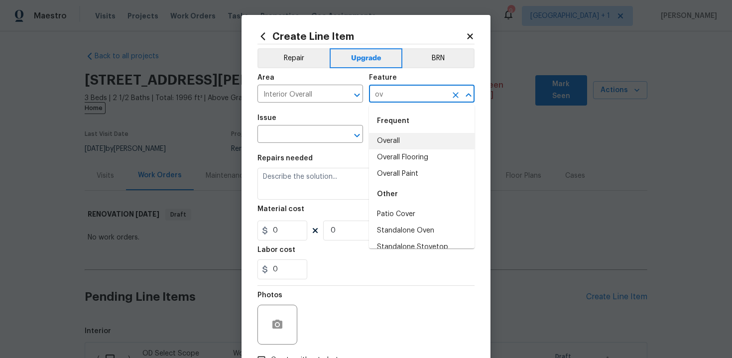
click at [411, 139] on li "Overall" at bounding box center [422, 141] width 106 height 16
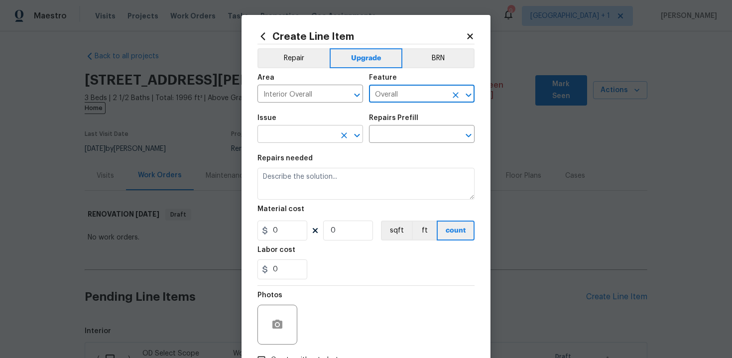
type input "Overall"
click at [301, 127] on input "text" at bounding box center [296, 134] width 78 height 15
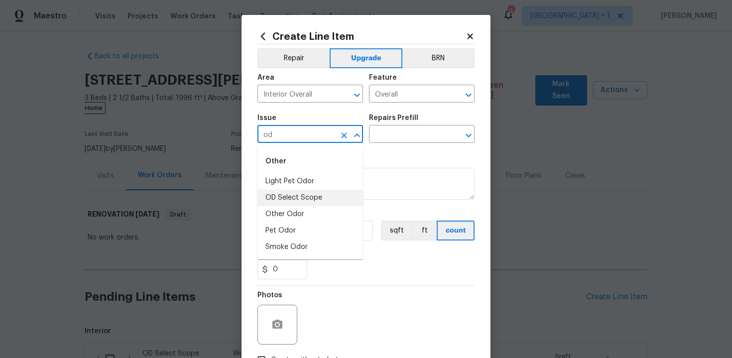
click at [302, 196] on li "OD Select Scope" at bounding box center [310, 198] width 106 height 16
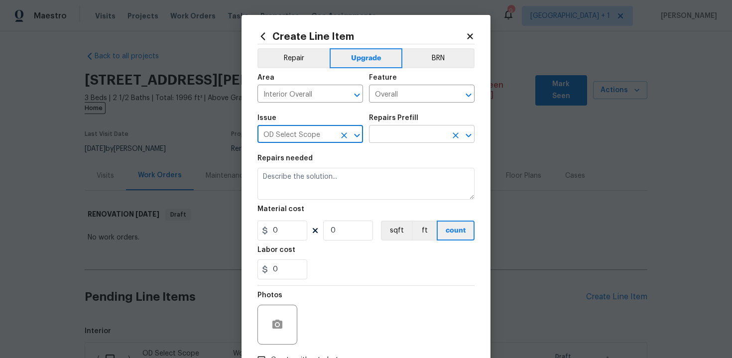
type input "OD Select Scope"
click at [398, 134] on input "text" at bounding box center [408, 134] width 78 height 15
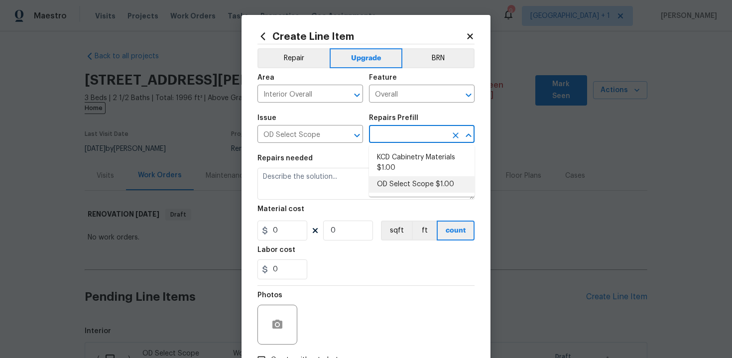
click at [404, 184] on li "OD Select Scope $1.00" at bounding box center [422, 184] width 106 height 16
type input "OD Select Scope $1.00"
type textarea "Refer to the agreed upon scope document for further details."
type input "1"
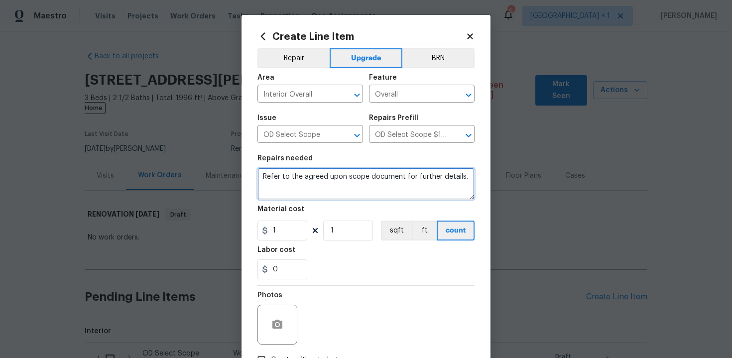
drag, startPoint x: 261, startPoint y: 178, endPoint x: 480, endPoint y: 178, distance: 218.6
click at [480, 178] on div "Create Line Item Repair Upgrade BRN Area Interior Overall ​ Feature Overall ​ I…" at bounding box center [366, 214] width 249 height 399
paste textarea "Work Order #2 -> Kitchen -> Sink -> Install sink, faucet, garbage disposal, and…"
type textarea "Work Order #2 -> Kitchen -> Sink -> Install sink, faucet, garbage disposal, and…"
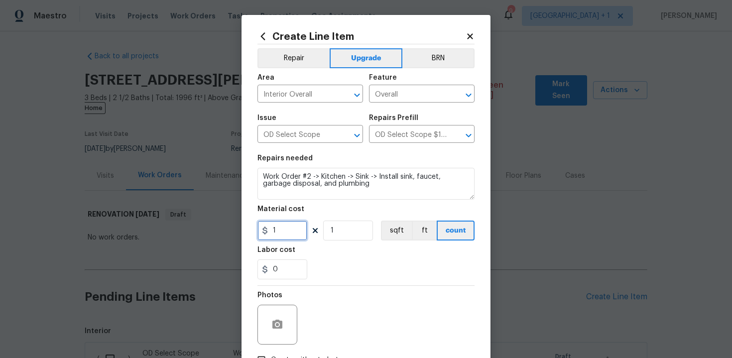
click at [286, 233] on input "1" at bounding box center [282, 231] width 50 height 20
type input "695"
click at [336, 272] on div "0" at bounding box center [365, 269] width 217 height 20
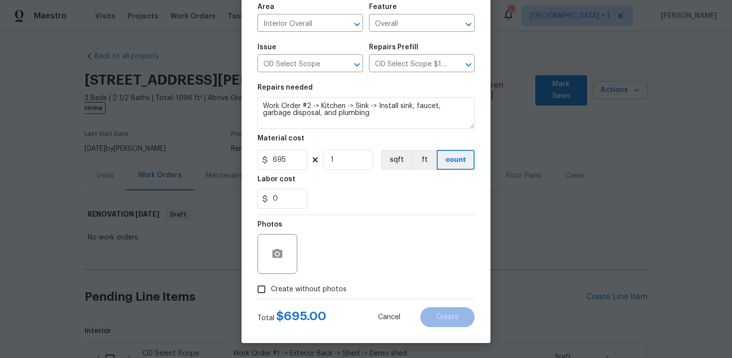
click at [299, 285] on span "Create without photos" at bounding box center [309, 289] width 76 height 10
click at [271, 285] on input "Create without photos" at bounding box center [261, 289] width 19 height 19
checkbox input "true"
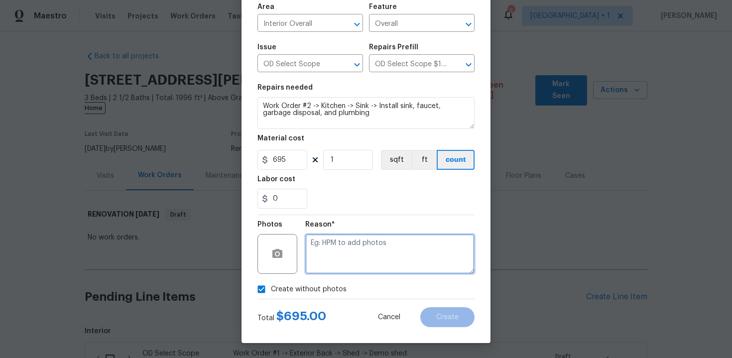
click at [345, 259] on textarea at bounding box center [389, 254] width 169 height 40
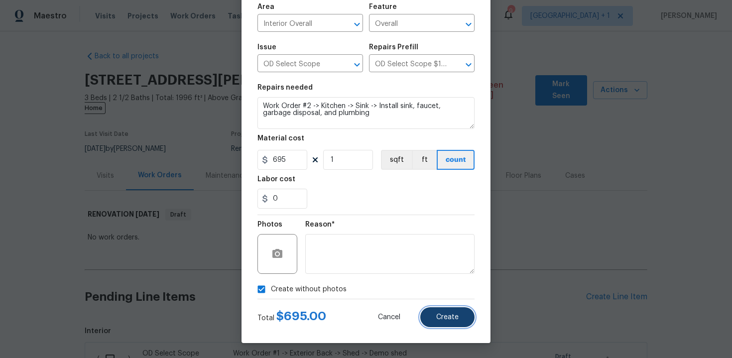
click at [450, 318] on span "Create" at bounding box center [447, 317] width 22 height 7
